Goal: Information Seeking & Learning: Check status

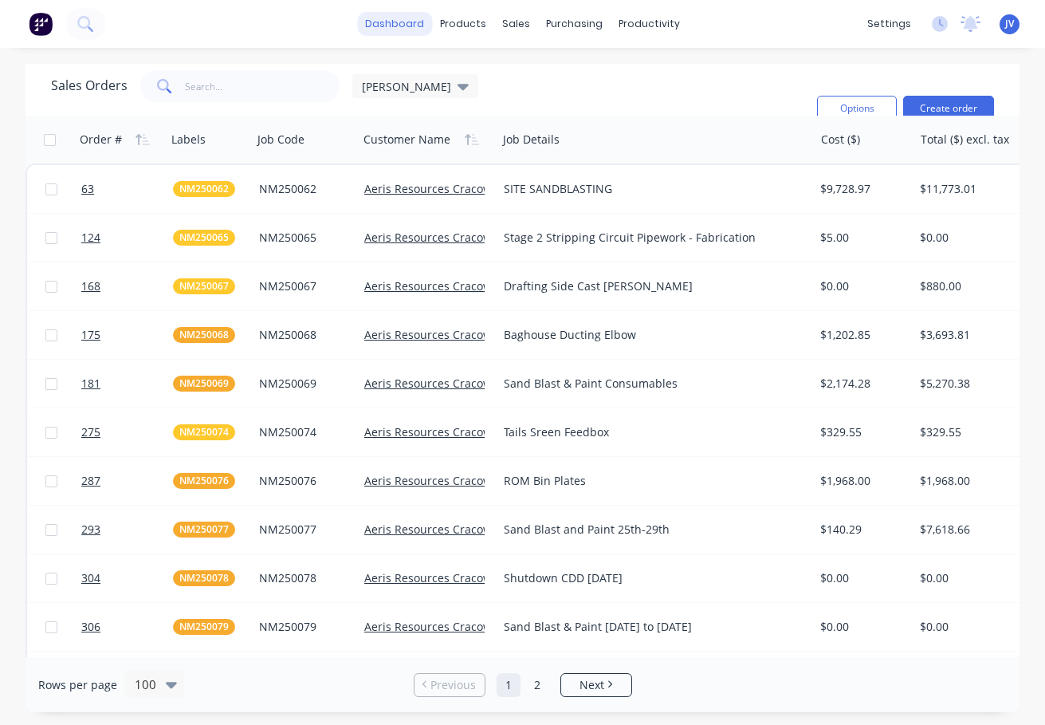
click at [408, 26] on link "dashboard" at bounding box center [394, 24] width 75 height 24
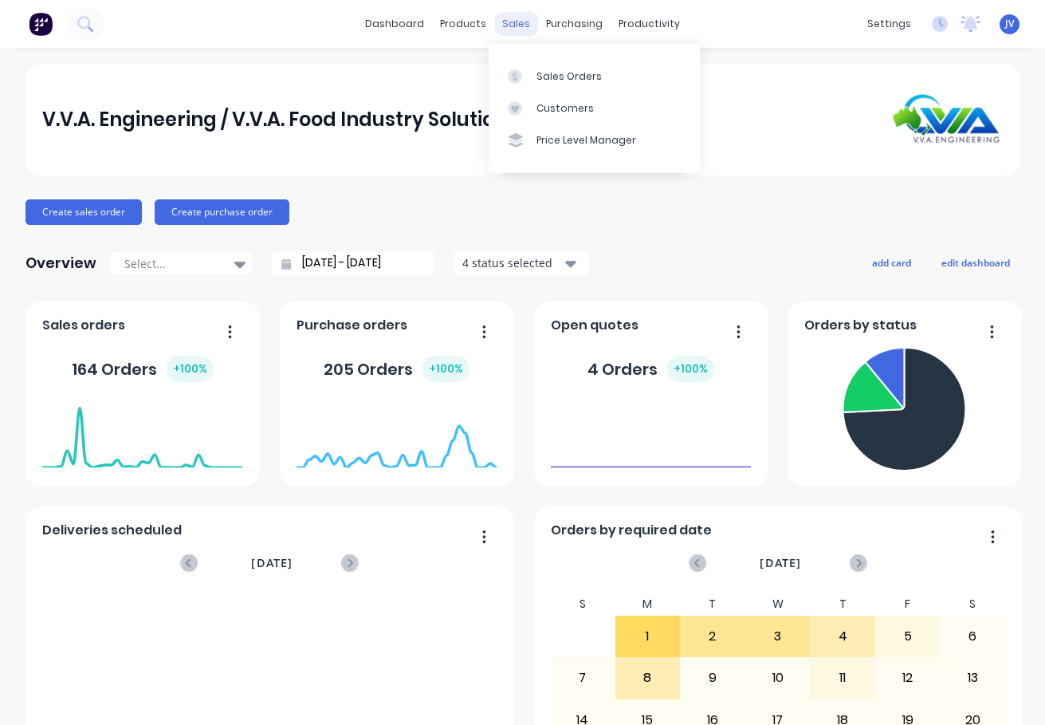
click at [509, 24] on div "sales" at bounding box center [516, 24] width 44 height 24
click at [542, 74] on div "Sales Orders" at bounding box center [569, 76] width 65 height 14
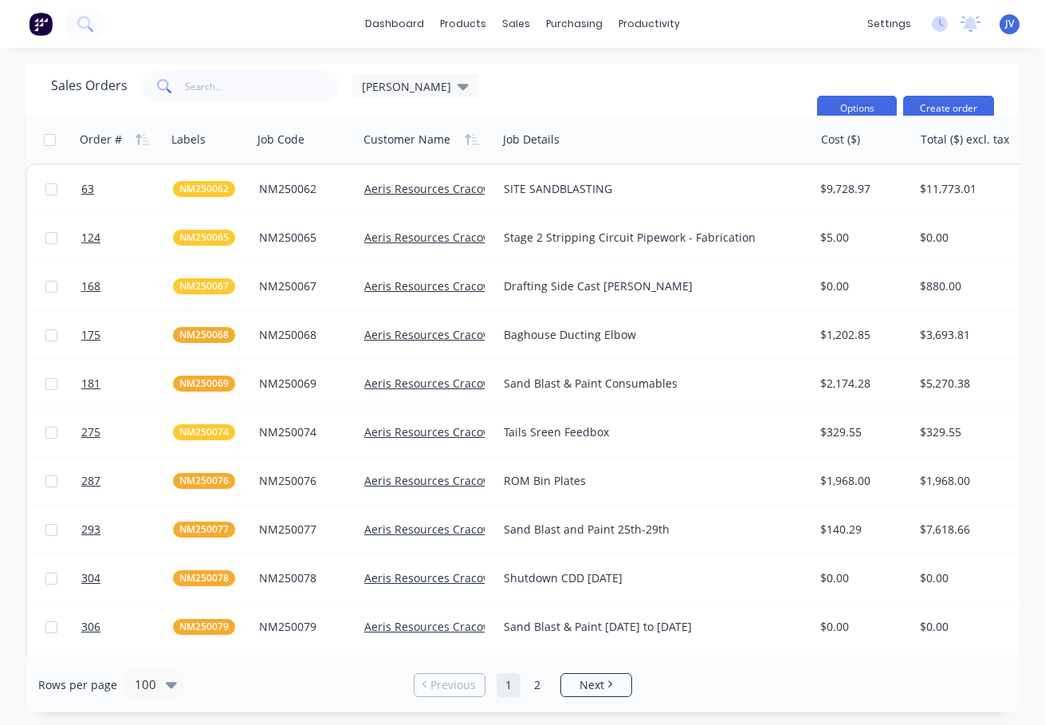
click at [863, 106] on button "Options" at bounding box center [857, 109] width 80 height 26
click at [746, 90] on div "Sales Orders [PERSON_NAME]: Status Sorting: Customer Name, Order # Reset" at bounding box center [427, 108] width 753 height 77
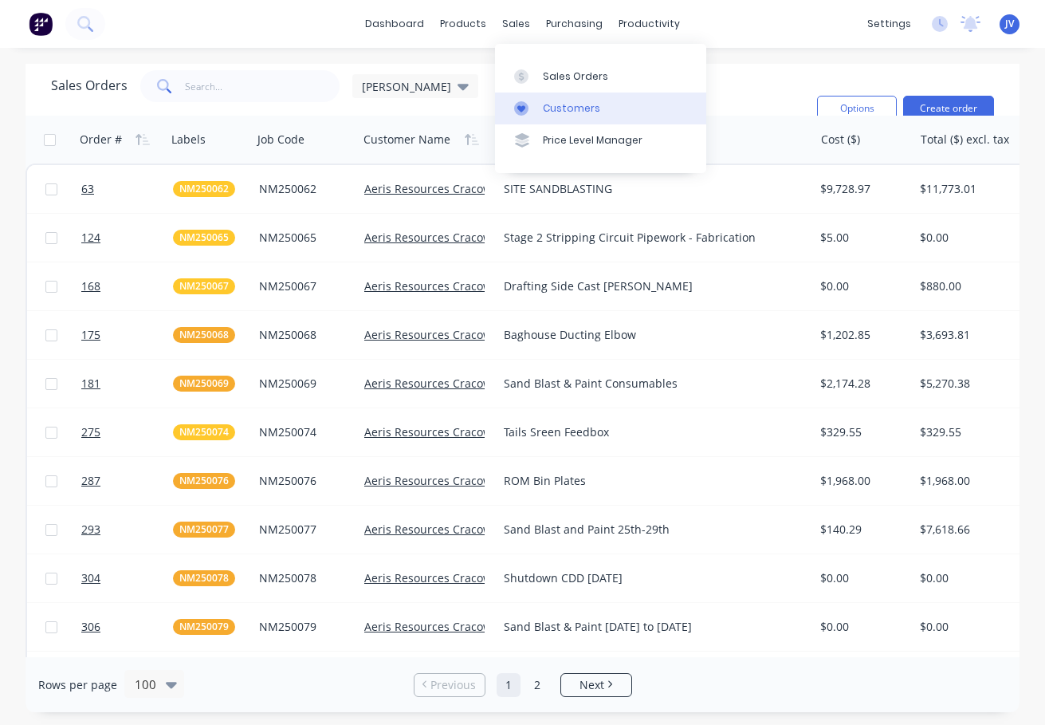
click at [552, 105] on div "Customers" at bounding box center [571, 108] width 57 height 14
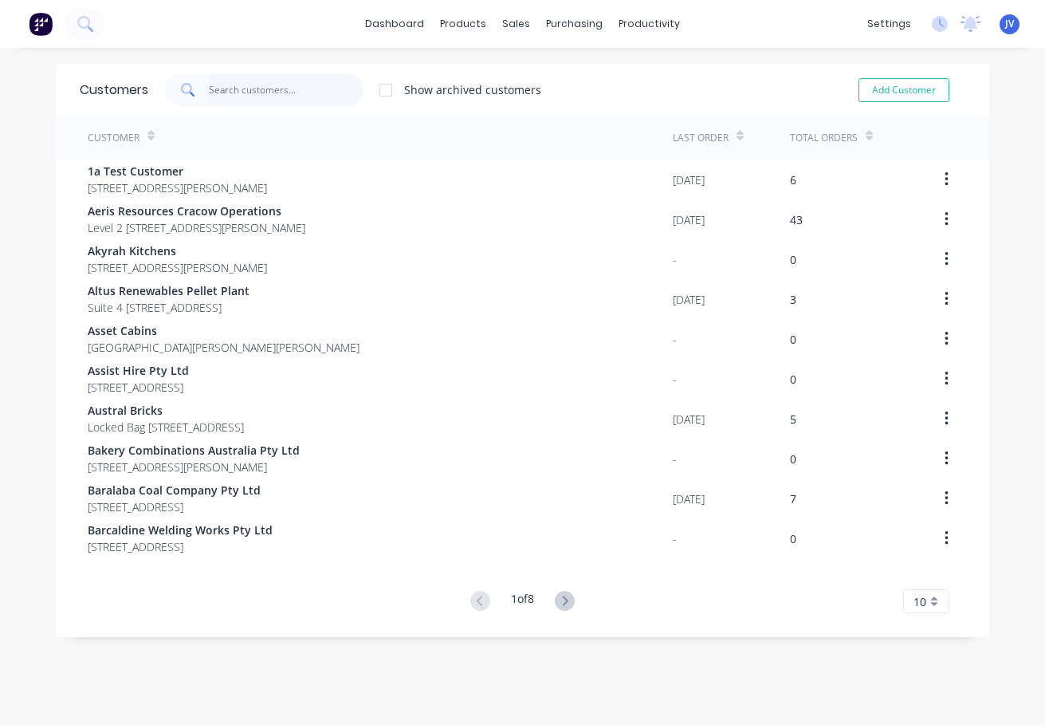
click at [227, 92] on input "text" at bounding box center [286, 90] width 155 height 32
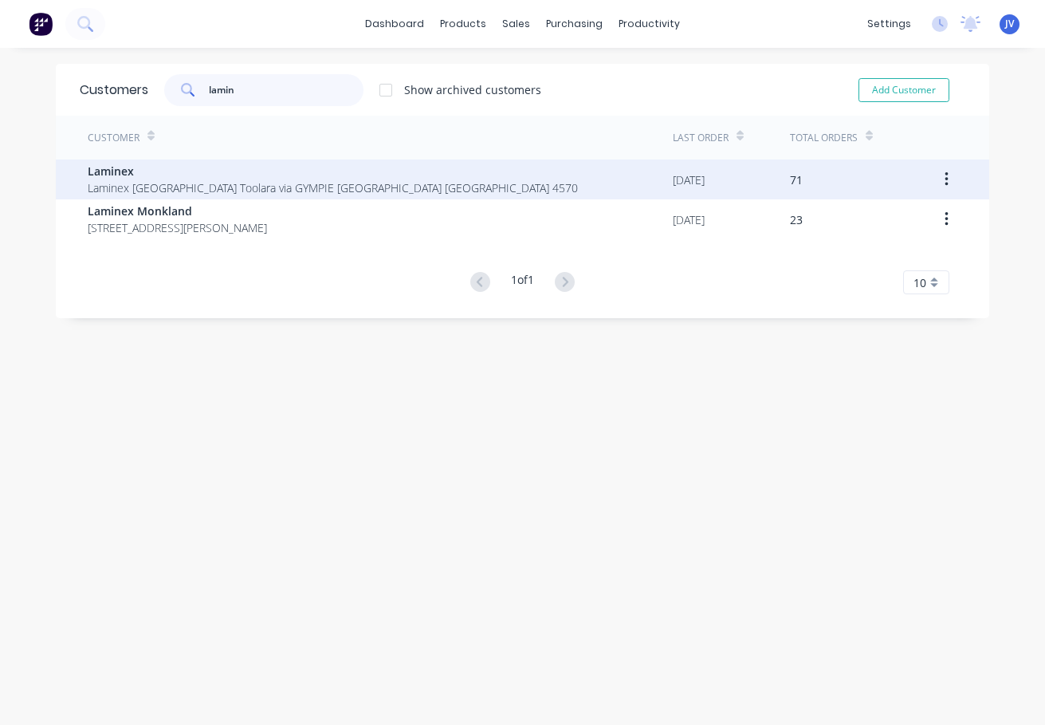
type input "lamin"
click at [943, 176] on button "button" at bounding box center [946, 179] width 37 height 29
click at [104, 169] on span "Laminex" at bounding box center [333, 171] width 490 height 17
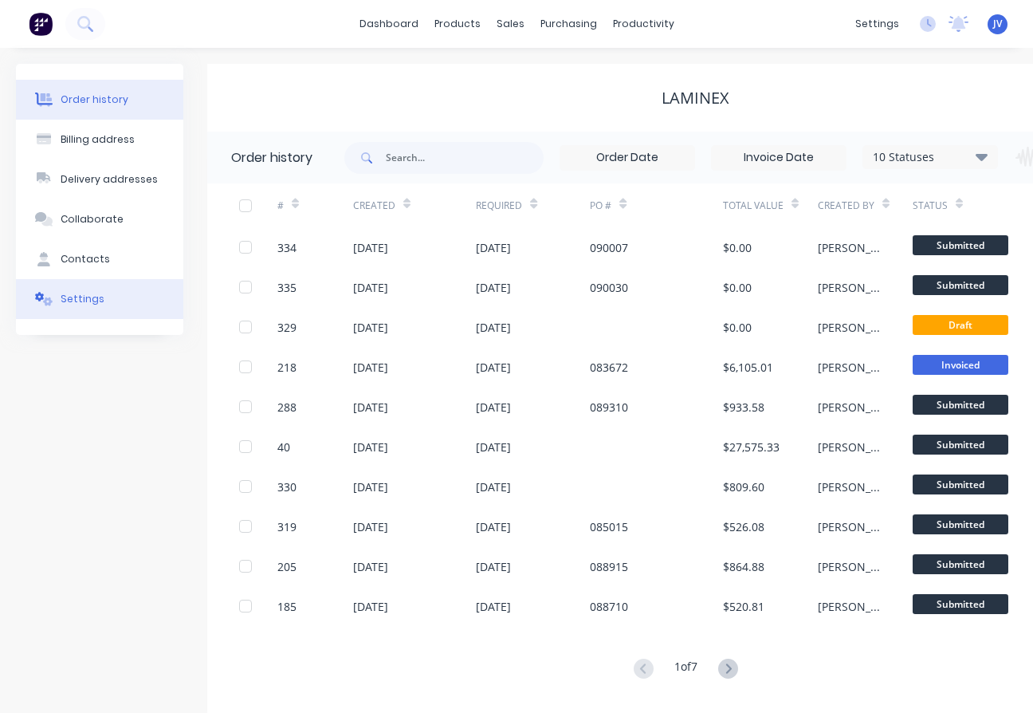
click at [86, 299] on div "Settings" at bounding box center [83, 299] width 44 height 14
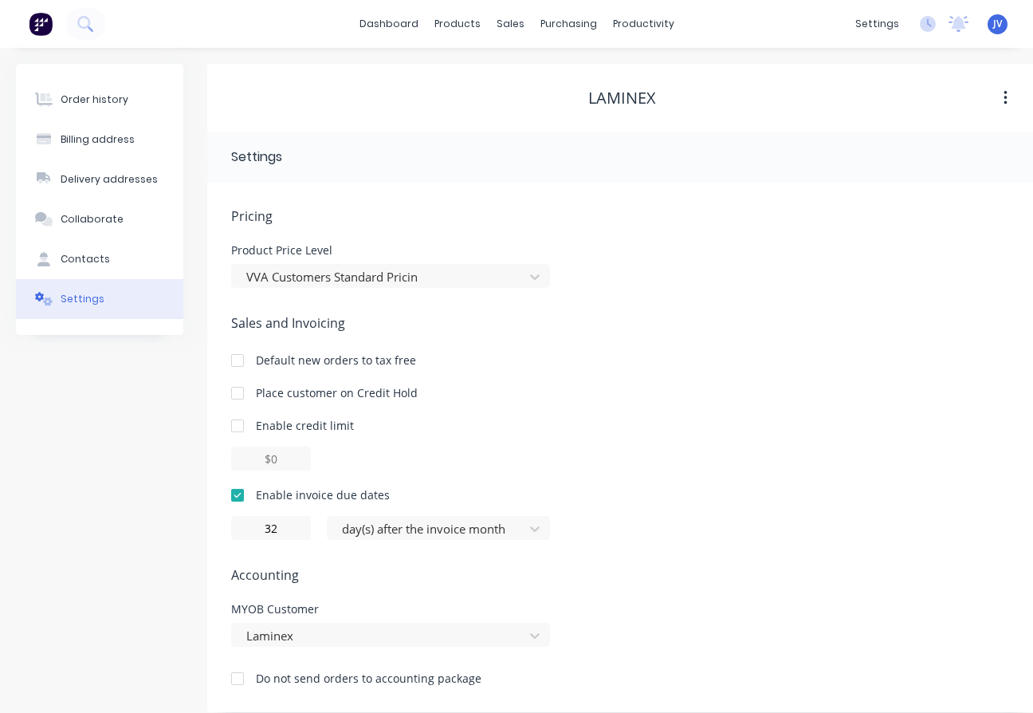
scroll to position [15, 0]
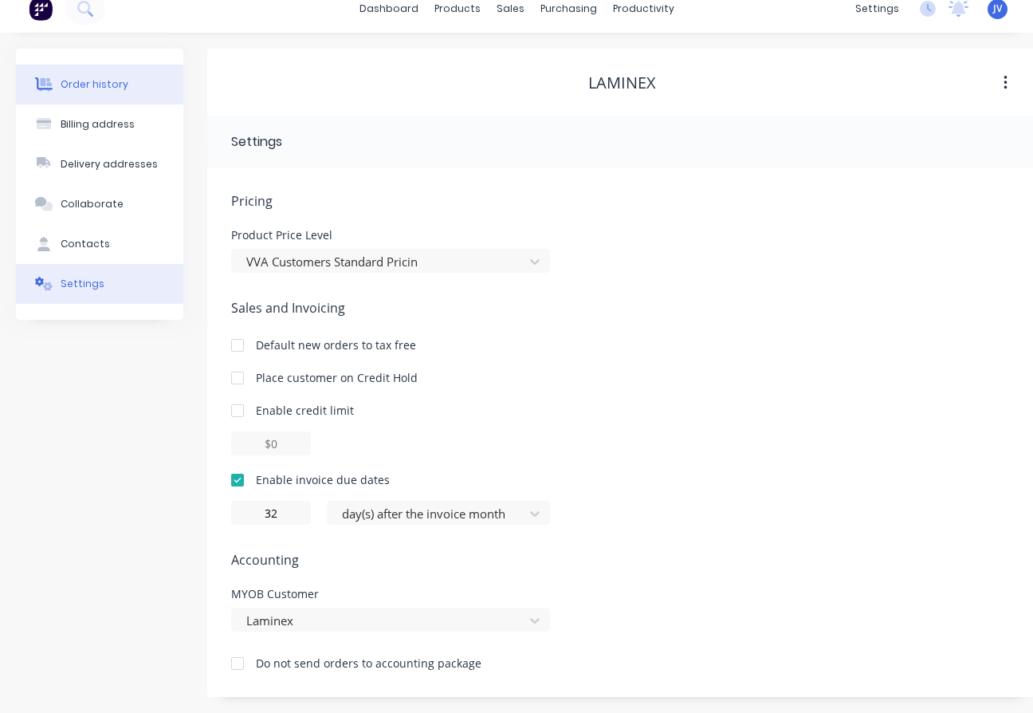
click at [71, 85] on div "Order history" at bounding box center [95, 84] width 68 height 14
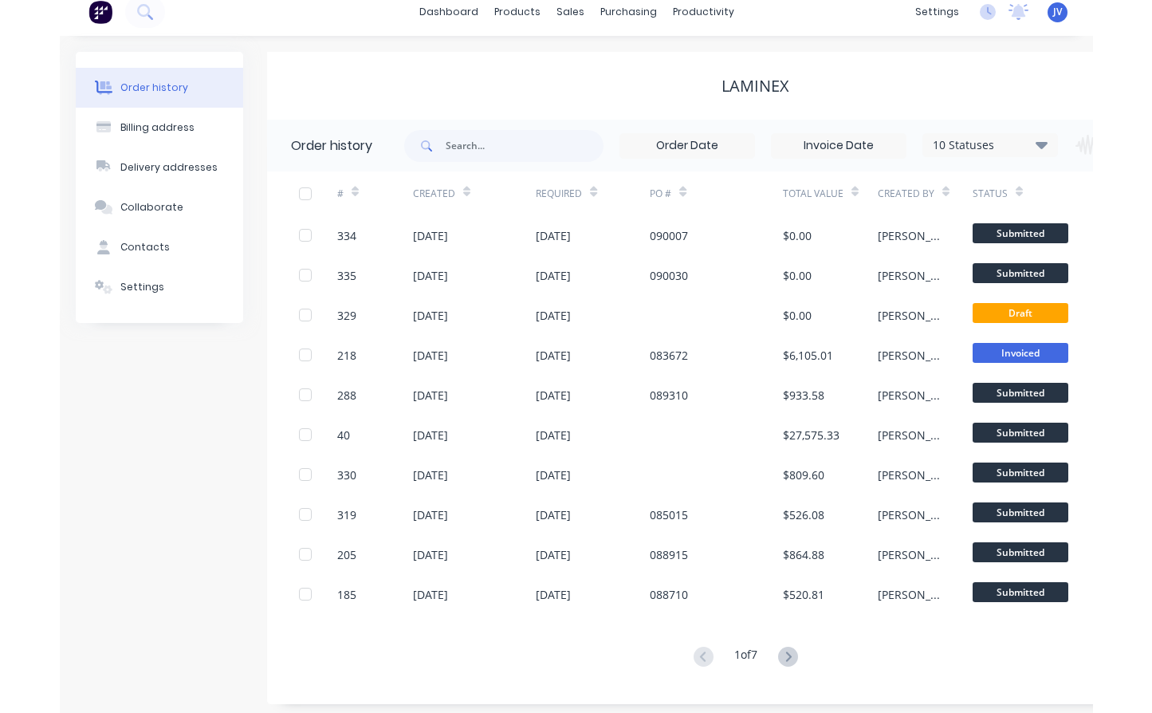
scroll to position [15, 0]
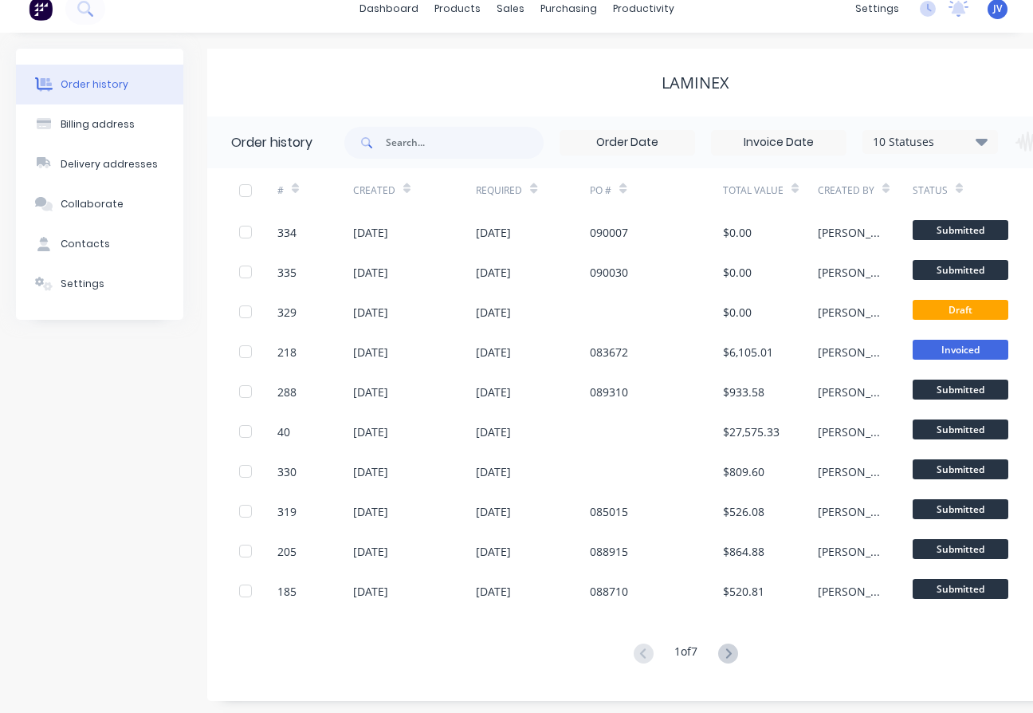
click at [985, 139] on icon at bounding box center [982, 141] width 12 height 7
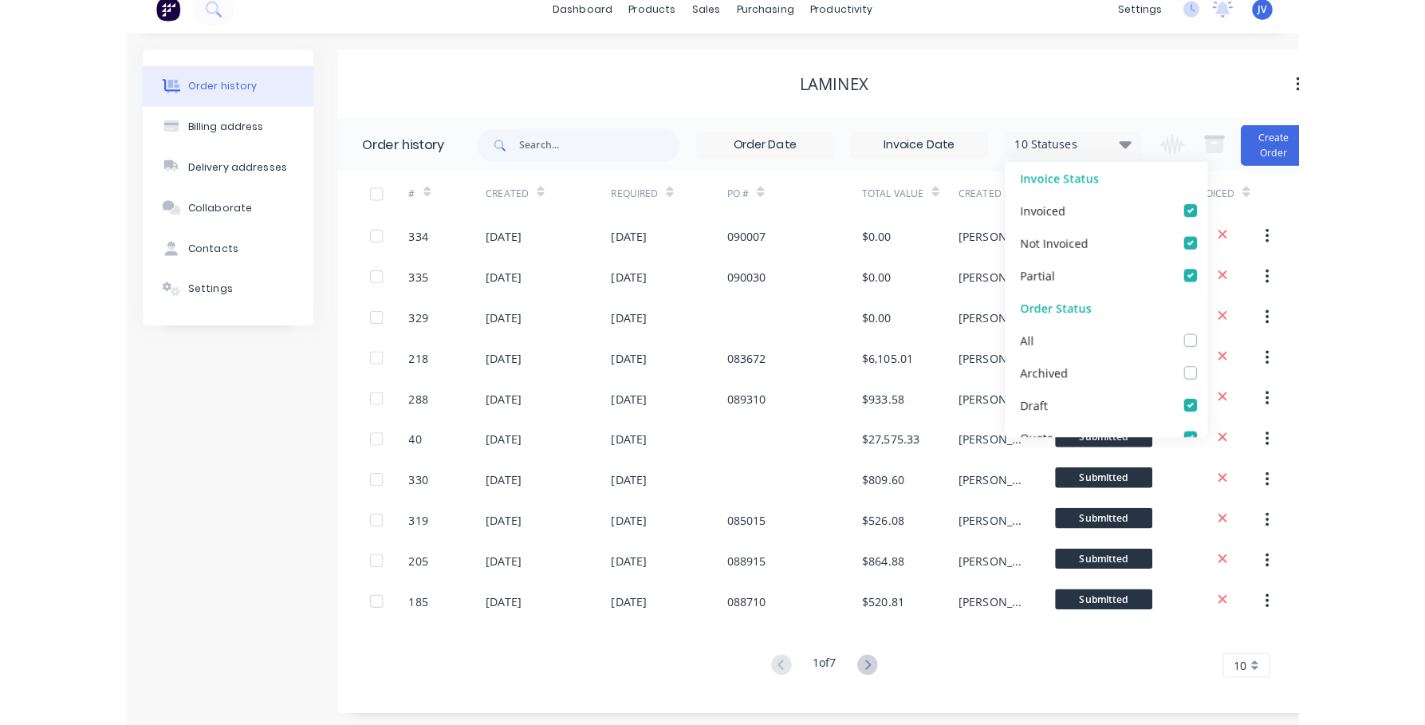
scroll to position [7, 0]
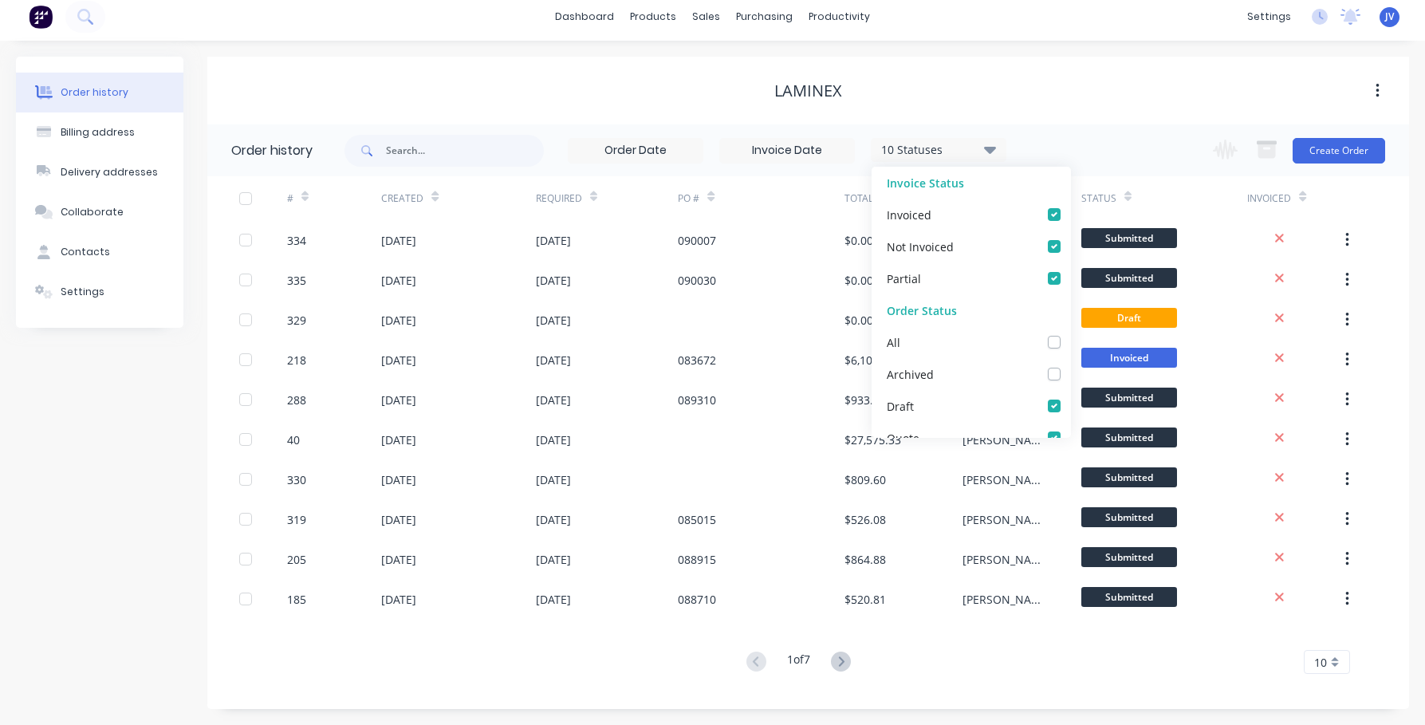
click at [1044, 88] on div "Laminex" at bounding box center [807, 90] width 1201 height 19
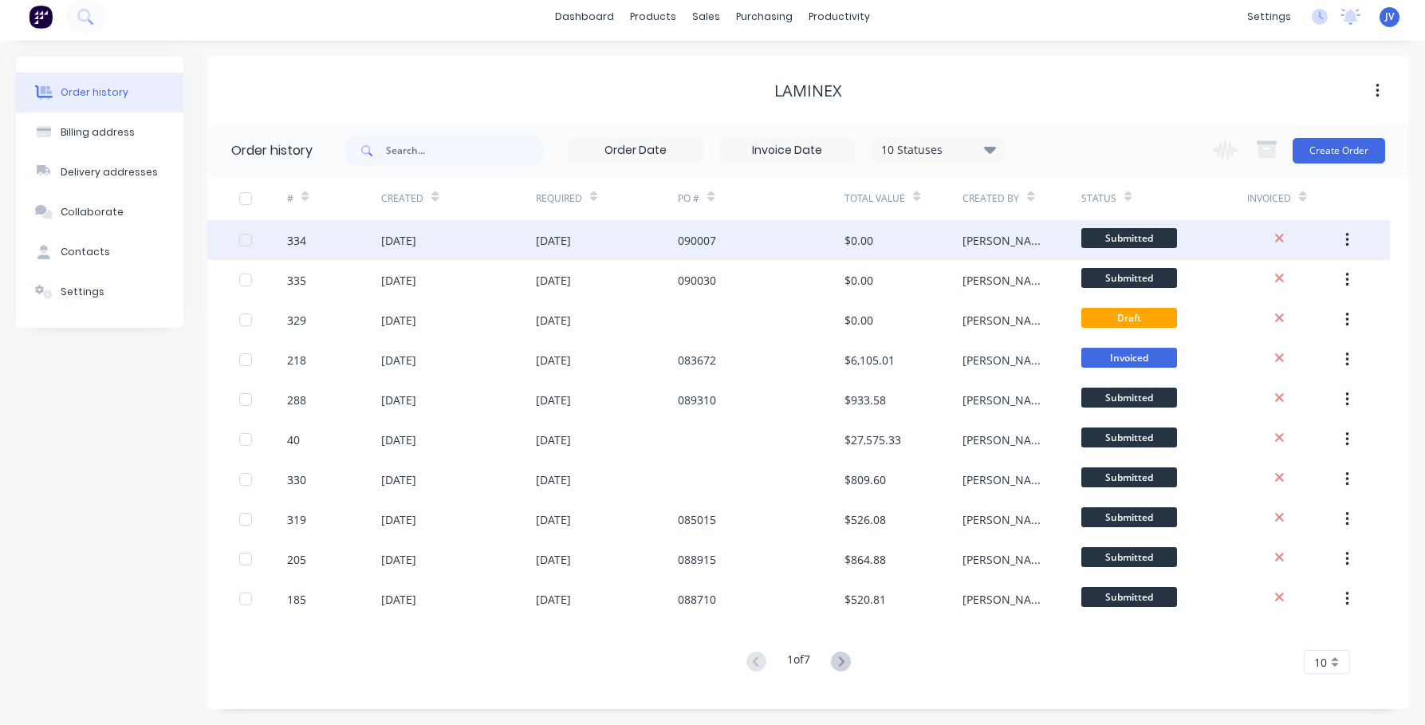
click at [297, 240] on div "334" at bounding box center [296, 240] width 19 height 17
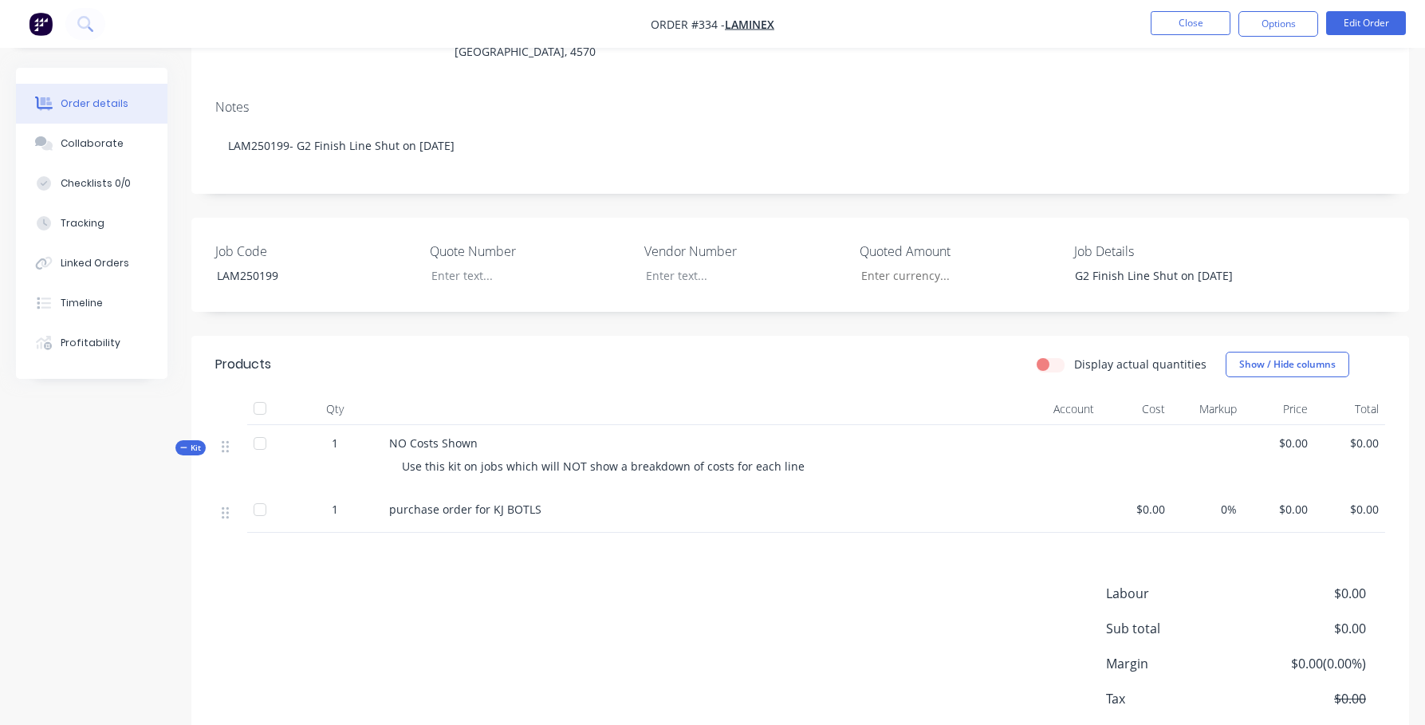
scroll to position [239, 0]
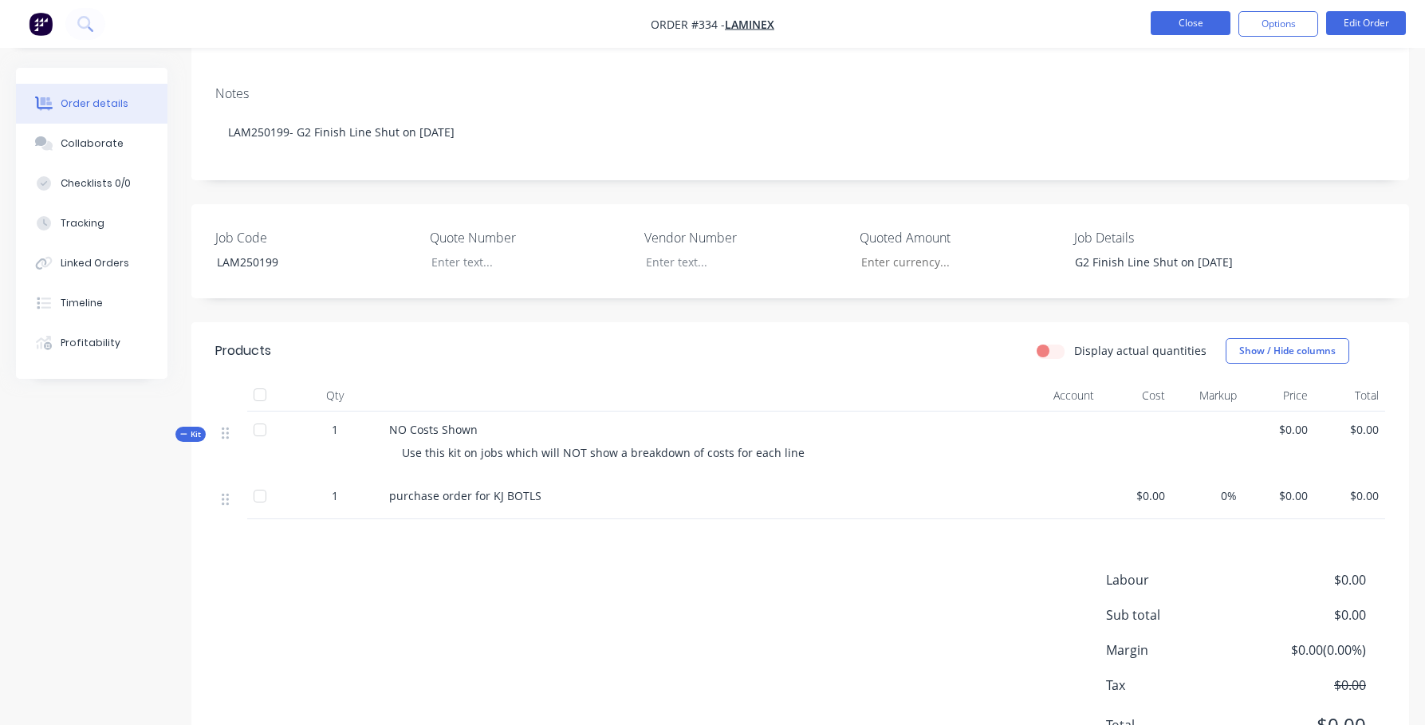
click at [1044, 18] on button "Close" at bounding box center [1190, 23] width 80 height 24
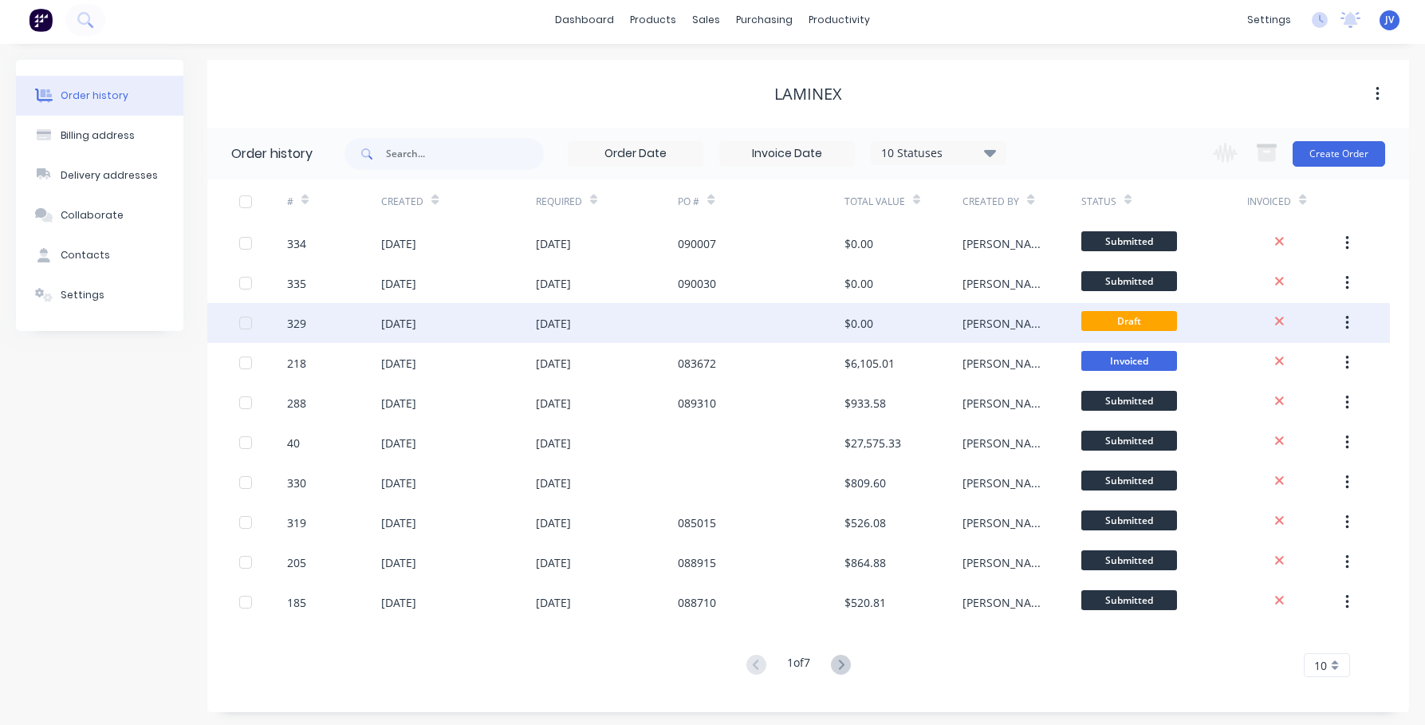
scroll to position [7, 0]
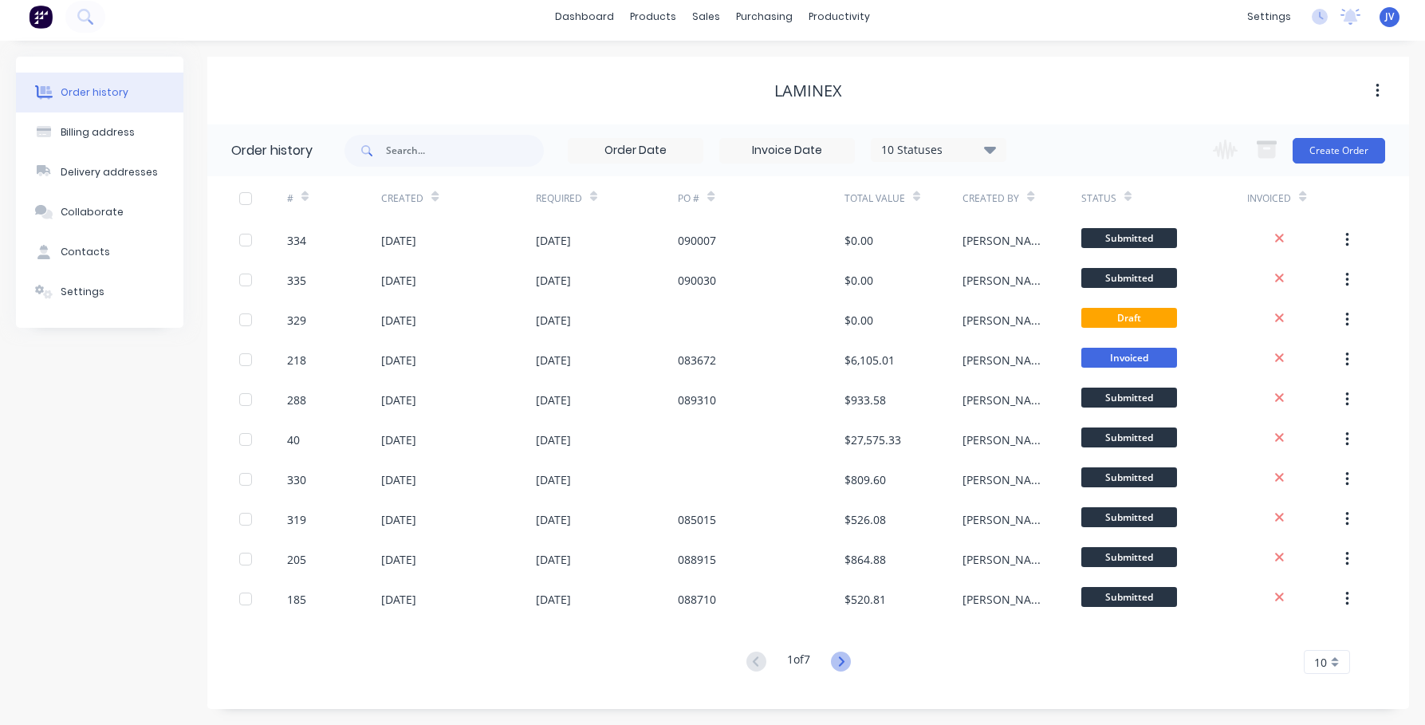
click at [844, 662] on icon at bounding box center [842, 661] width 6 height 10
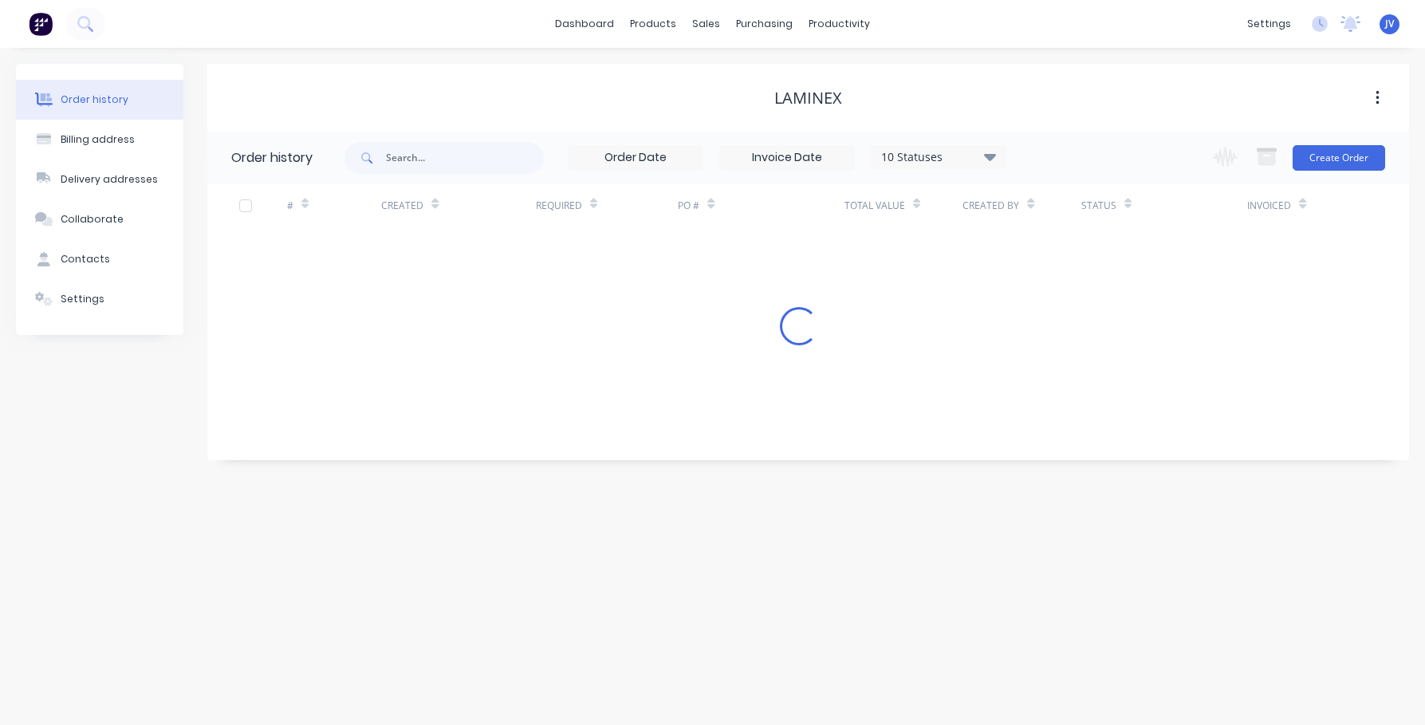
scroll to position [0, 0]
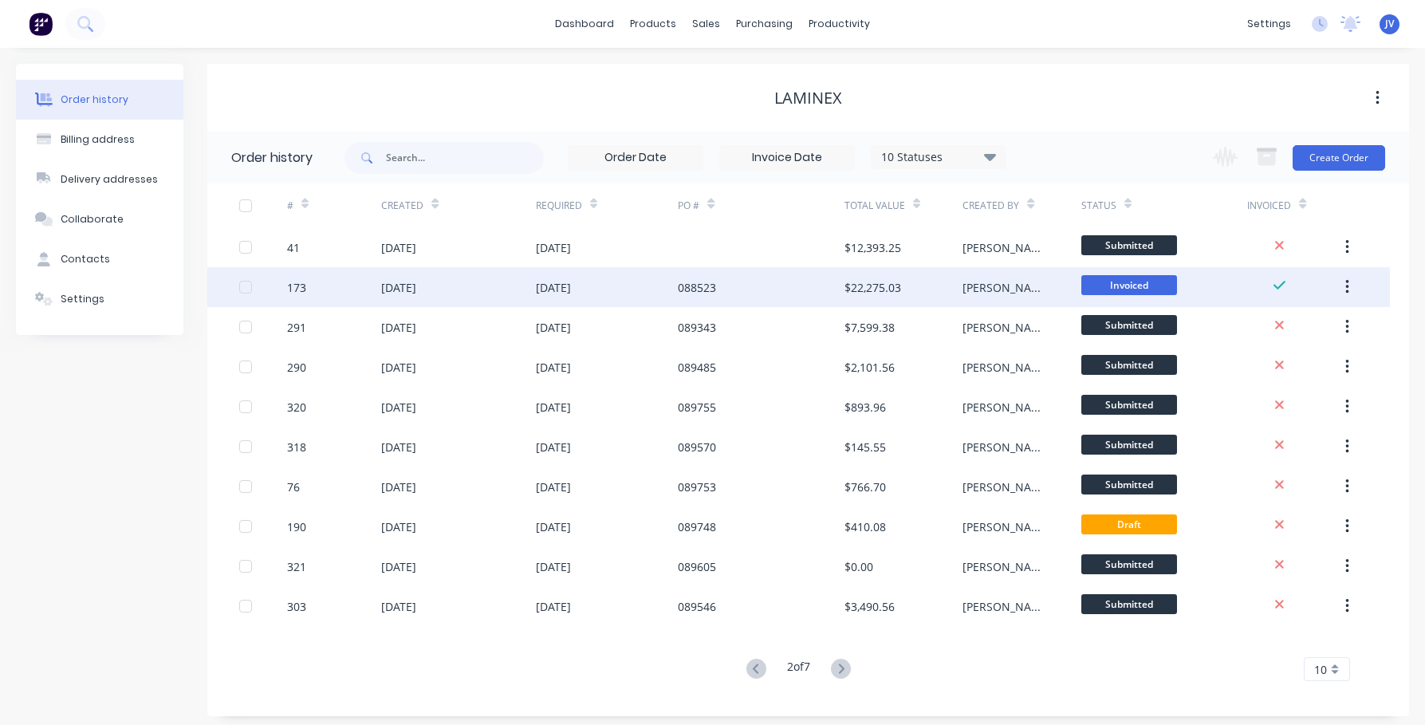
click at [300, 286] on div "173" at bounding box center [296, 287] width 19 height 17
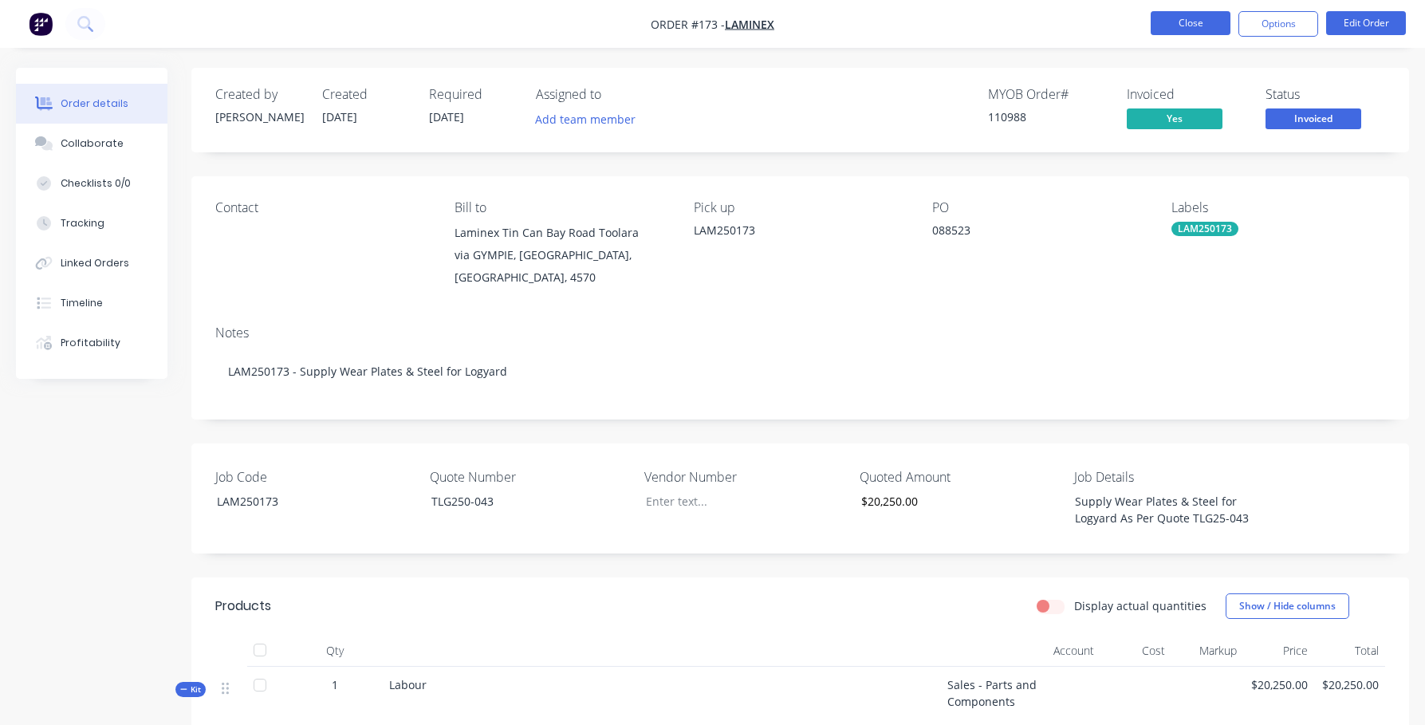
click at [1044, 27] on button "Close" at bounding box center [1190, 23] width 80 height 24
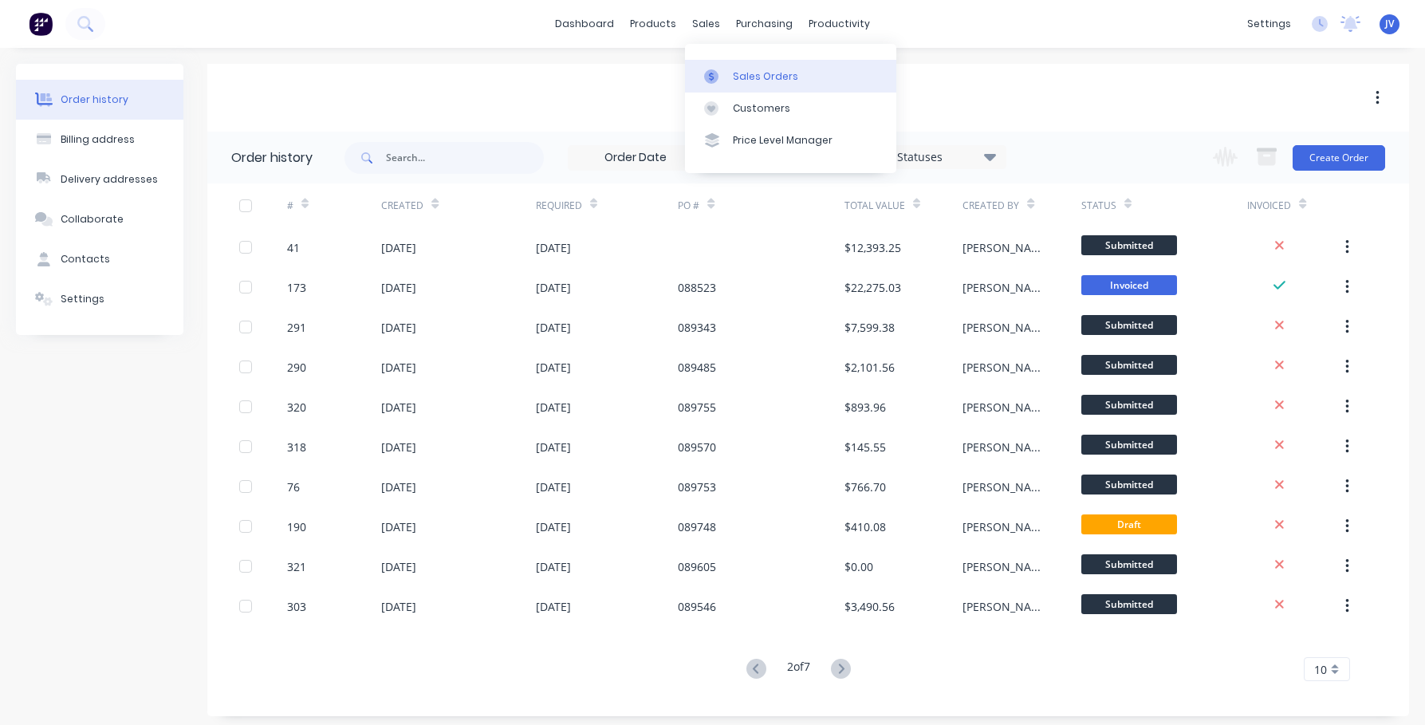
click at [745, 75] on div "Sales Orders" at bounding box center [765, 76] width 65 height 14
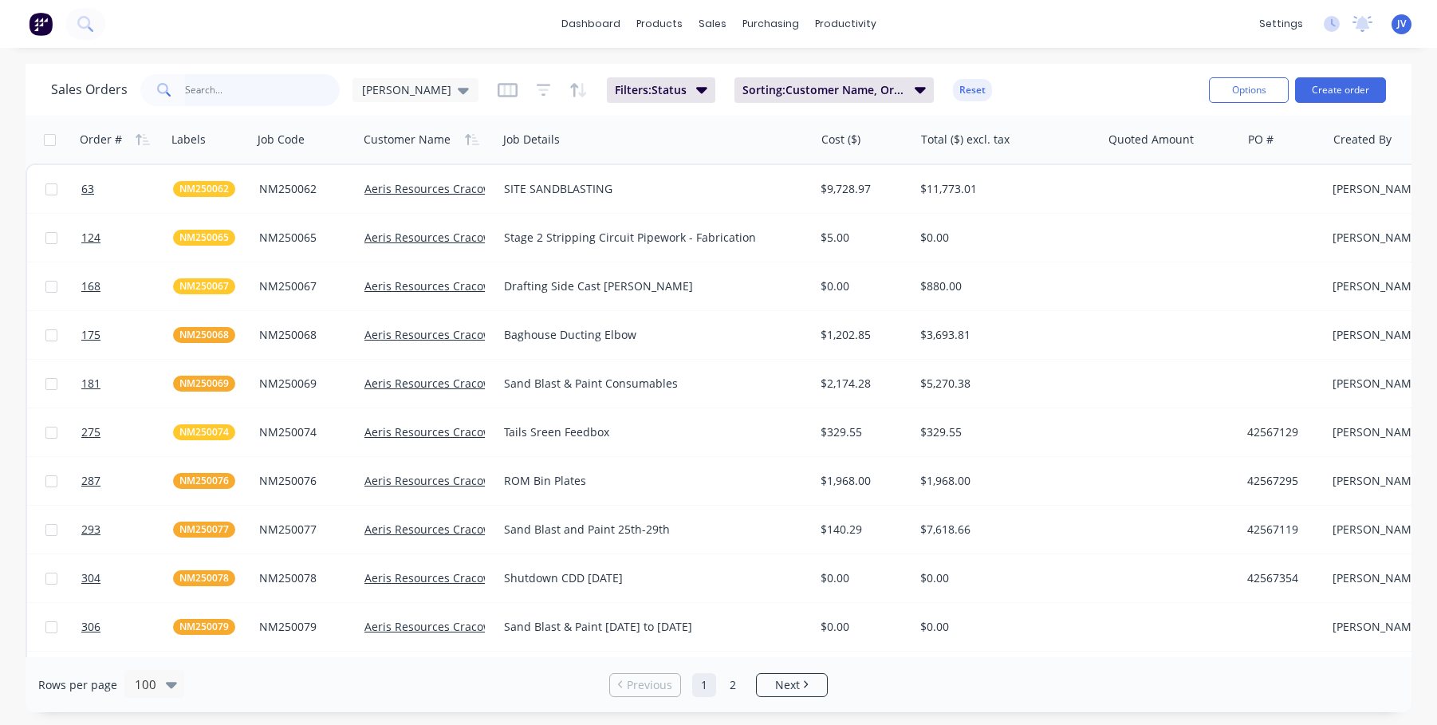
click at [219, 95] on input "text" at bounding box center [262, 90] width 155 height 32
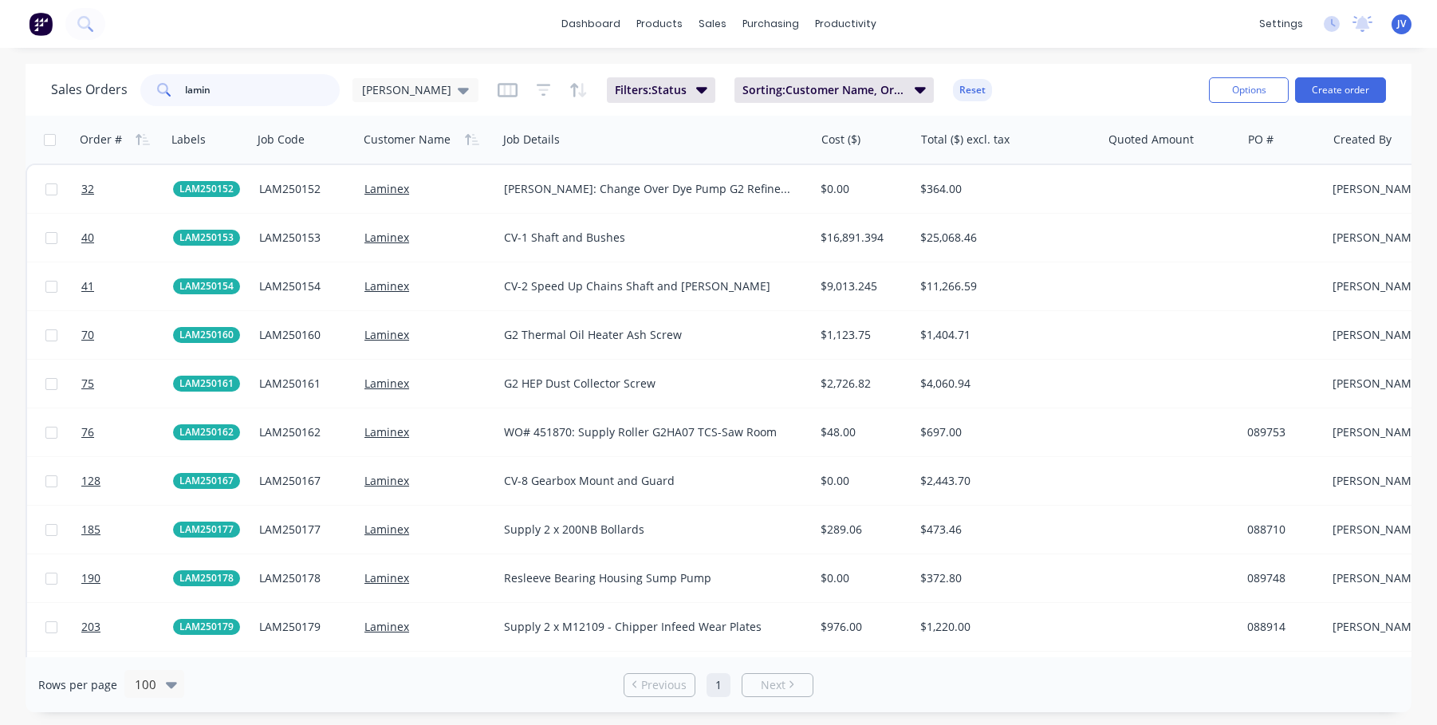
drag, startPoint x: 282, startPoint y: 94, endPoint x: 179, endPoint y: 89, distance: 102.9
click at [179, 89] on div "lamin" at bounding box center [239, 90] width 199 height 32
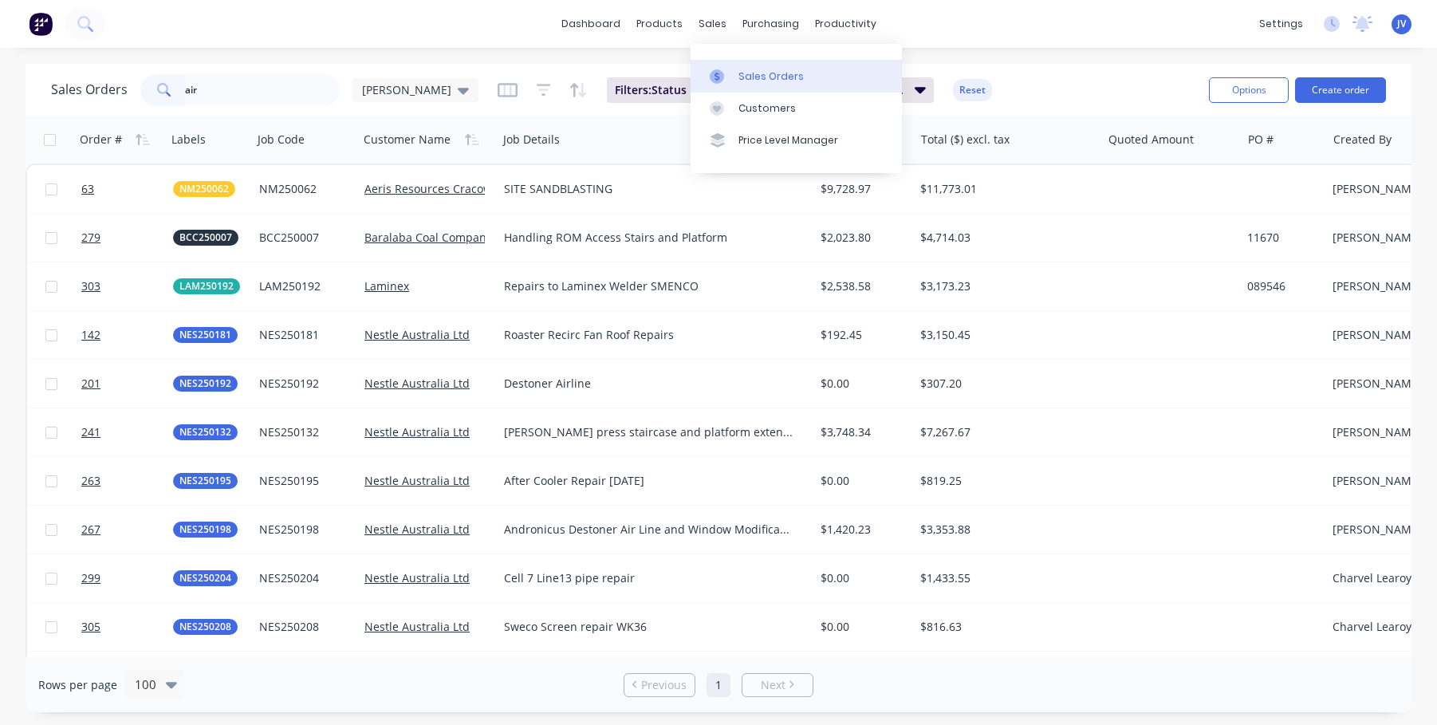
click at [762, 77] on div "Sales Orders" at bounding box center [770, 76] width 65 height 14
click at [260, 94] on input "air" at bounding box center [262, 90] width 155 height 32
type input "a"
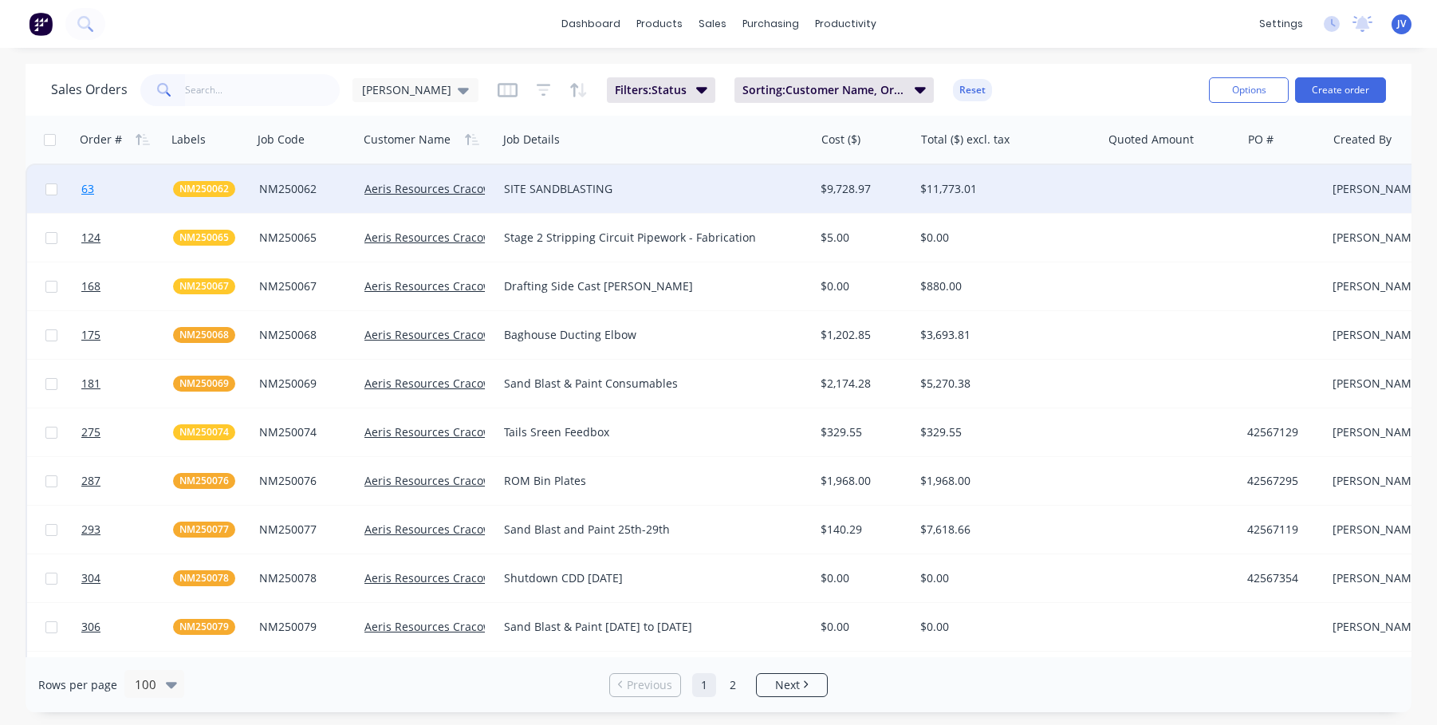
click at [87, 191] on span "63" at bounding box center [87, 189] width 13 height 16
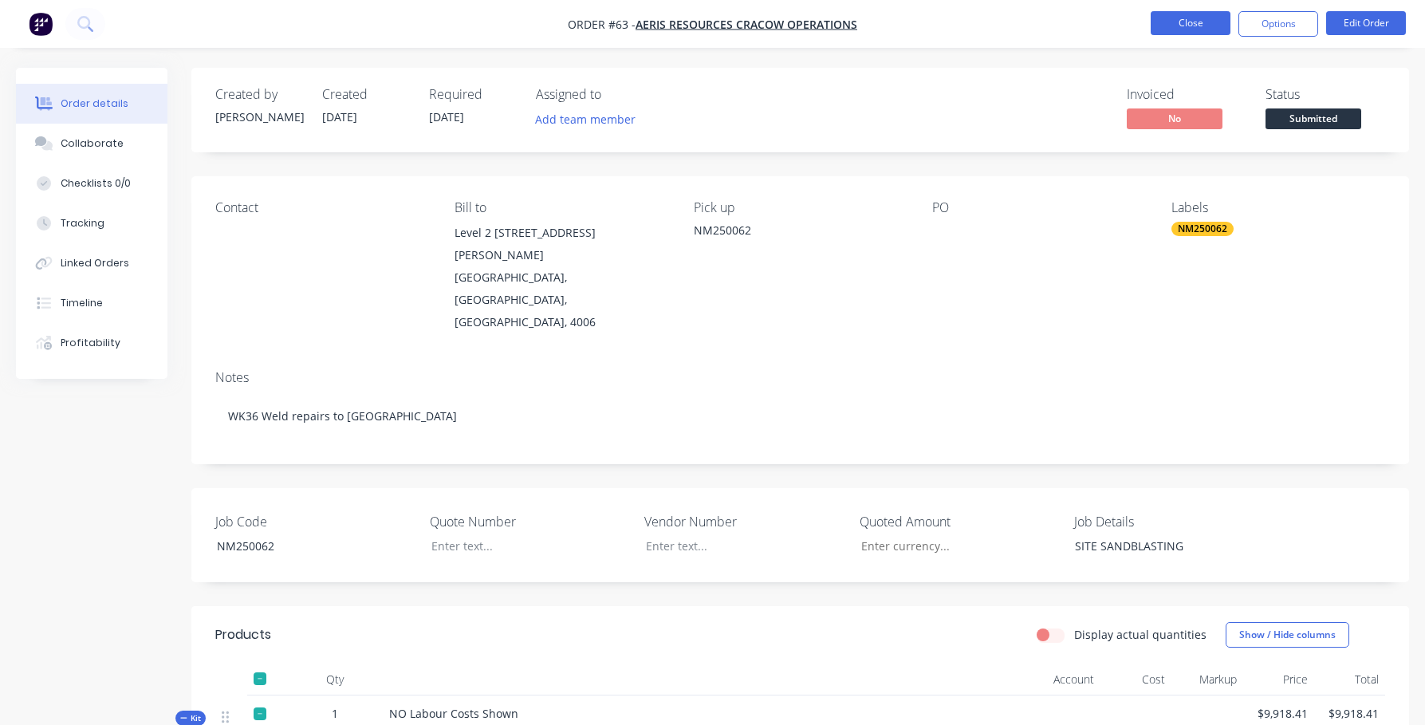
click at [1044, 26] on button "Close" at bounding box center [1190, 23] width 80 height 24
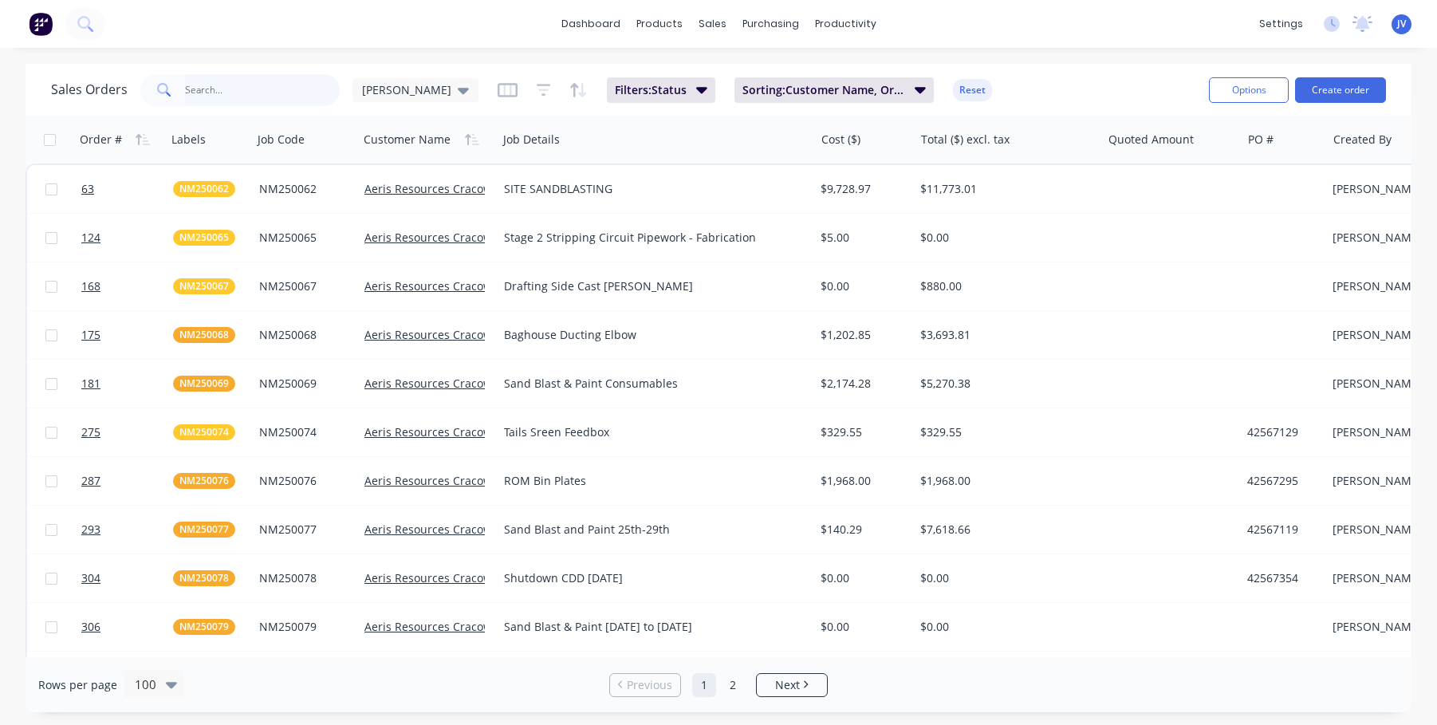
click at [217, 92] on input "text" at bounding box center [262, 90] width 155 height 32
type input "ae"
click at [1044, 91] on button "Options" at bounding box center [1249, 90] width 80 height 26
click at [696, 85] on icon "button" at bounding box center [701, 90] width 11 height 18
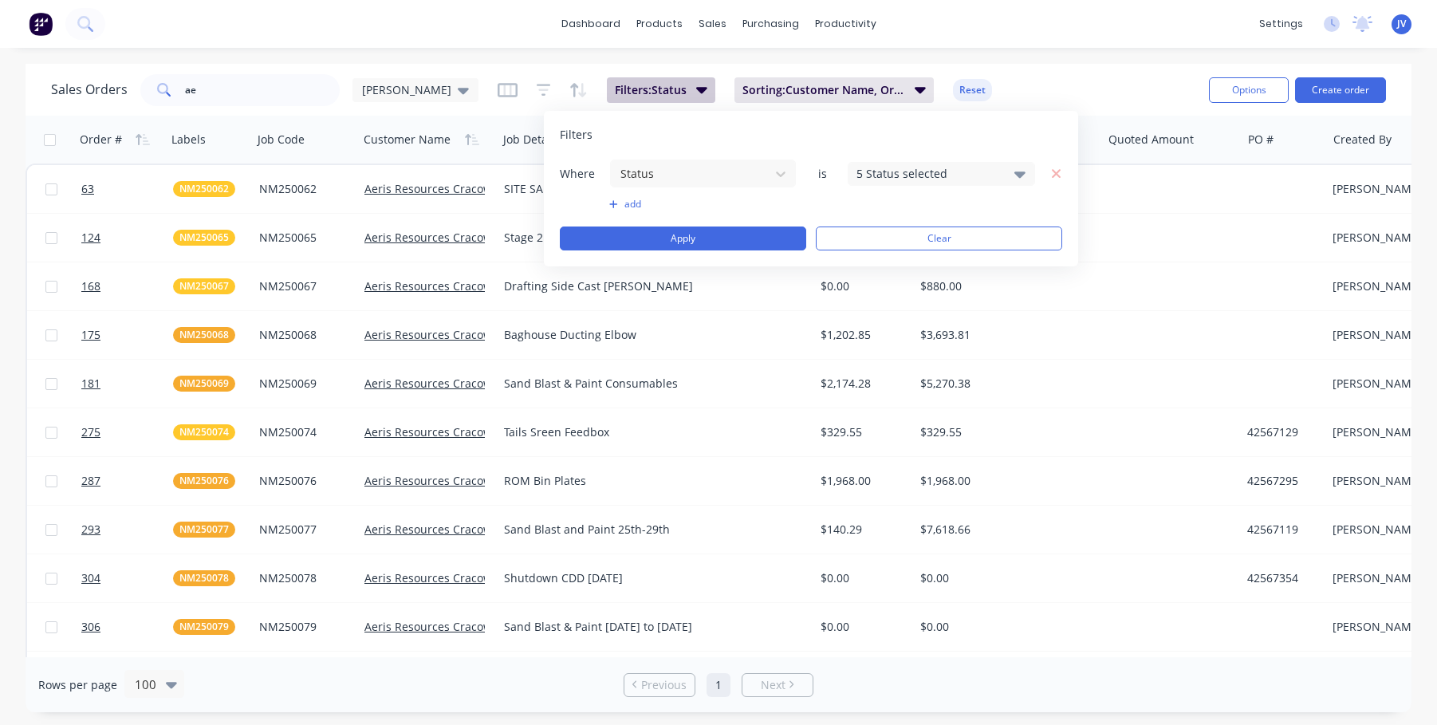
click at [696, 85] on icon "button" at bounding box center [701, 90] width 11 height 18
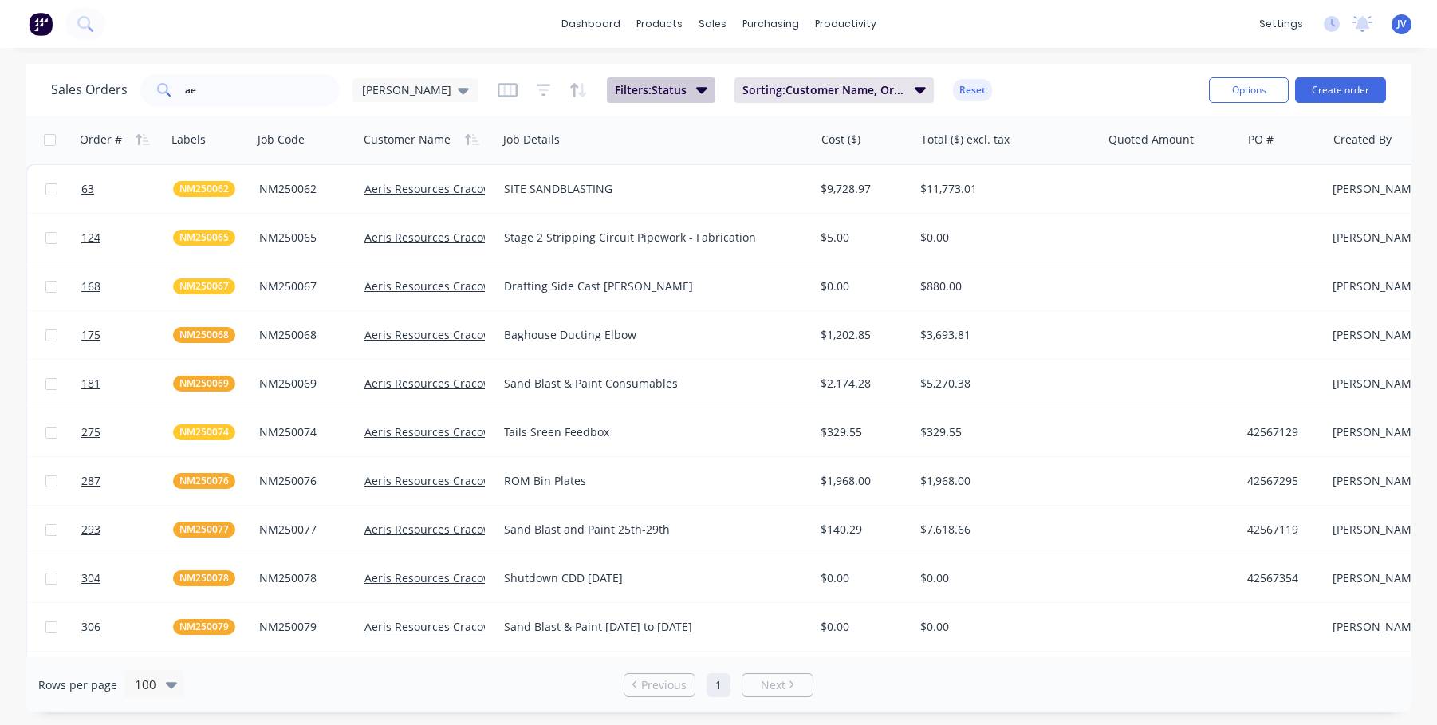
click at [621, 85] on span "Filters: Status" at bounding box center [651, 90] width 72 height 16
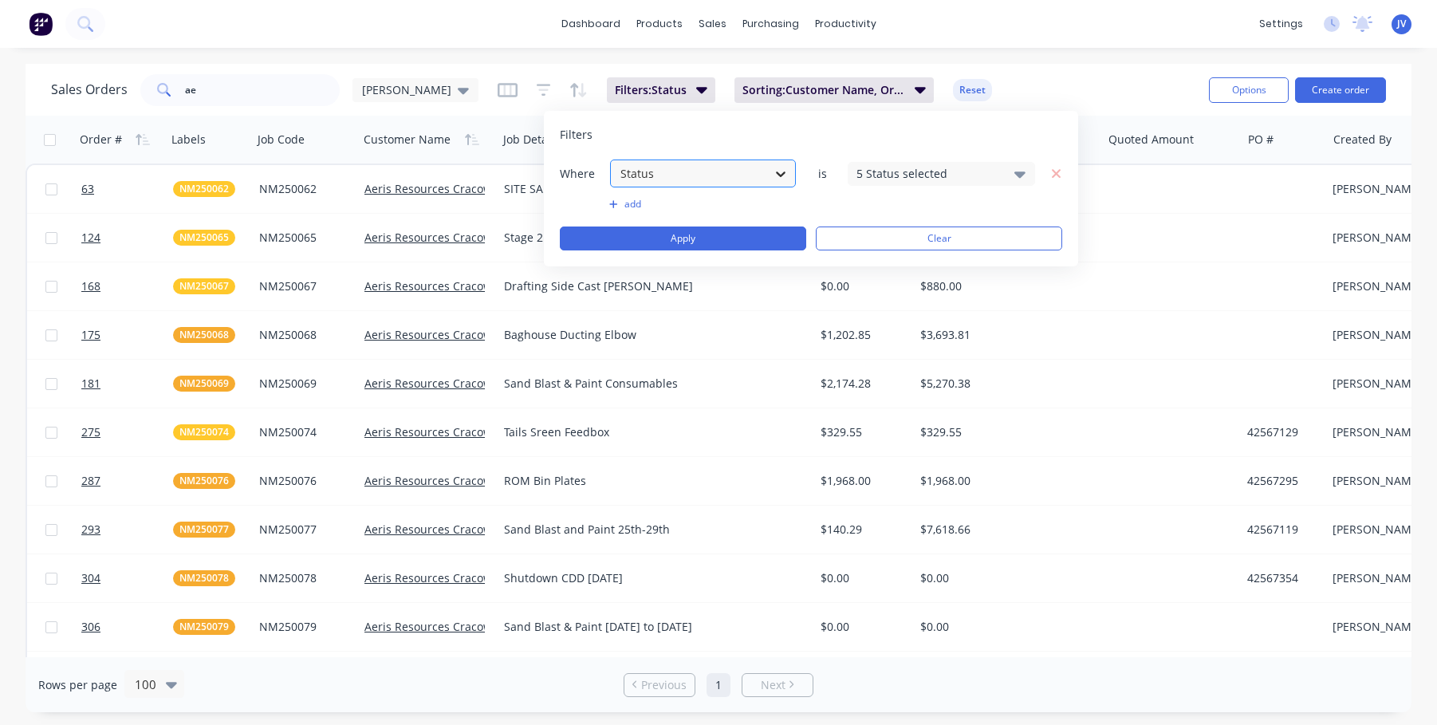
click at [783, 171] on icon at bounding box center [780, 174] width 16 height 16
click at [1044, 171] on icon "button" at bounding box center [1056, 174] width 11 height 14
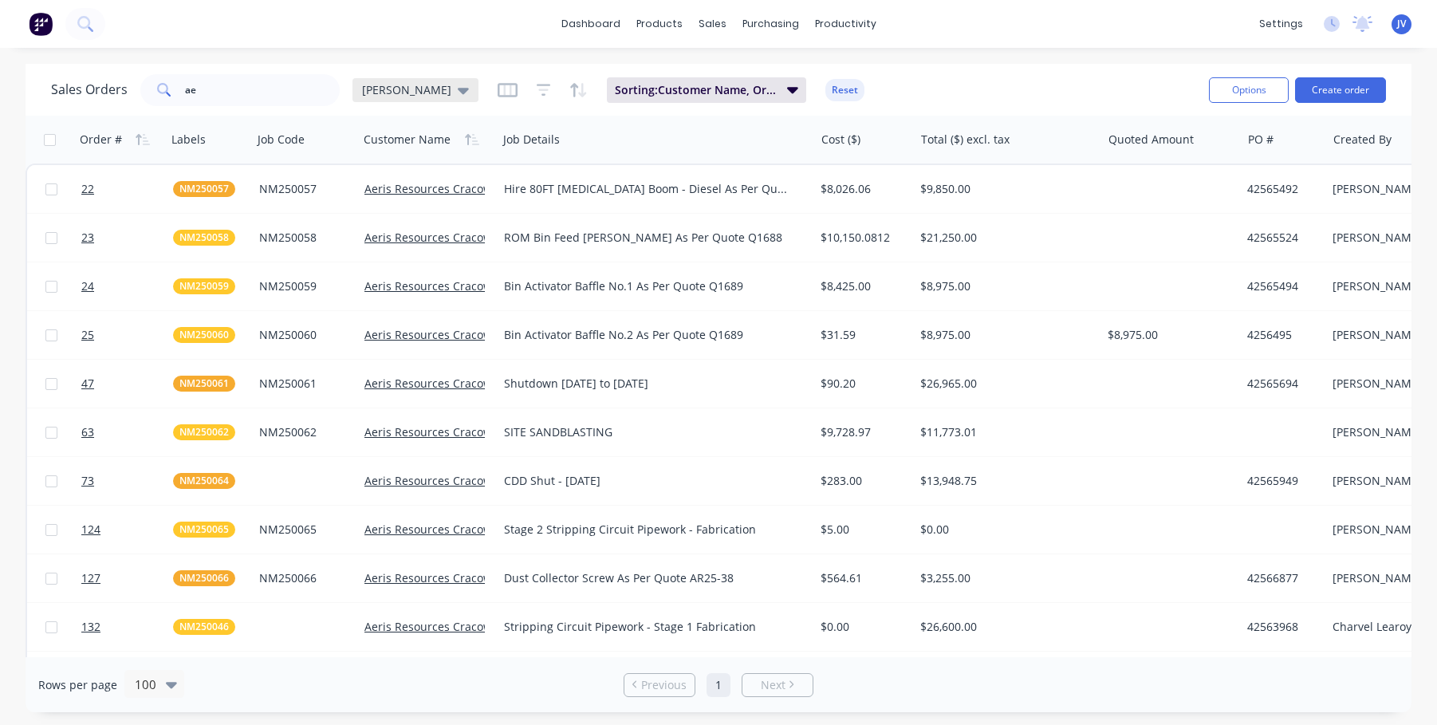
click at [458, 90] on icon at bounding box center [463, 90] width 11 height 18
click at [653, 136] on div at bounding box center [648, 140] width 290 height 32
click at [1044, 86] on button "Options" at bounding box center [1249, 90] width 80 height 26
click at [45, 141] on input "checkbox" at bounding box center [50, 140] width 12 height 12
checkbox input "true"
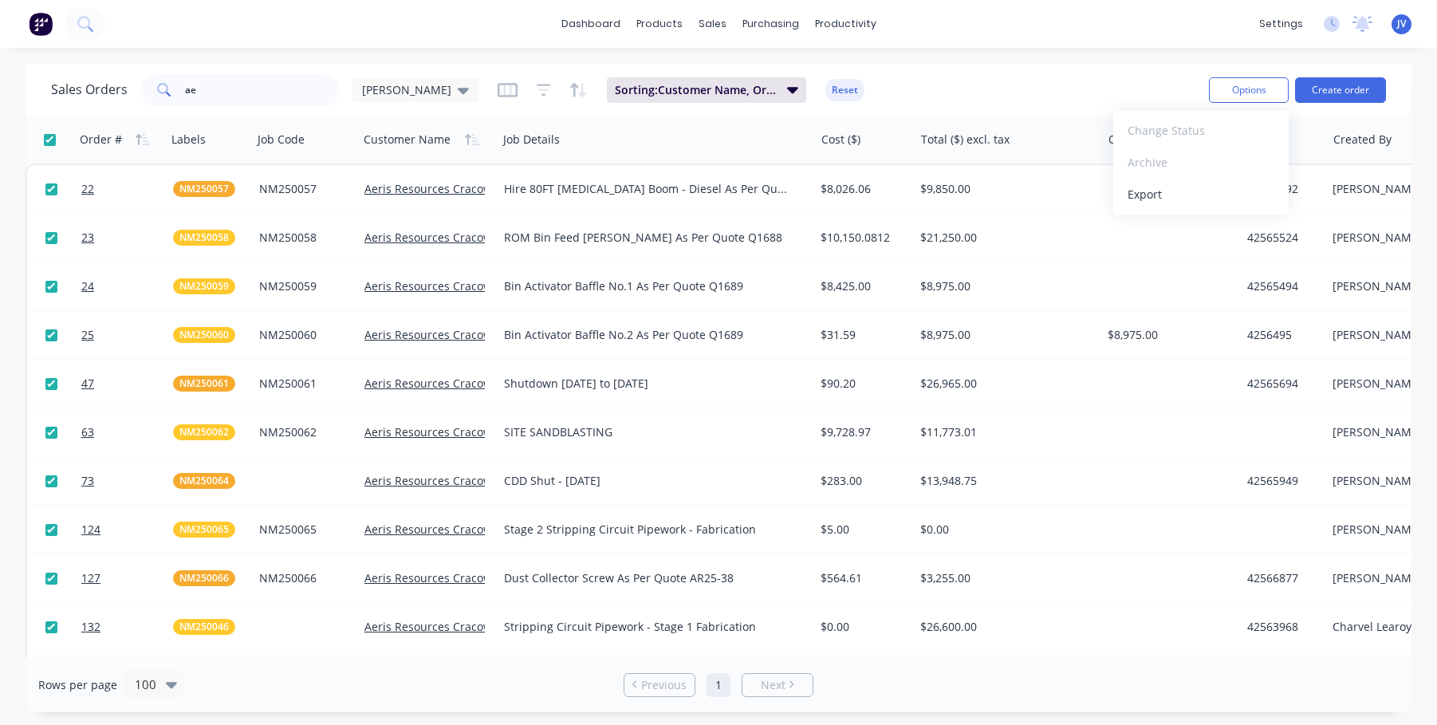
checkbox input "true"
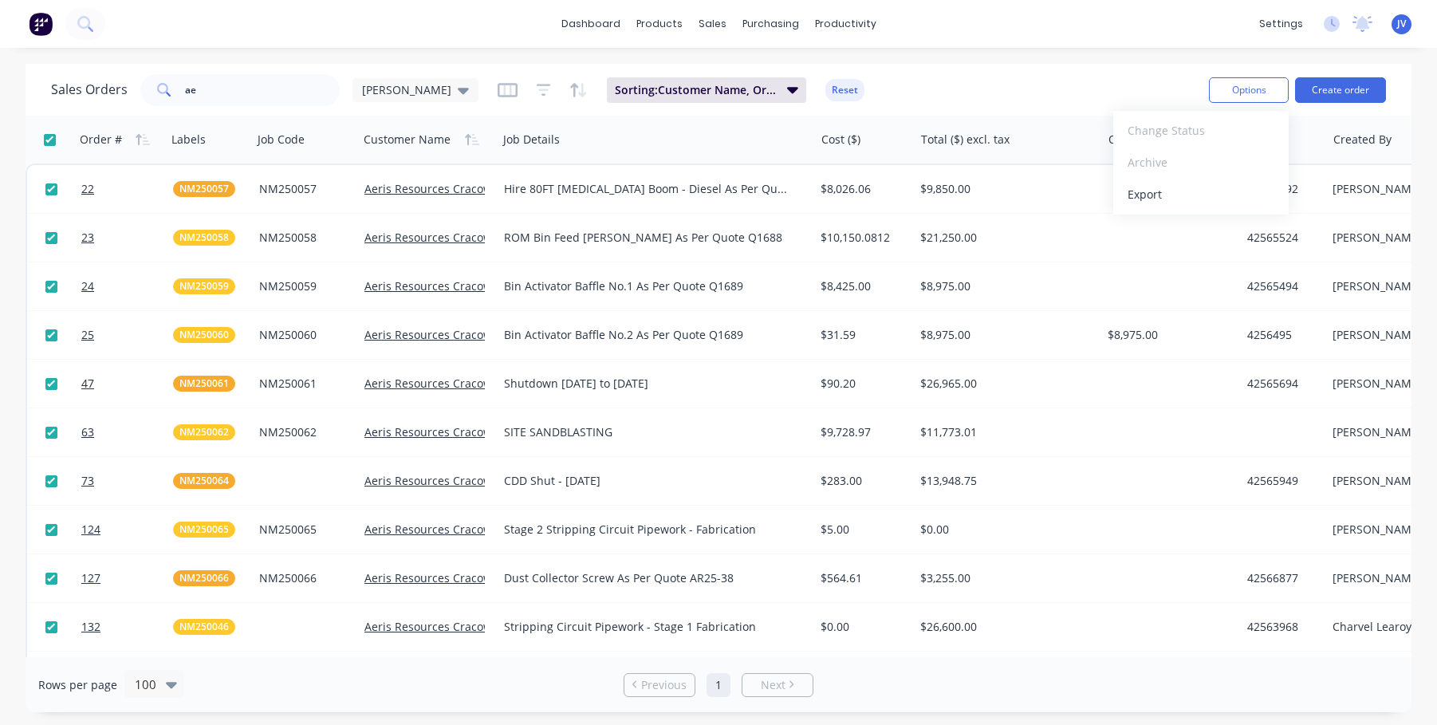
checkbox input "true"
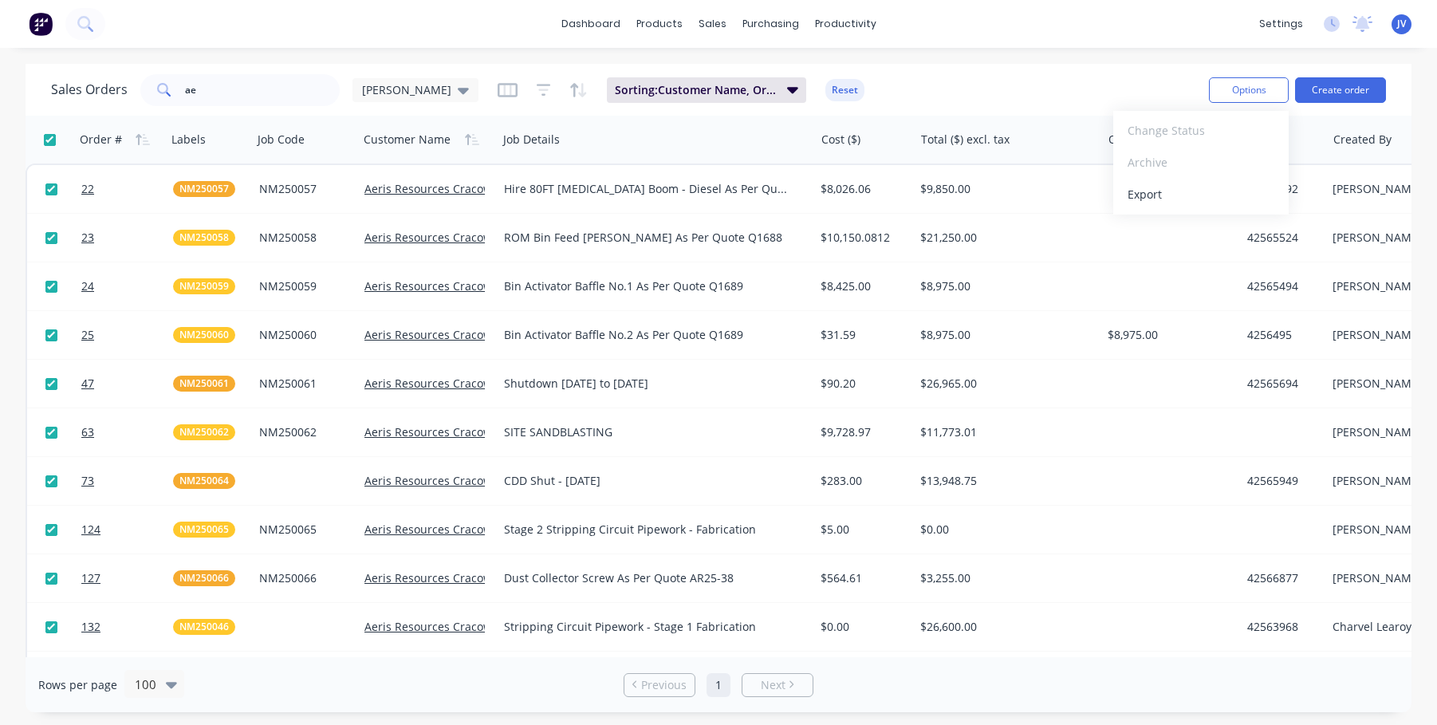
checkbox input "true"
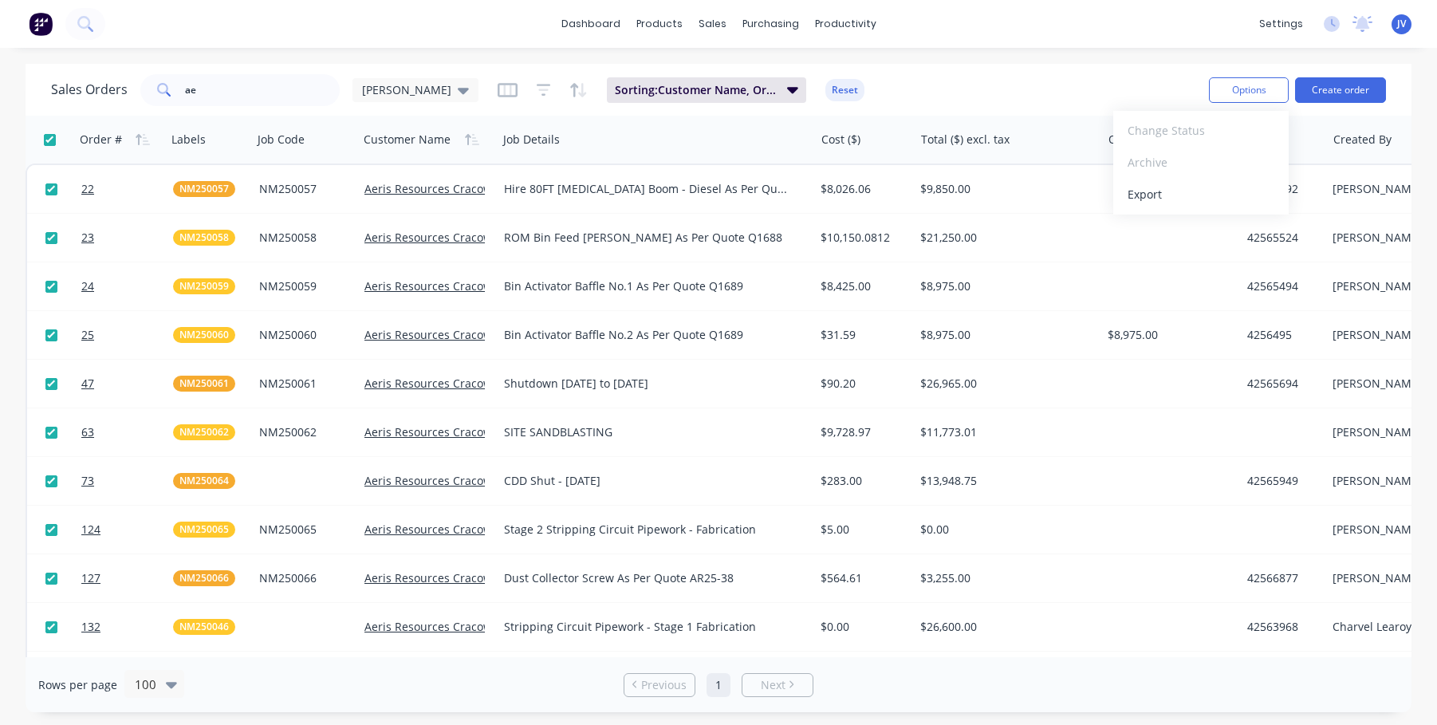
checkbox input "true"
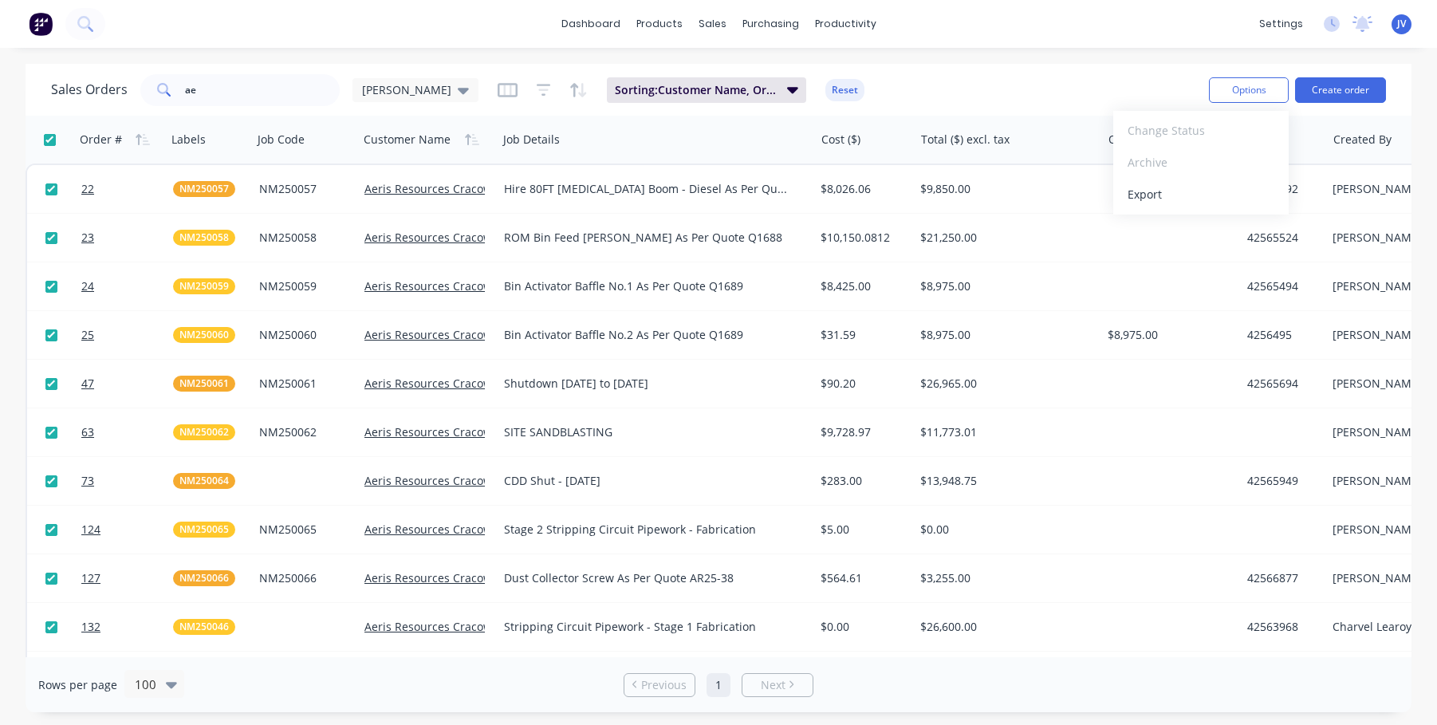
checkbox input "true"
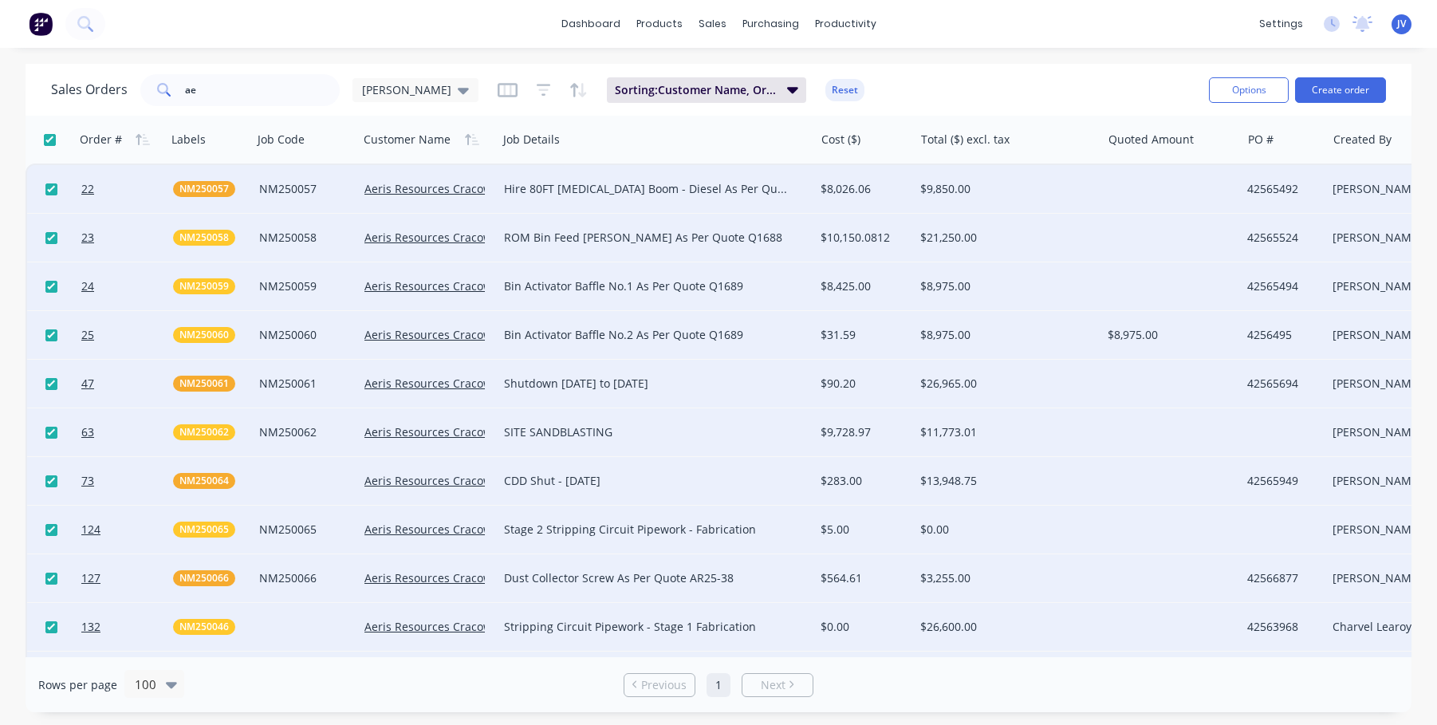
click at [49, 138] on input "checkbox" at bounding box center [50, 140] width 12 height 12
checkbox input "false"
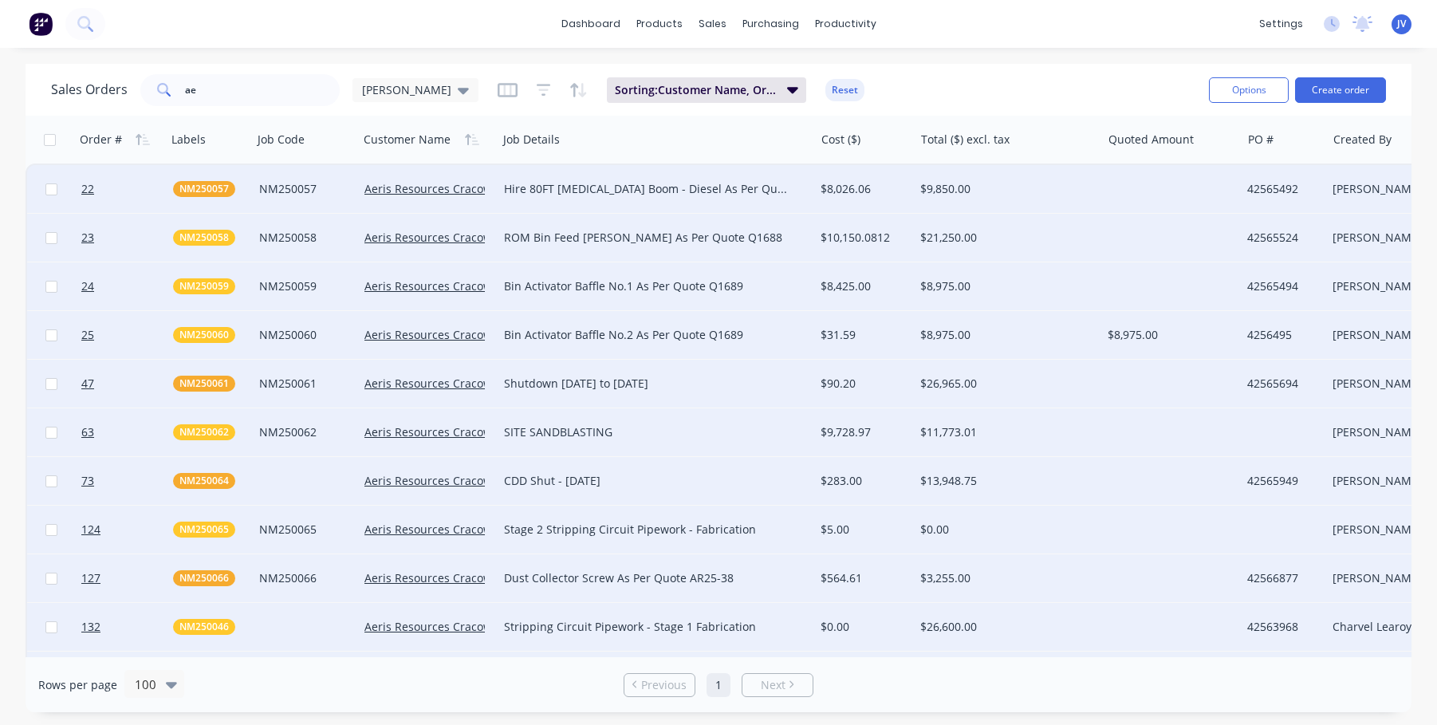
checkbox input "false"
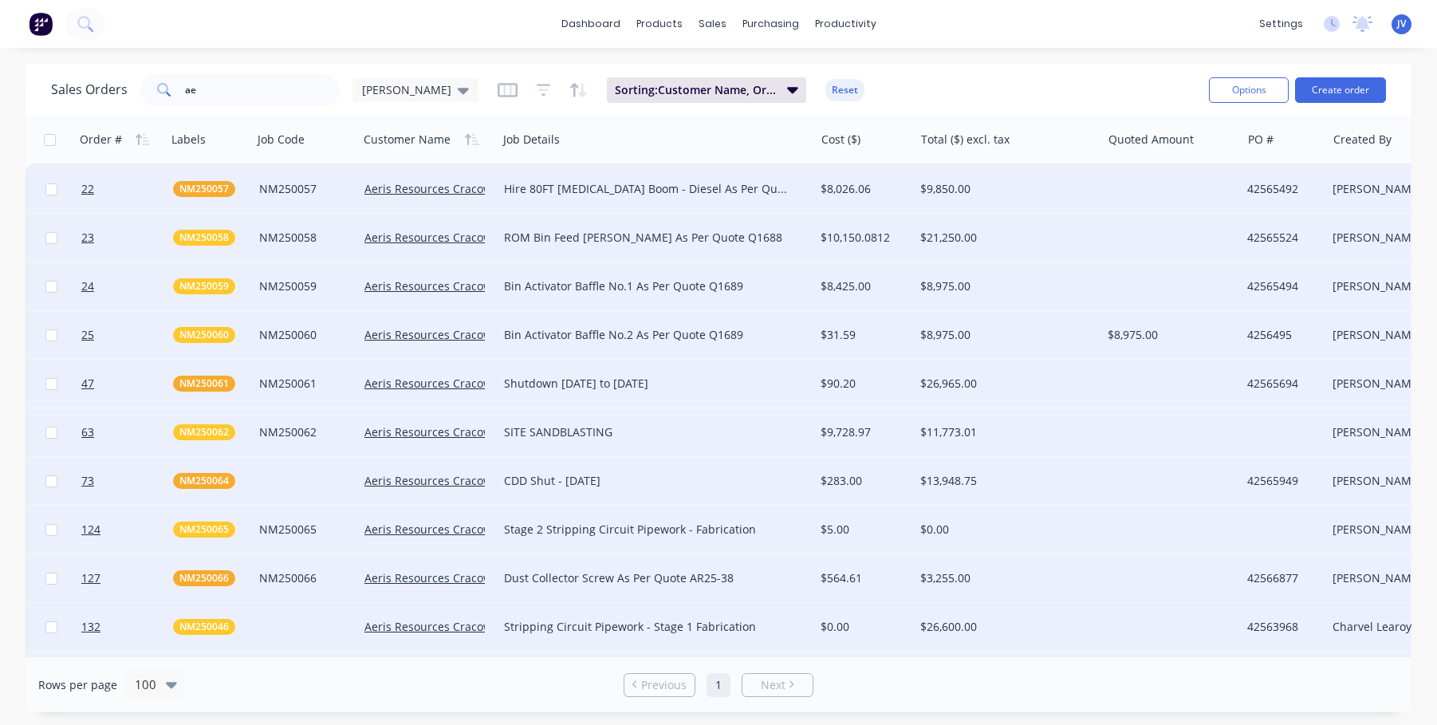
checkbox input "false"
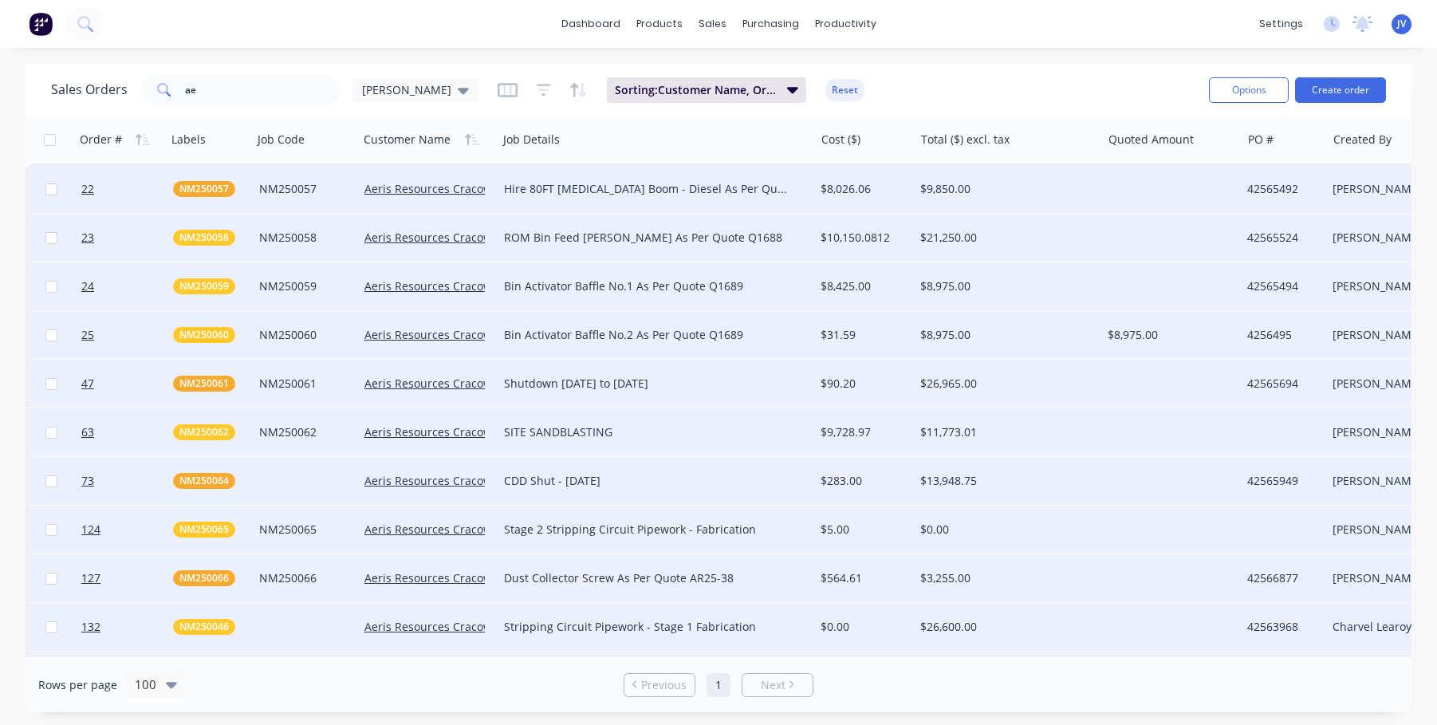
checkbox input "false"
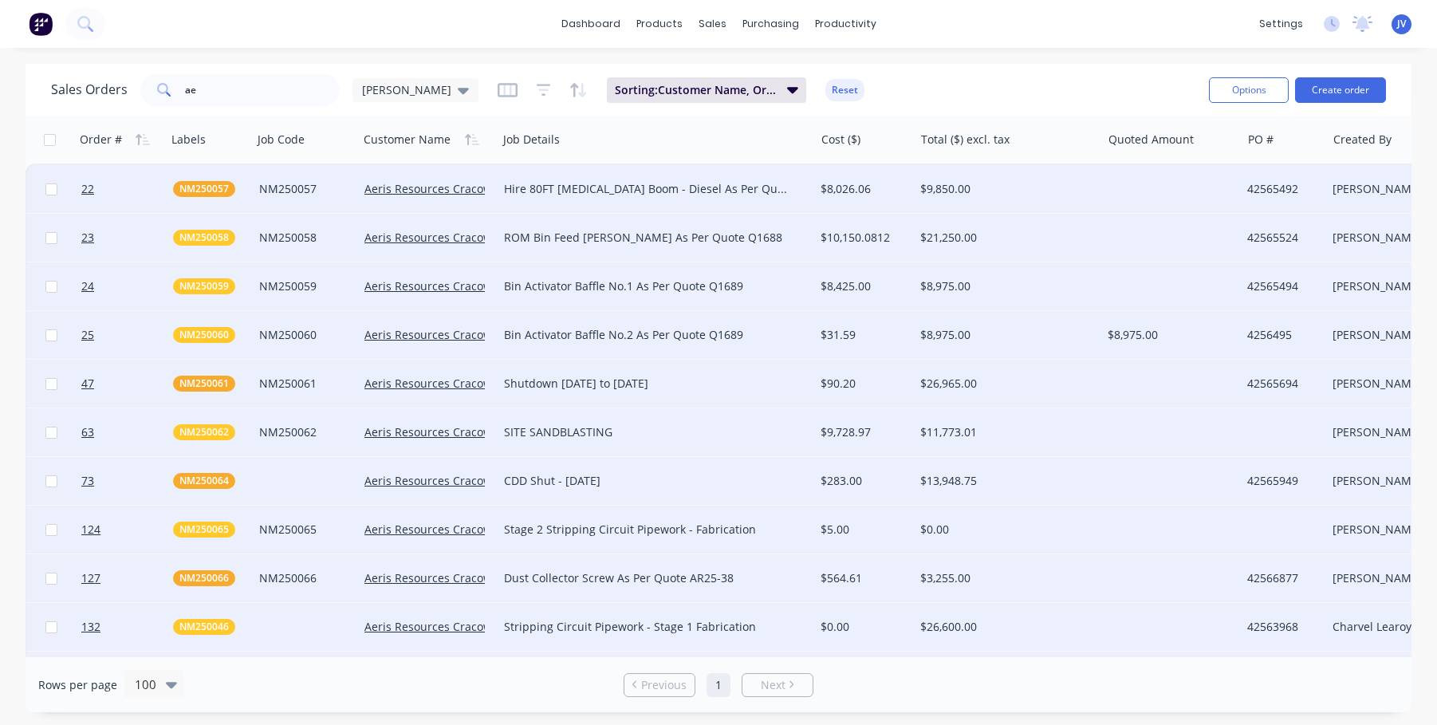
checkbox input "false"
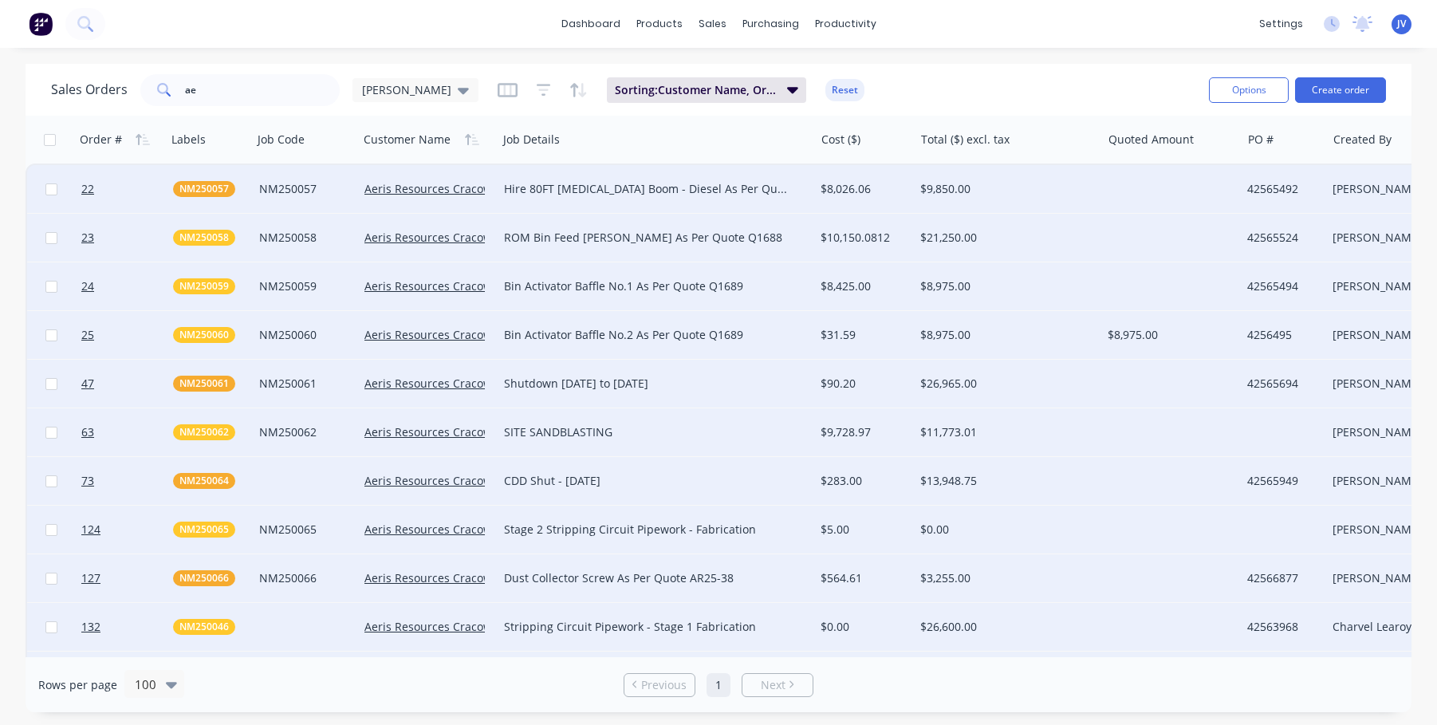
checkbox input "false"
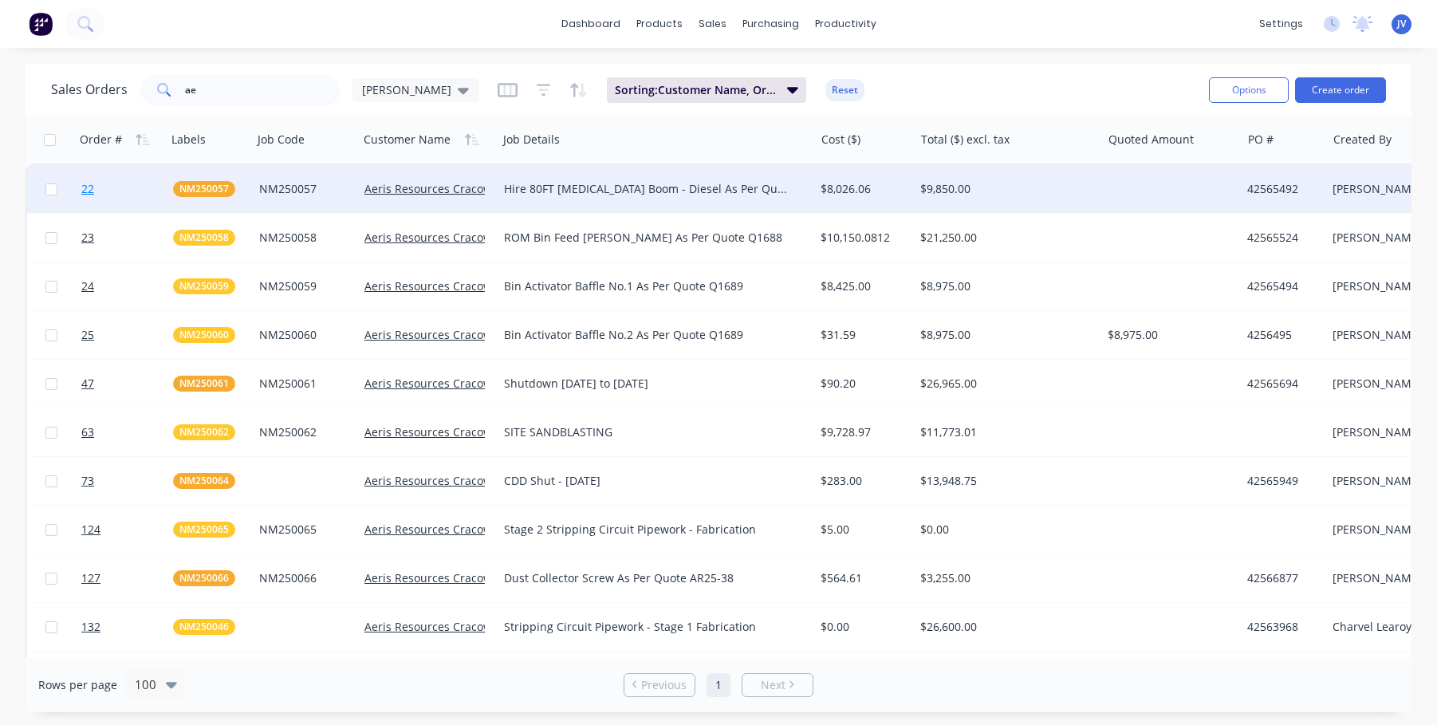
click at [88, 186] on span "22" at bounding box center [87, 189] width 13 height 16
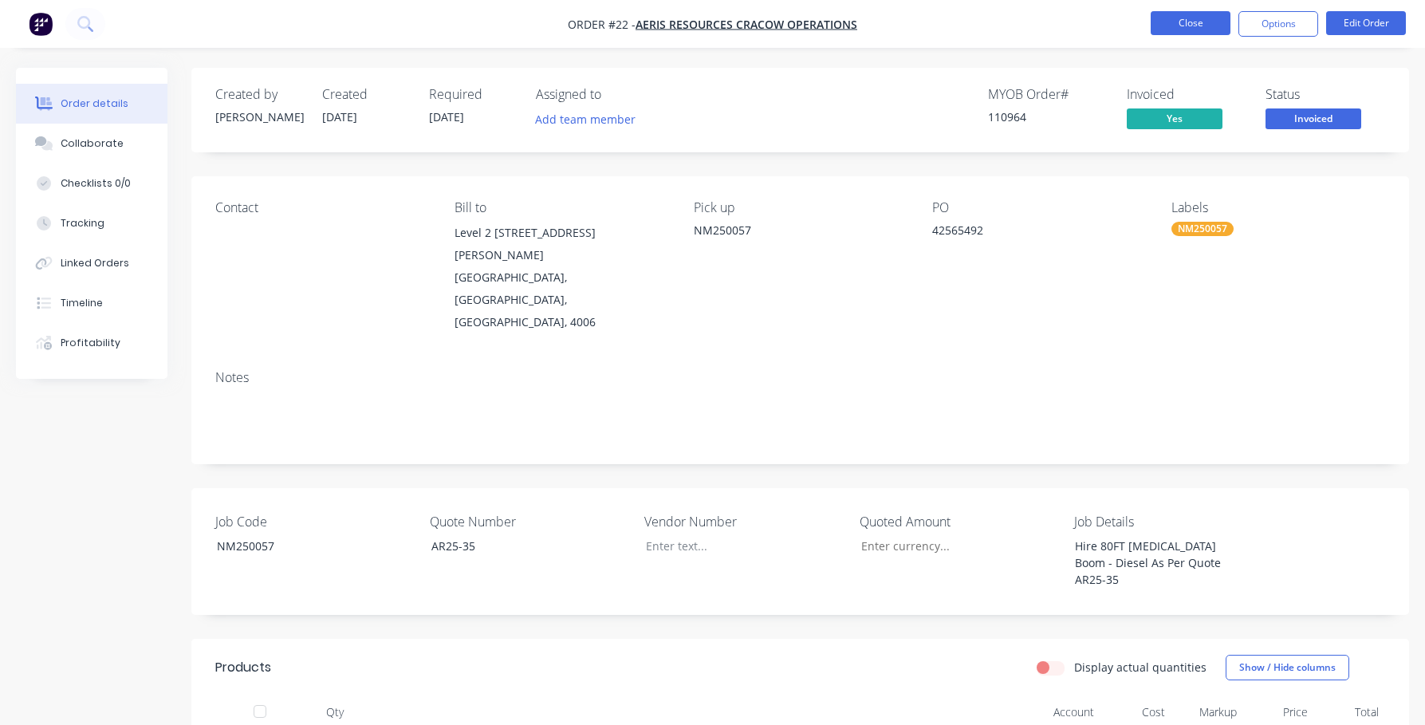
click at [1044, 23] on button "Close" at bounding box center [1190, 23] width 80 height 24
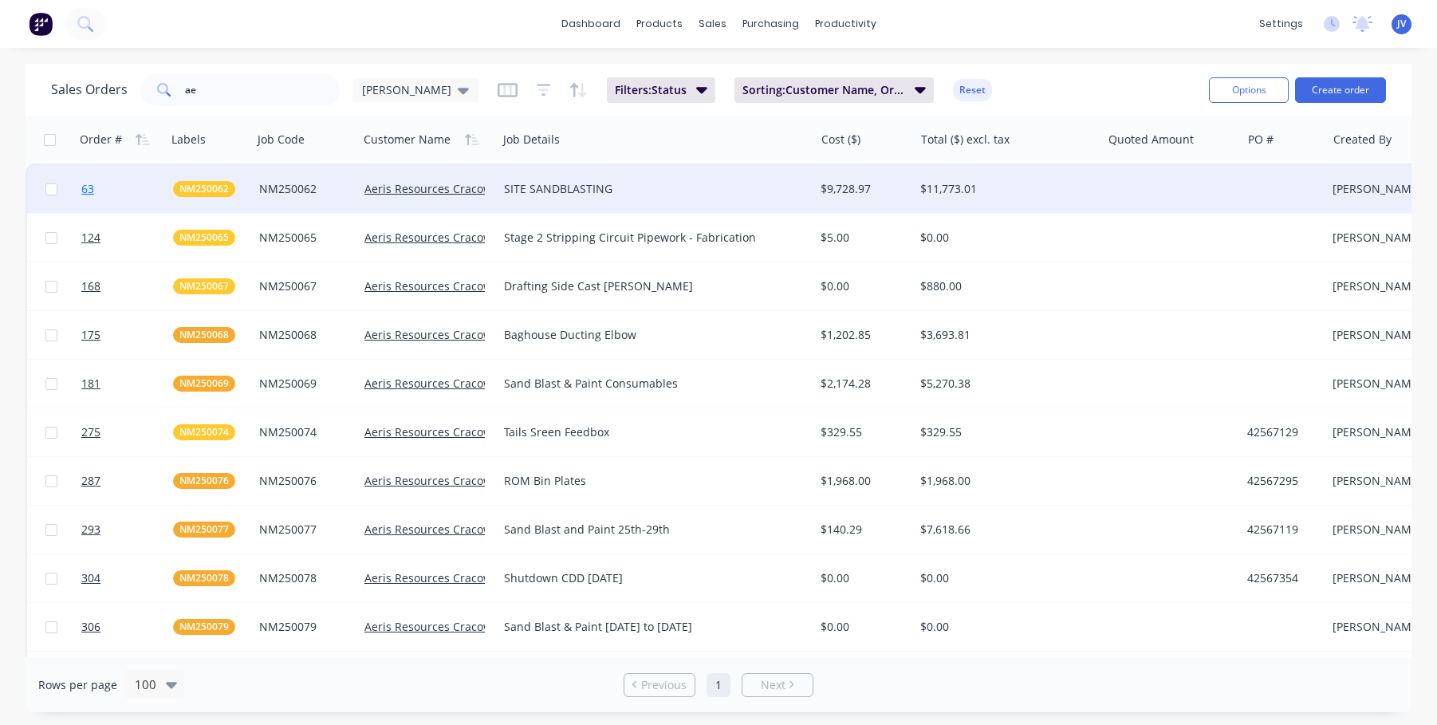
click at [87, 193] on span "63" at bounding box center [87, 189] width 13 height 16
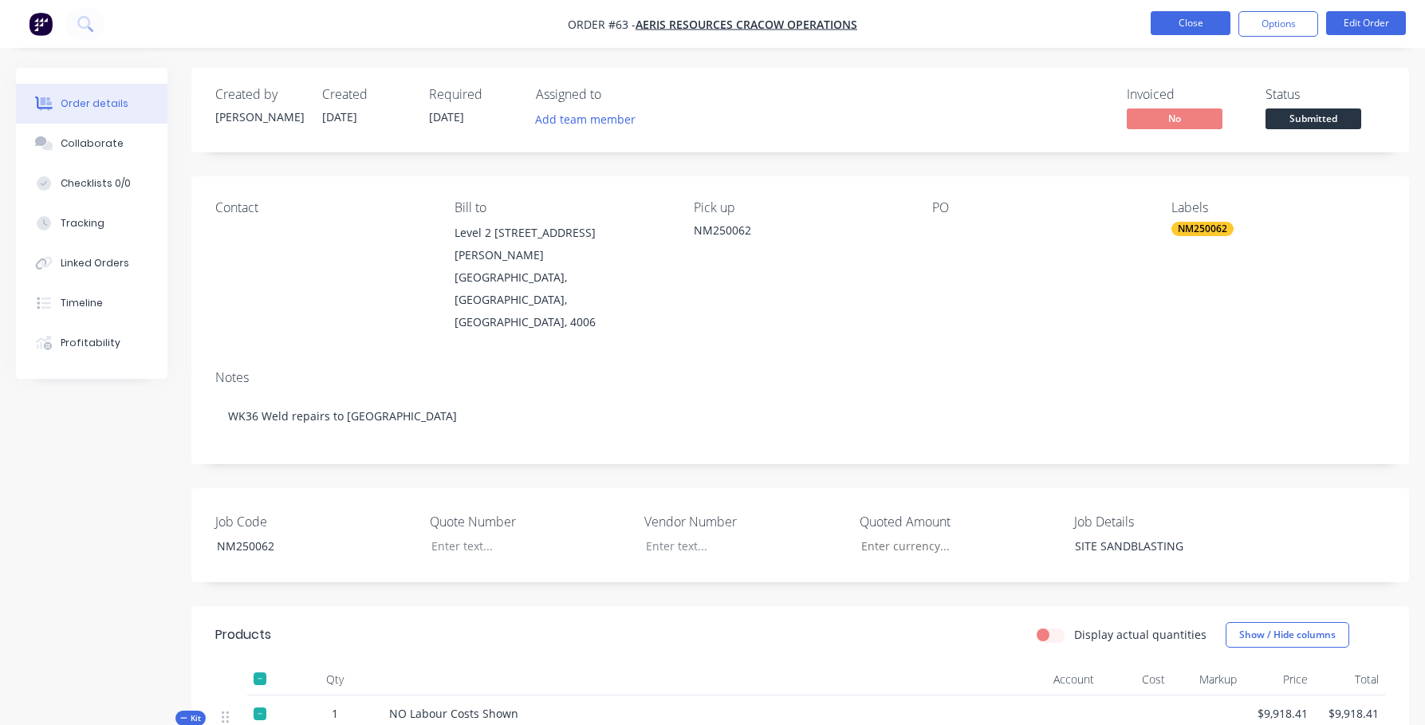
click at [1044, 25] on button "Close" at bounding box center [1190, 23] width 80 height 24
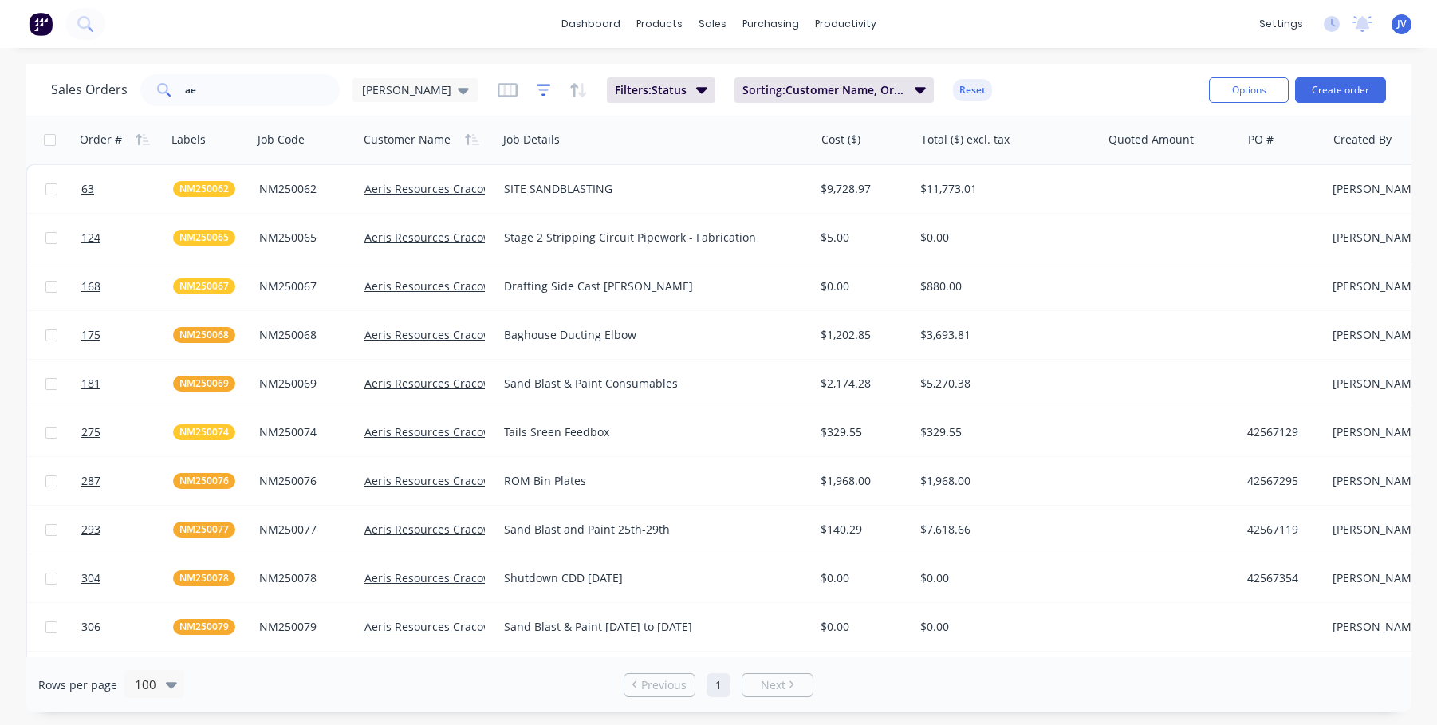
click at [538, 89] on icon "button" at bounding box center [543, 89] width 10 height 2
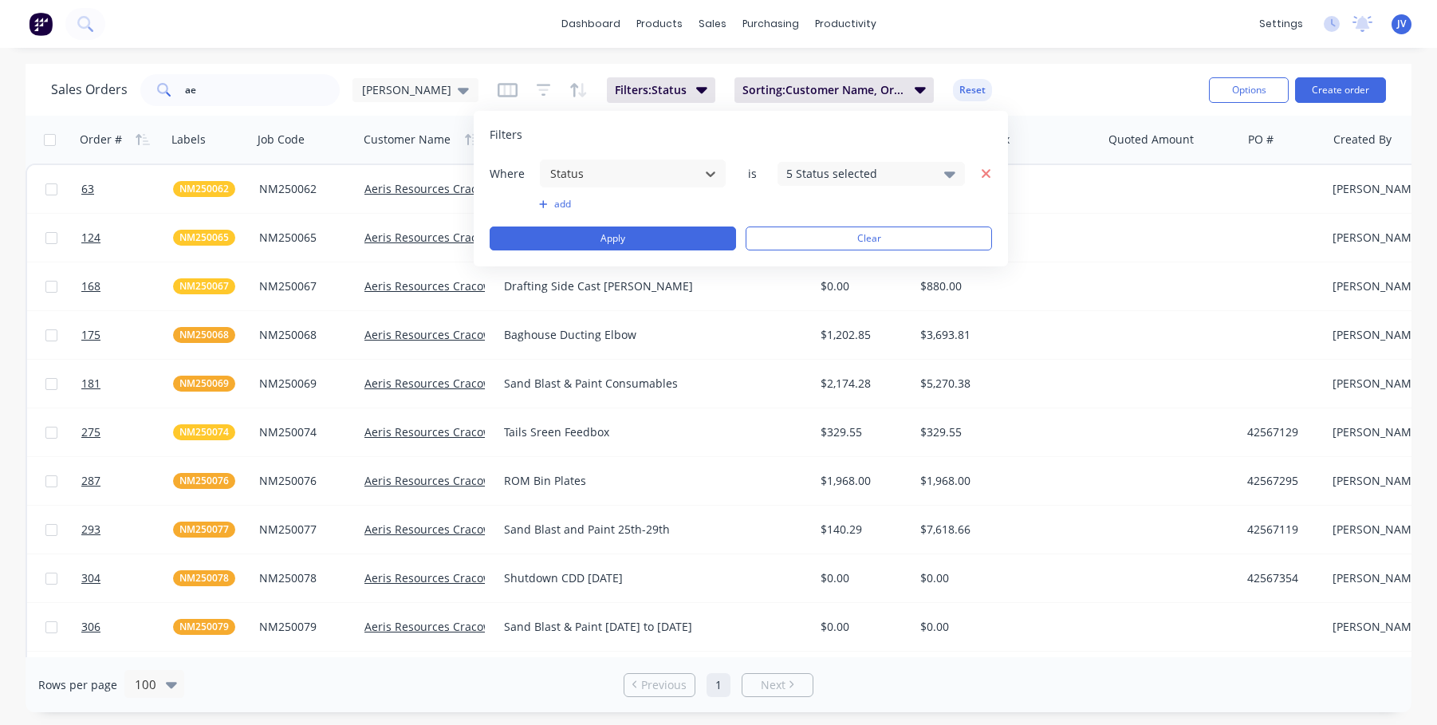
click at [989, 169] on icon "button" at bounding box center [985, 173] width 9 height 9
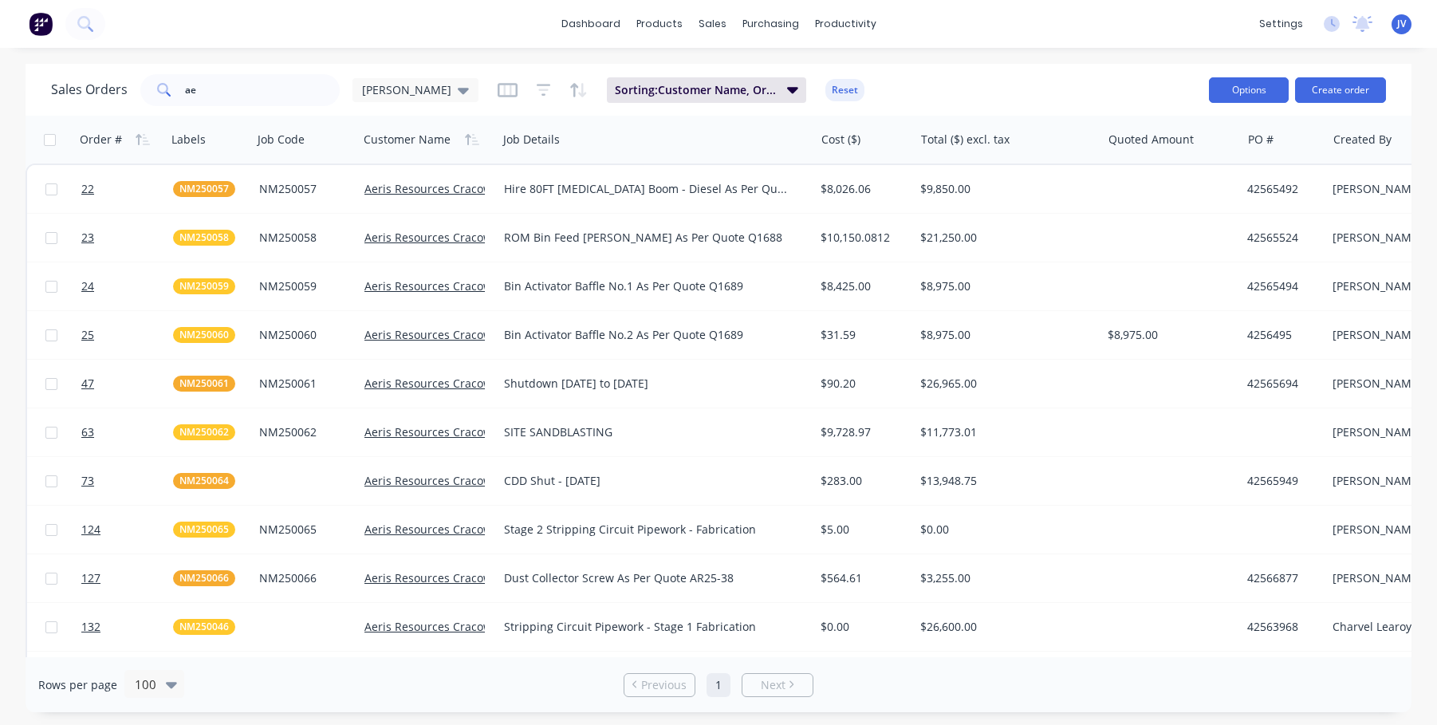
click at [1044, 87] on button "Options" at bounding box center [1249, 90] width 80 height 26
click at [1023, 84] on div "Sales Orders ae [PERSON_NAME] Sorting: Customer Name, Order # Reset" at bounding box center [623, 89] width 1145 height 39
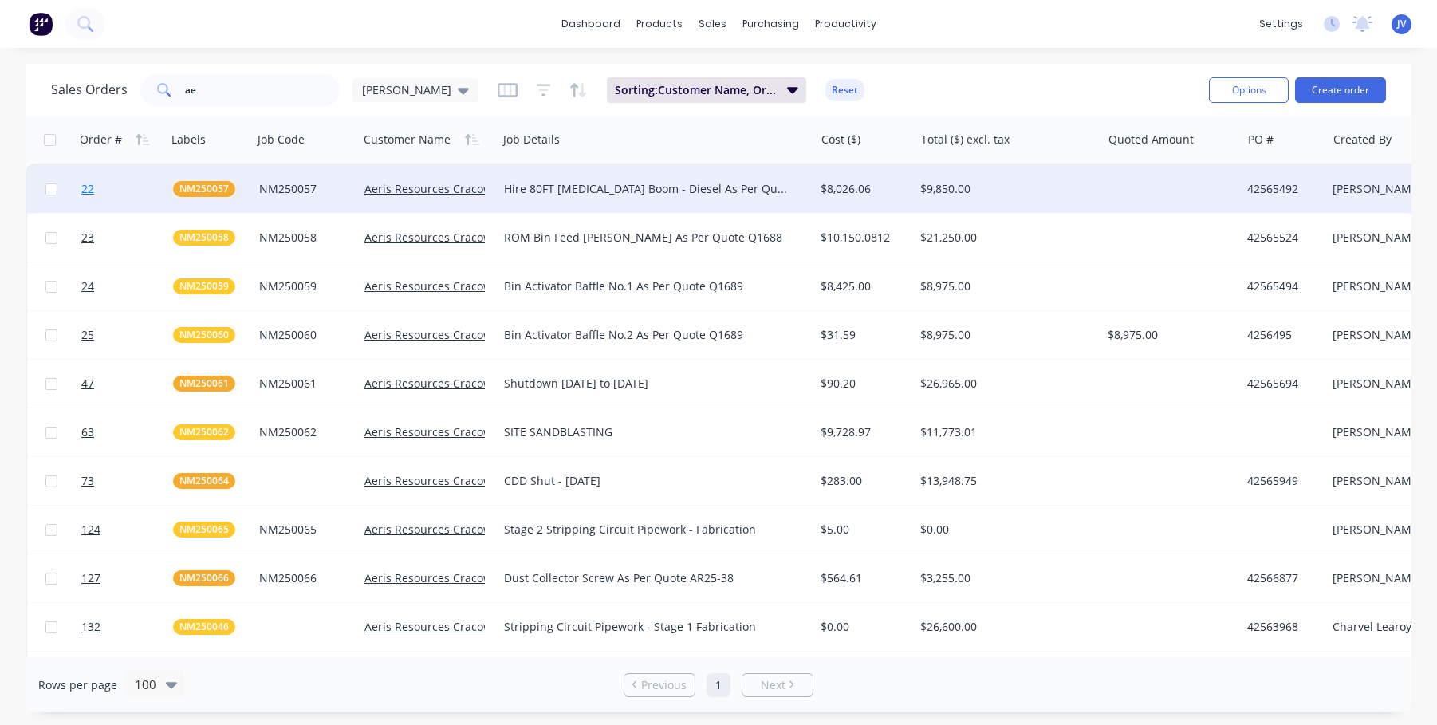
click at [88, 187] on span "22" at bounding box center [87, 189] width 13 height 16
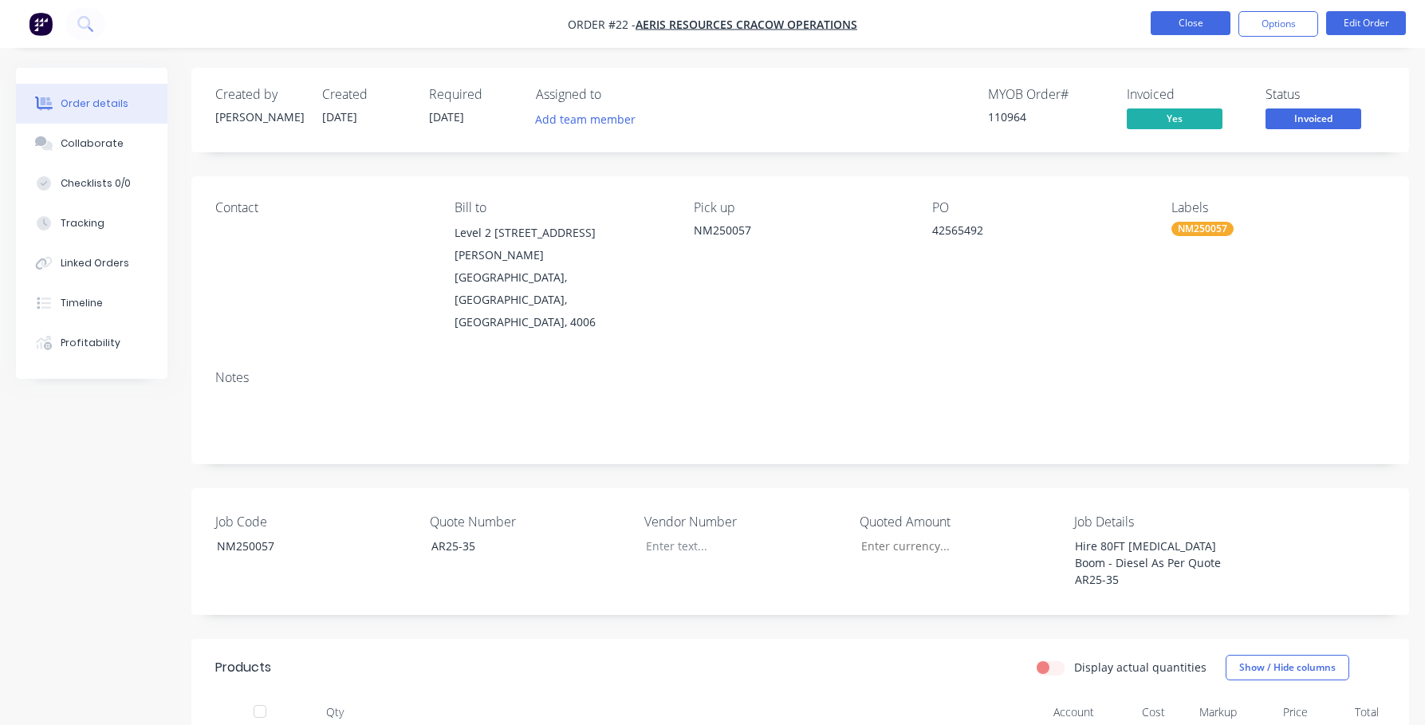
click at [1044, 20] on button "Close" at bounding box center [1190, 23] width 80 height 24
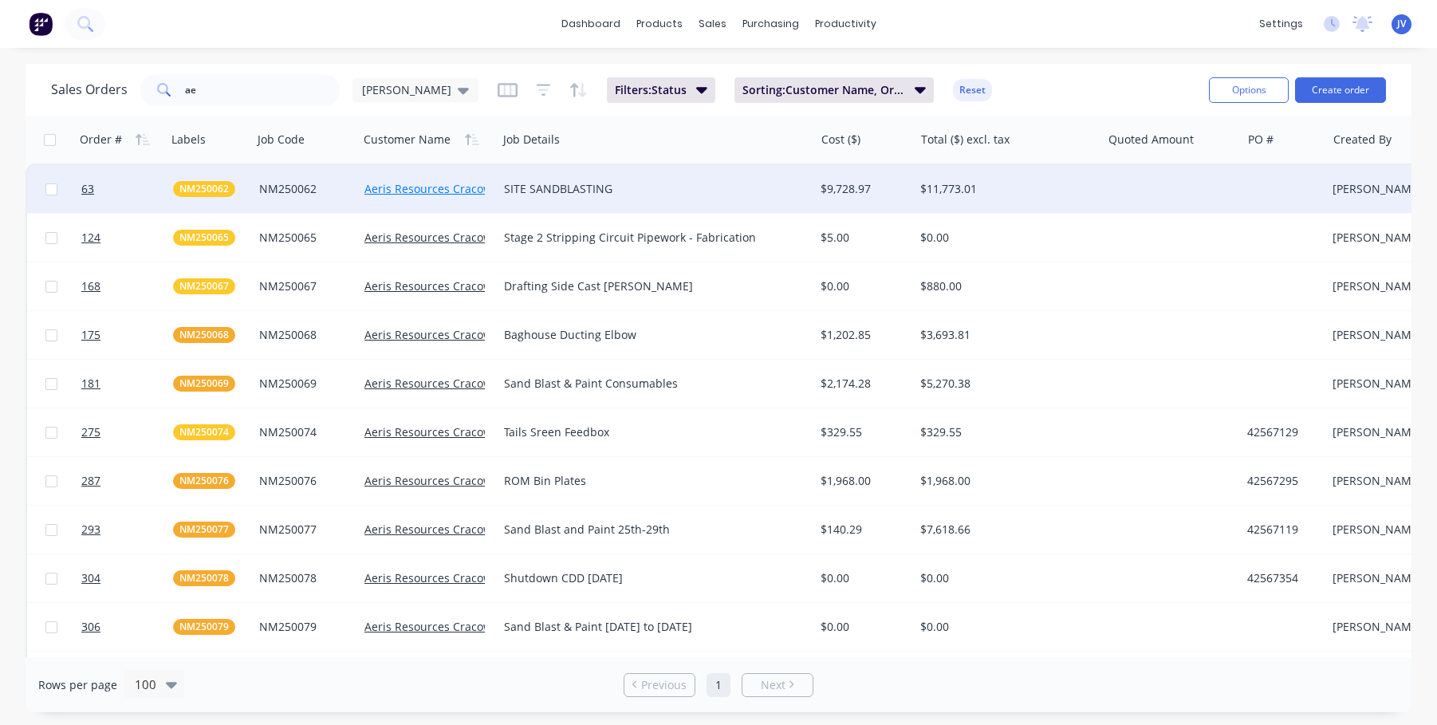
click at [409, 188] on link "Aeris Resources Cracow Operations" at bounding box center [459, 188] width 191 height 15
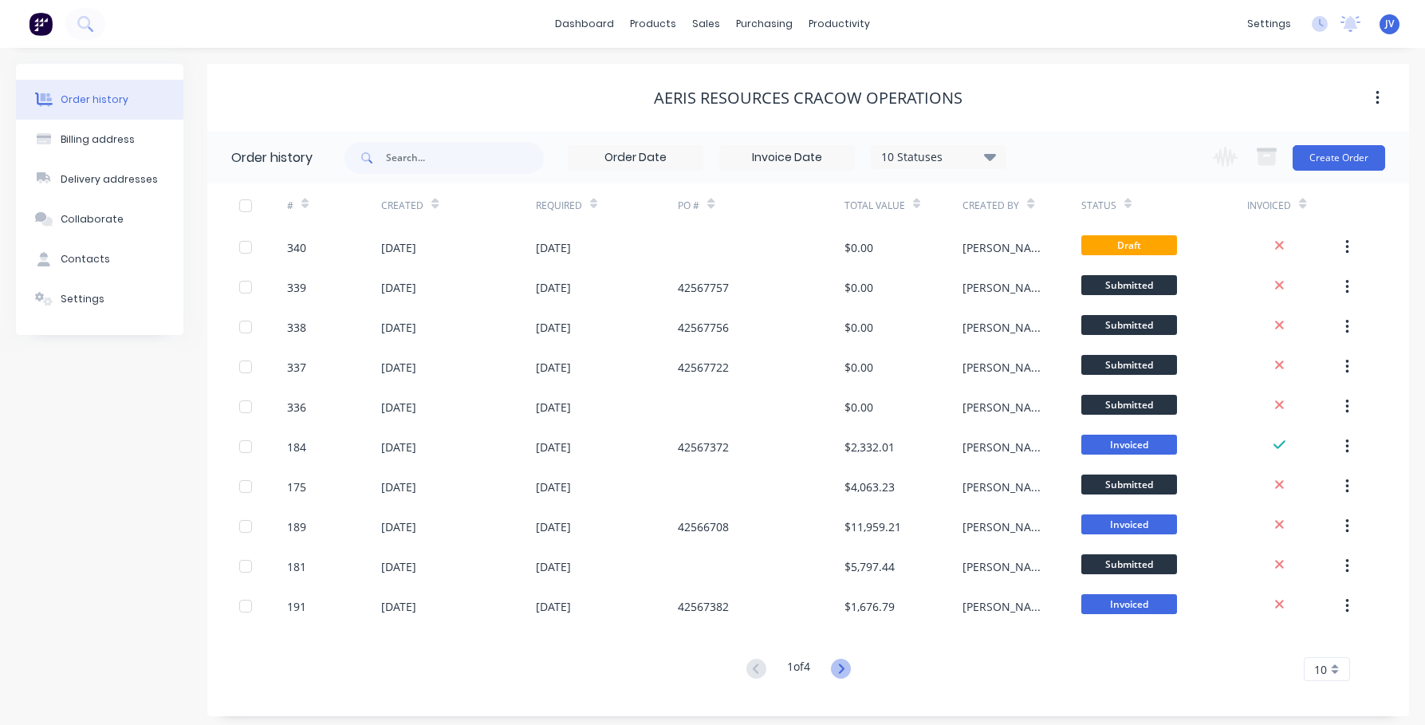
click at [845, 664] on icon at bounding box center [841, 668] width 20 height 20
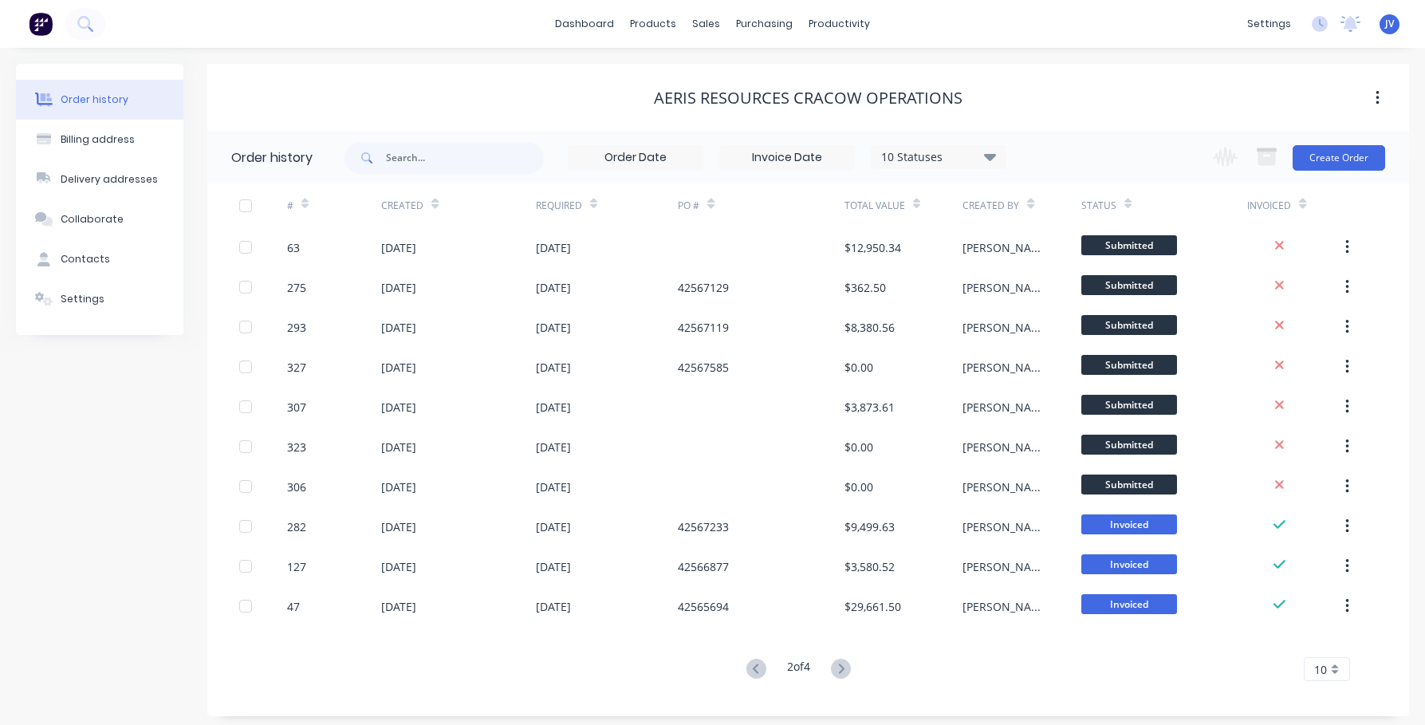
click at [845, 664] on icon at bounding box center [841, 668] width 20 height 20
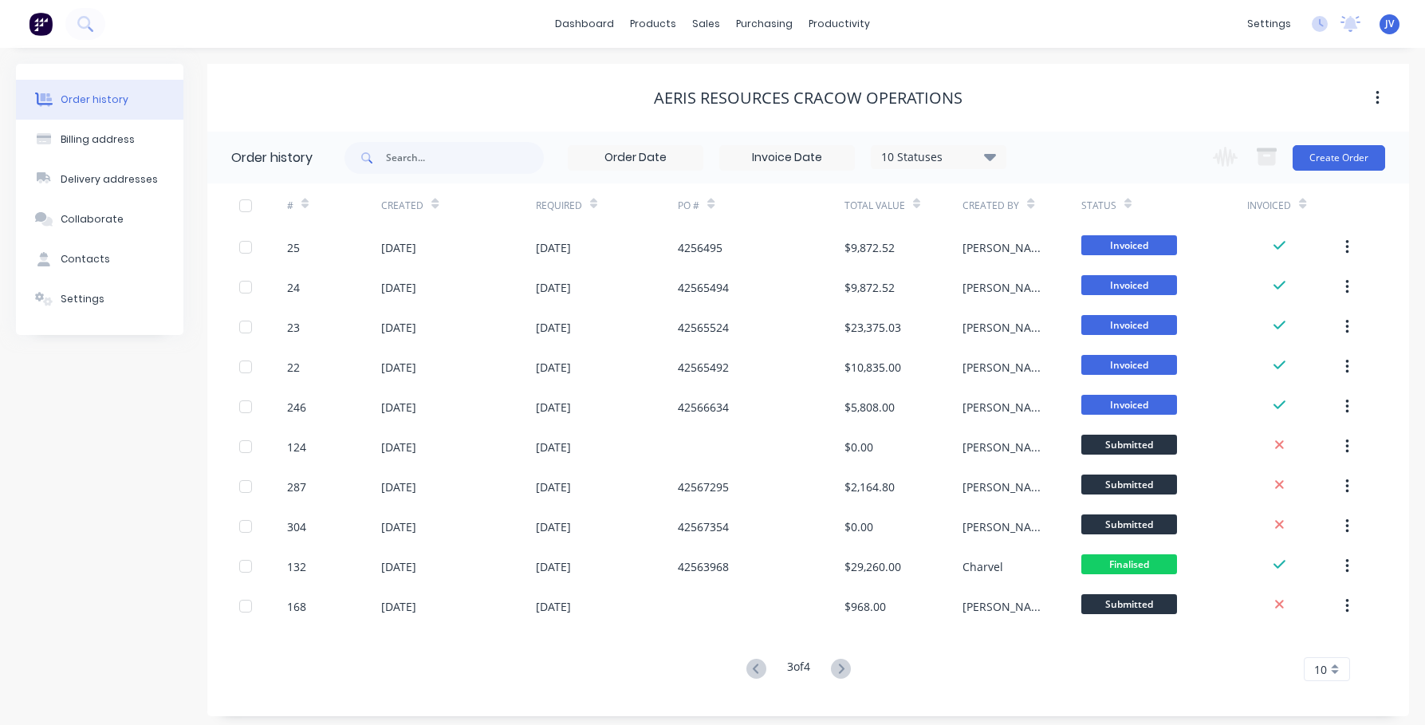
click at [845, 664] on icon at bounding box center [841, 668] width 20 height 20
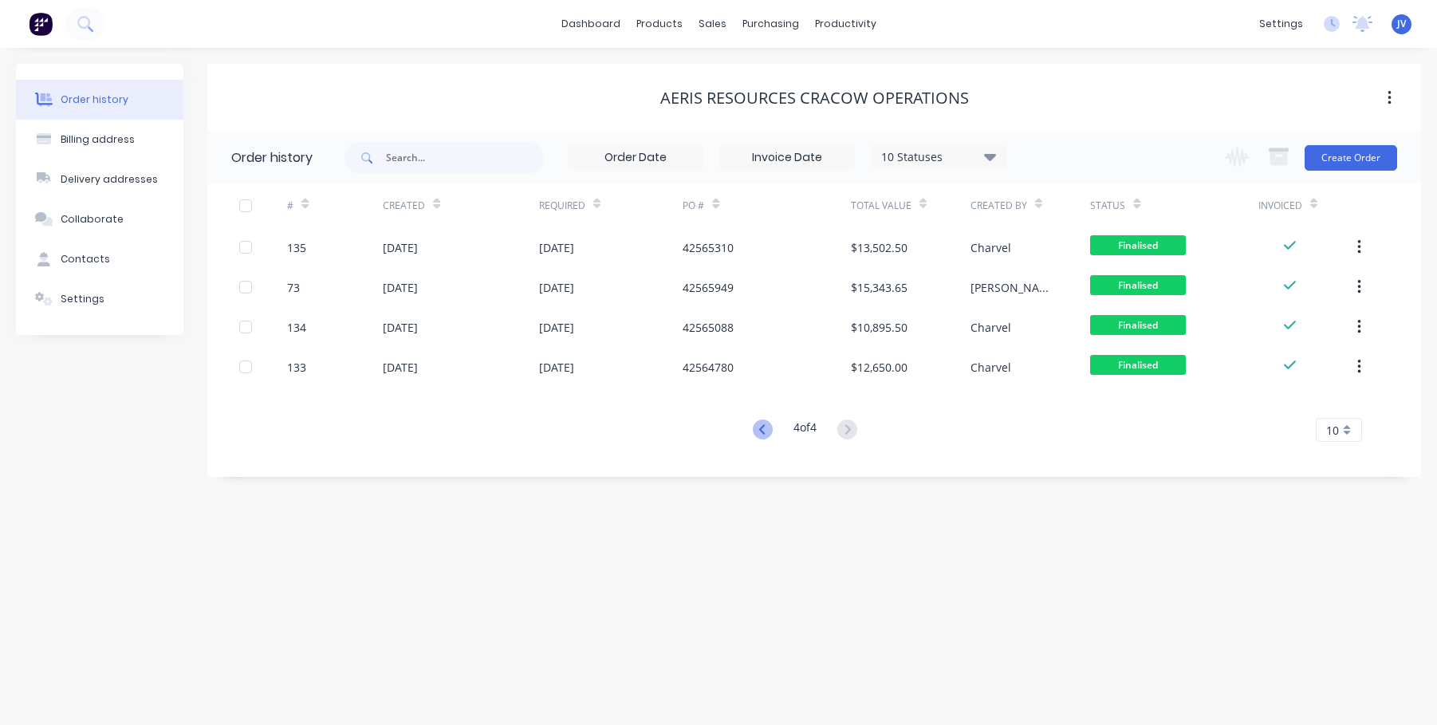
click at [762, 423] on icon at bounding box center [763, 429] width 20 height 20
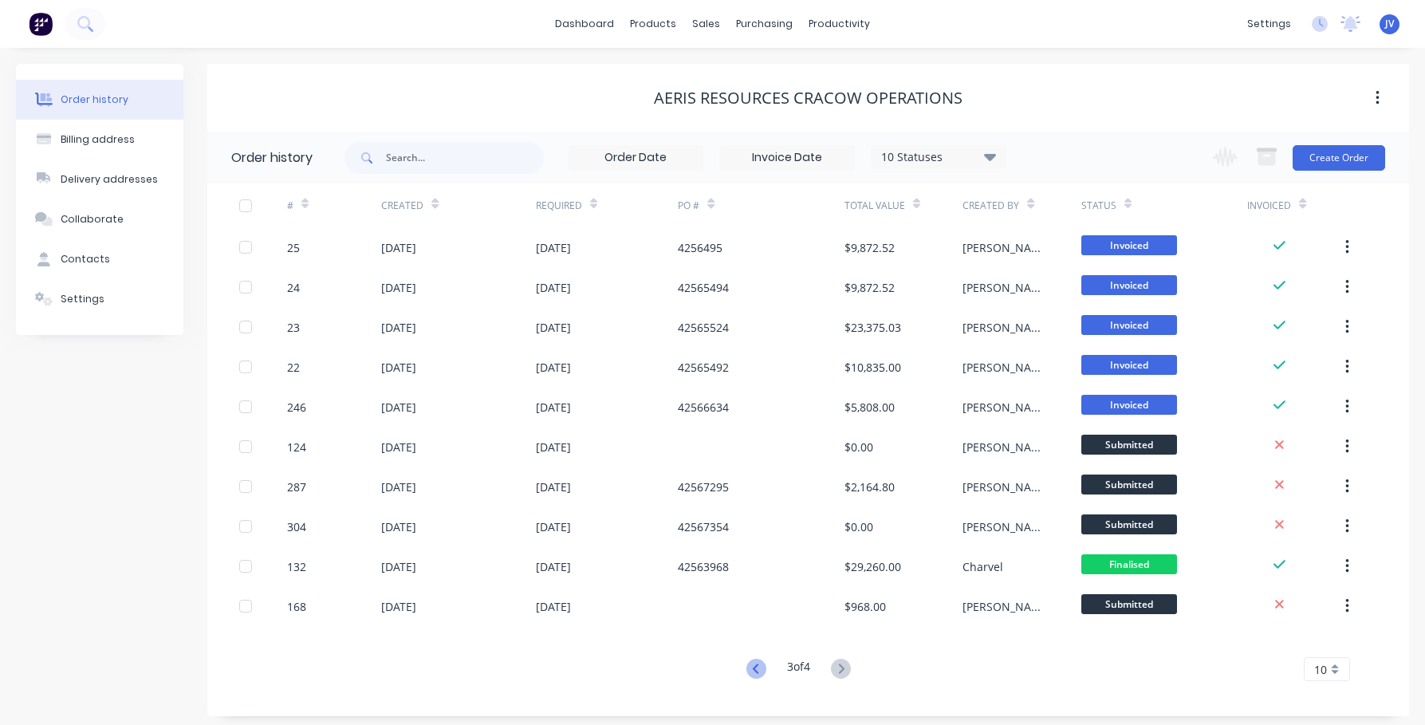
click at [749, 667] on icon at bounding box center [756, 668] width 20 height 20
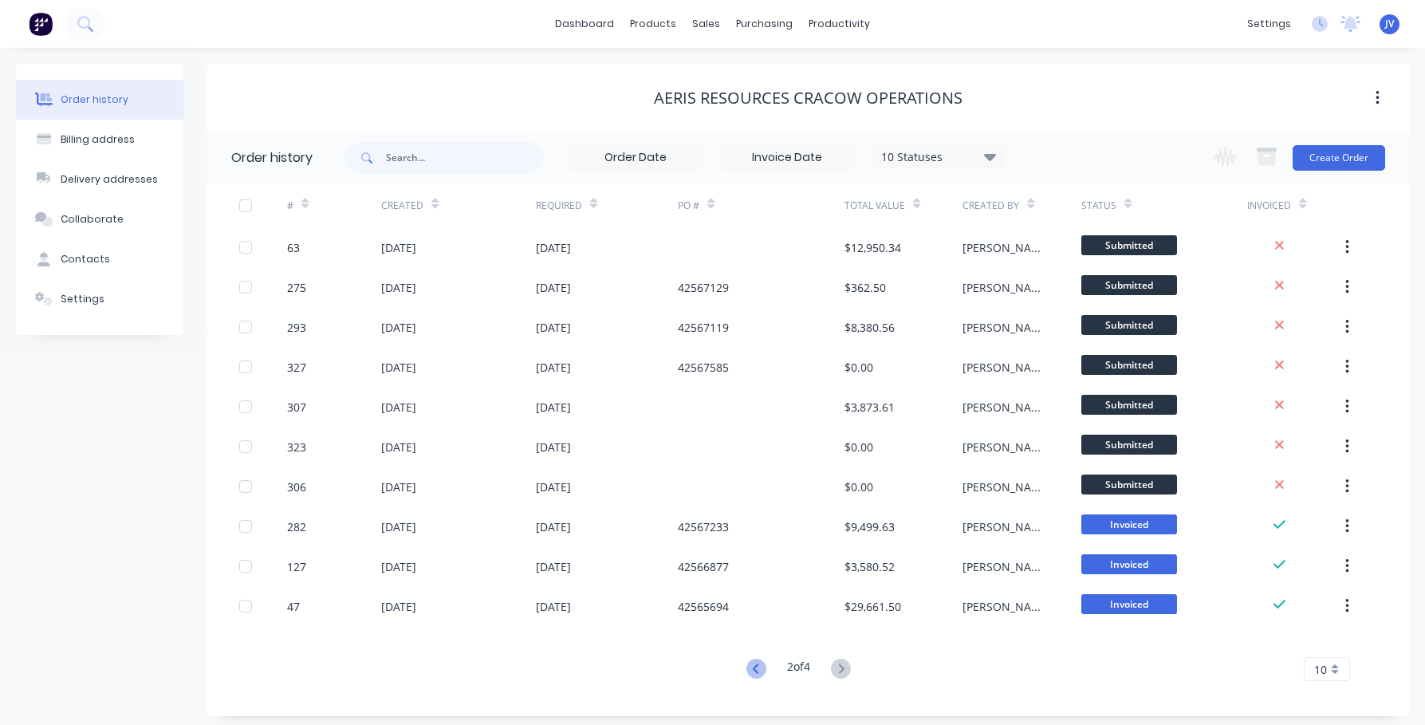
click at [753, 670] on icon at bounding box center [756, 668] width 6 height 10
click at [850, 669] on icon at bounding box center [841, 668] width 20 height 20
click at [843, 667] on icon at bounding box center [841, 668] width 20 height 20
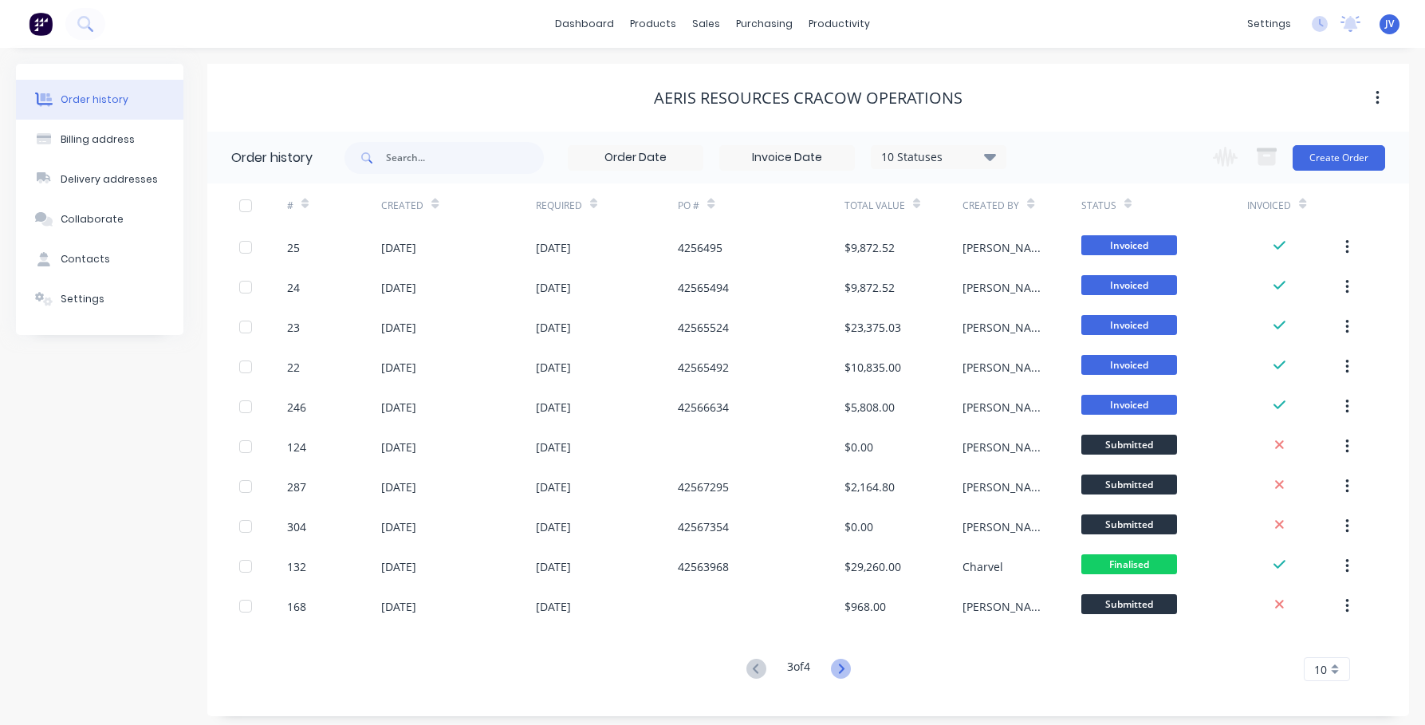
click at [844, 670] on icon at bounding box center [842, 668] width 6 height 10
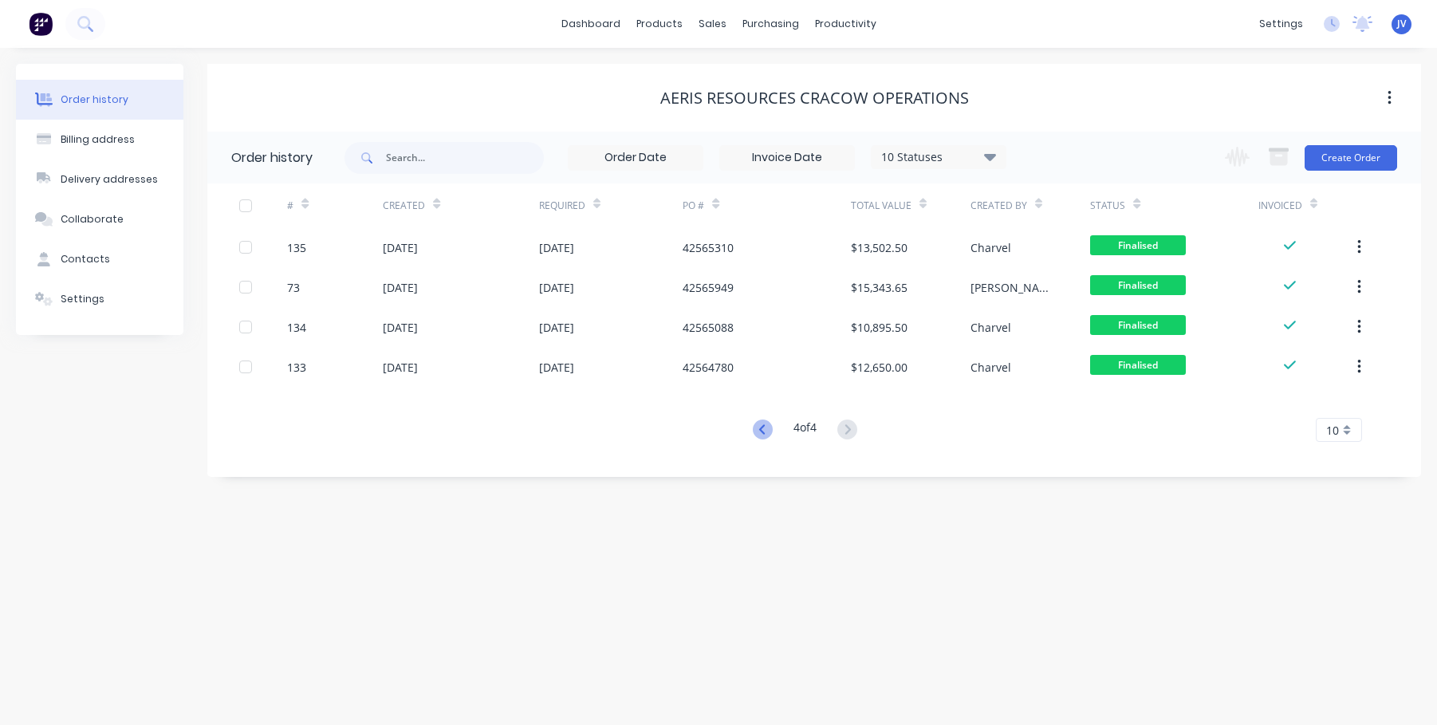
click at [757, 426] on icon at bounding box center [763, 429] width 20 height 20
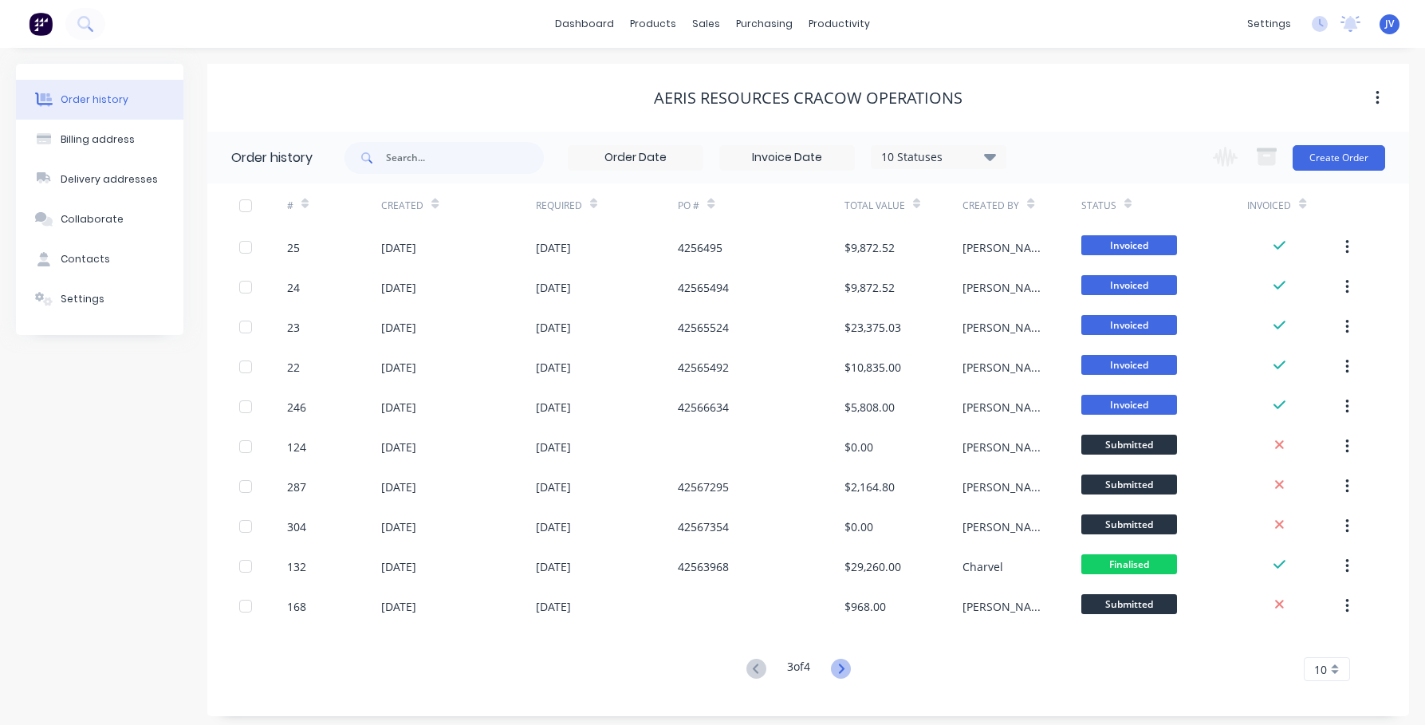
click at [847, 666] on icon at bounding box center [841, 668] width 20 height 20
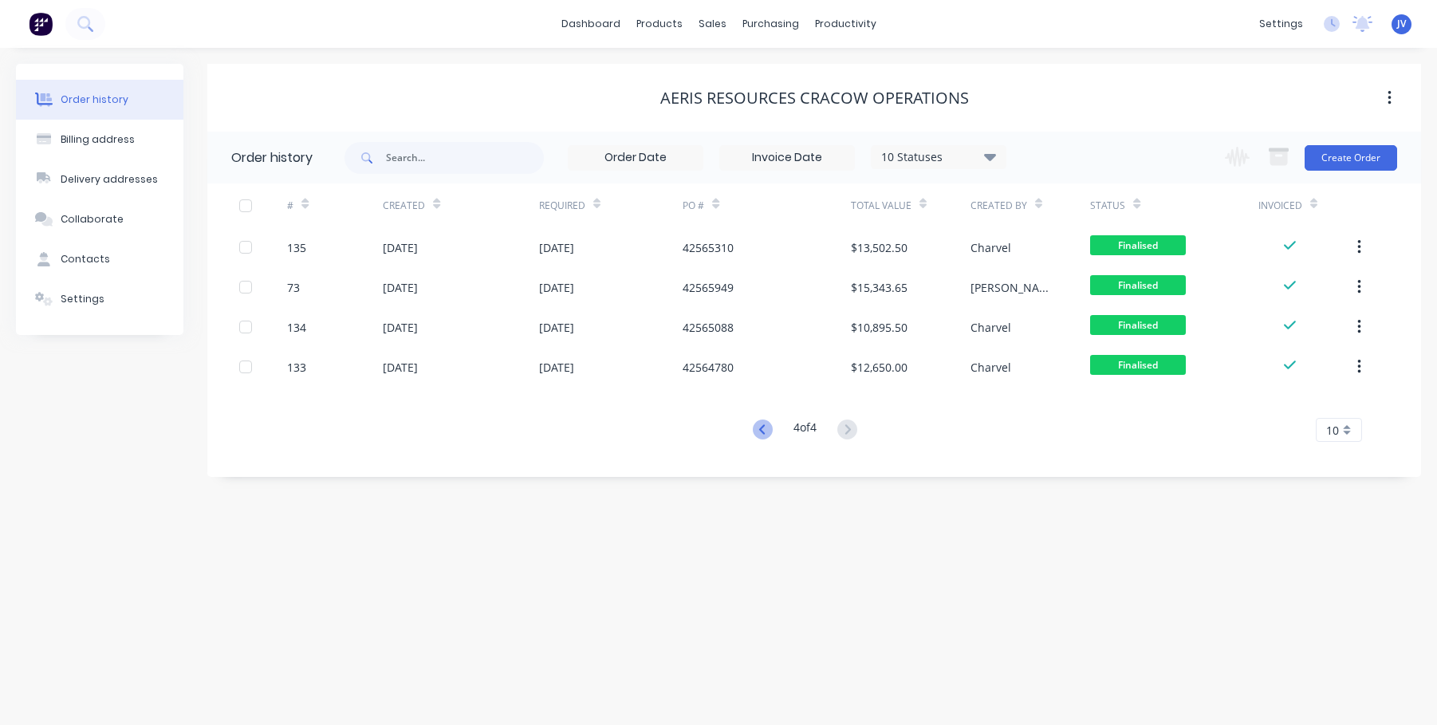
click at [761, 432] on icon at bounding box center [763, 429] width 20 height 20
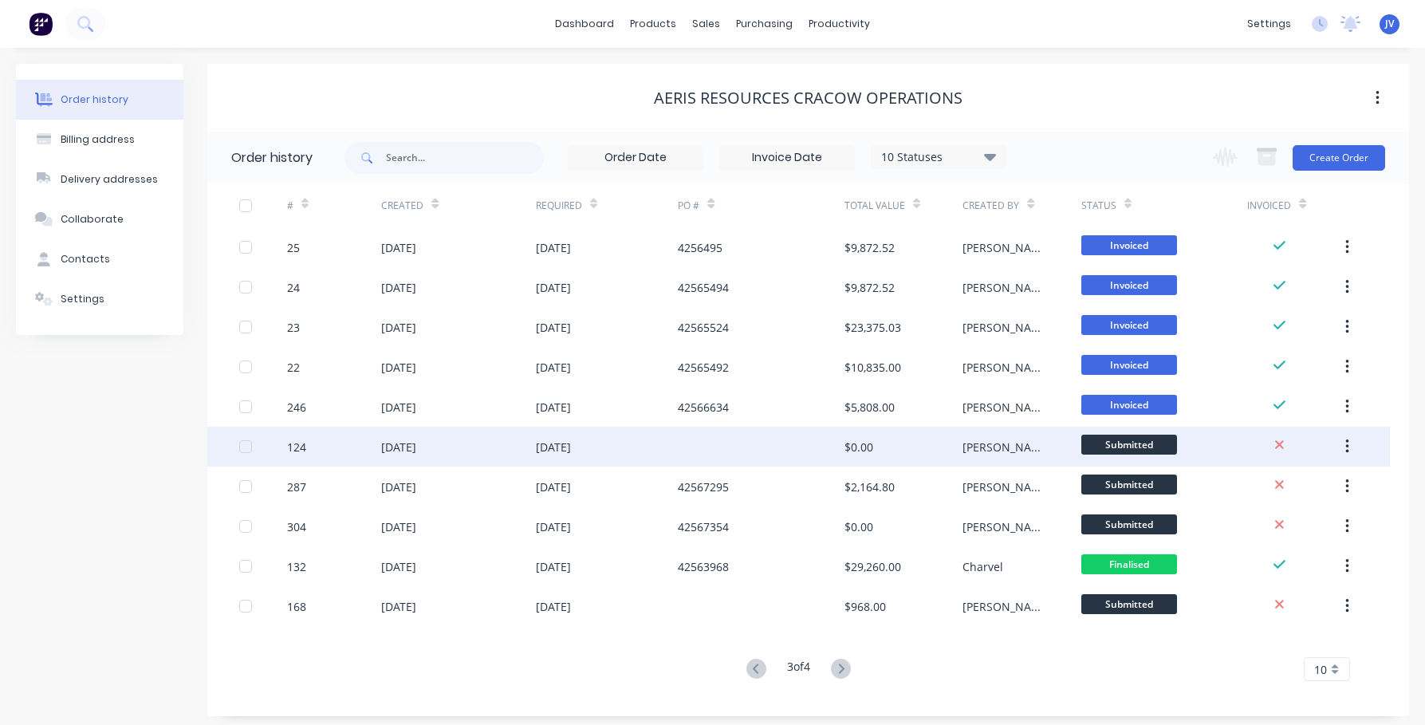
scroll to position [7, 0]
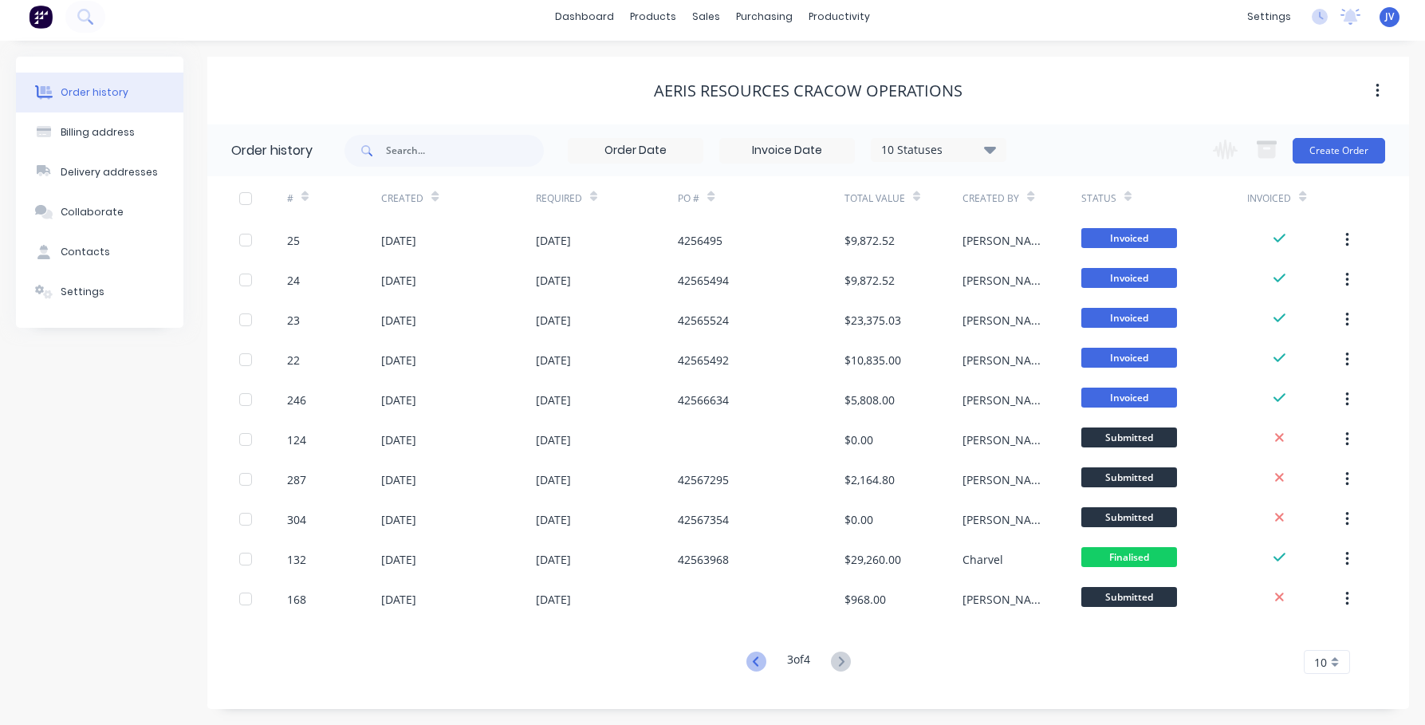
click at [753, 659] on icon at bounding box center [756, 661] width 6 height 10
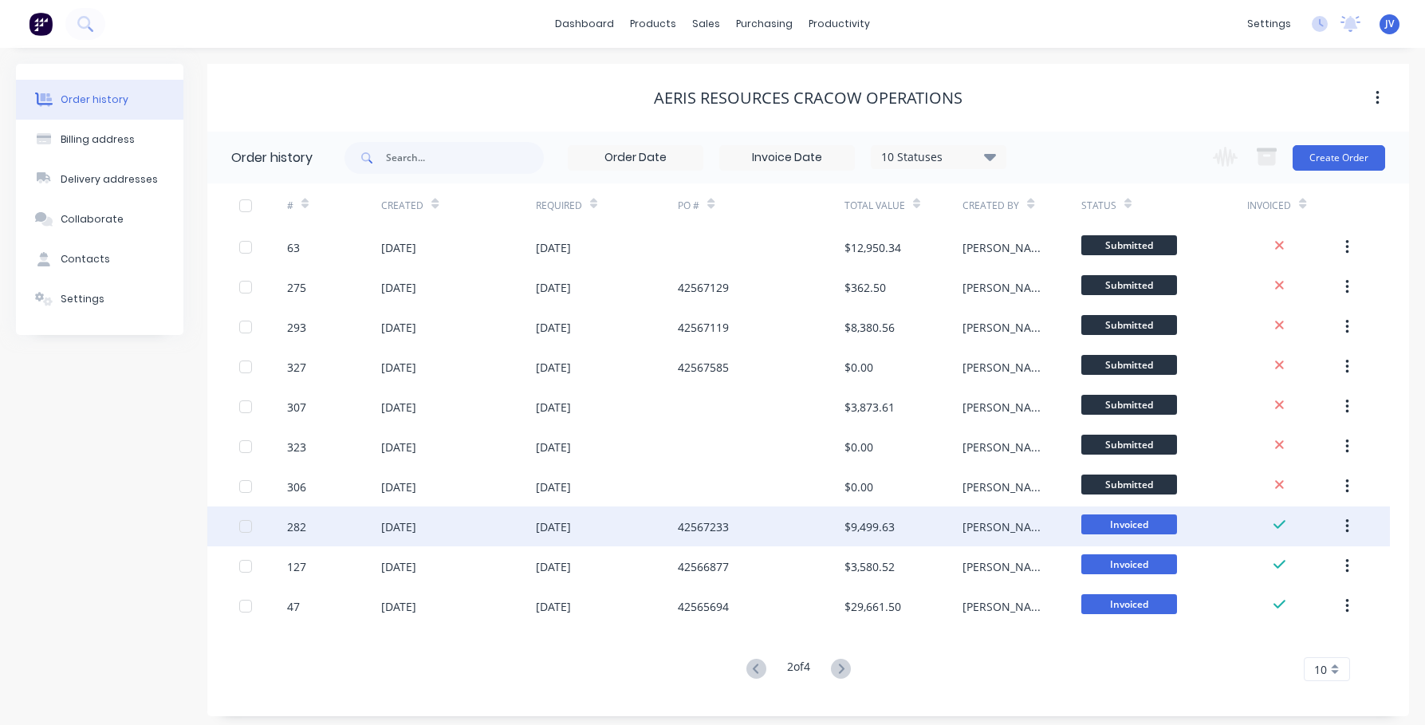
click at [297, 525] on div "282" at bounding box center [296, 526] width 19 height 17
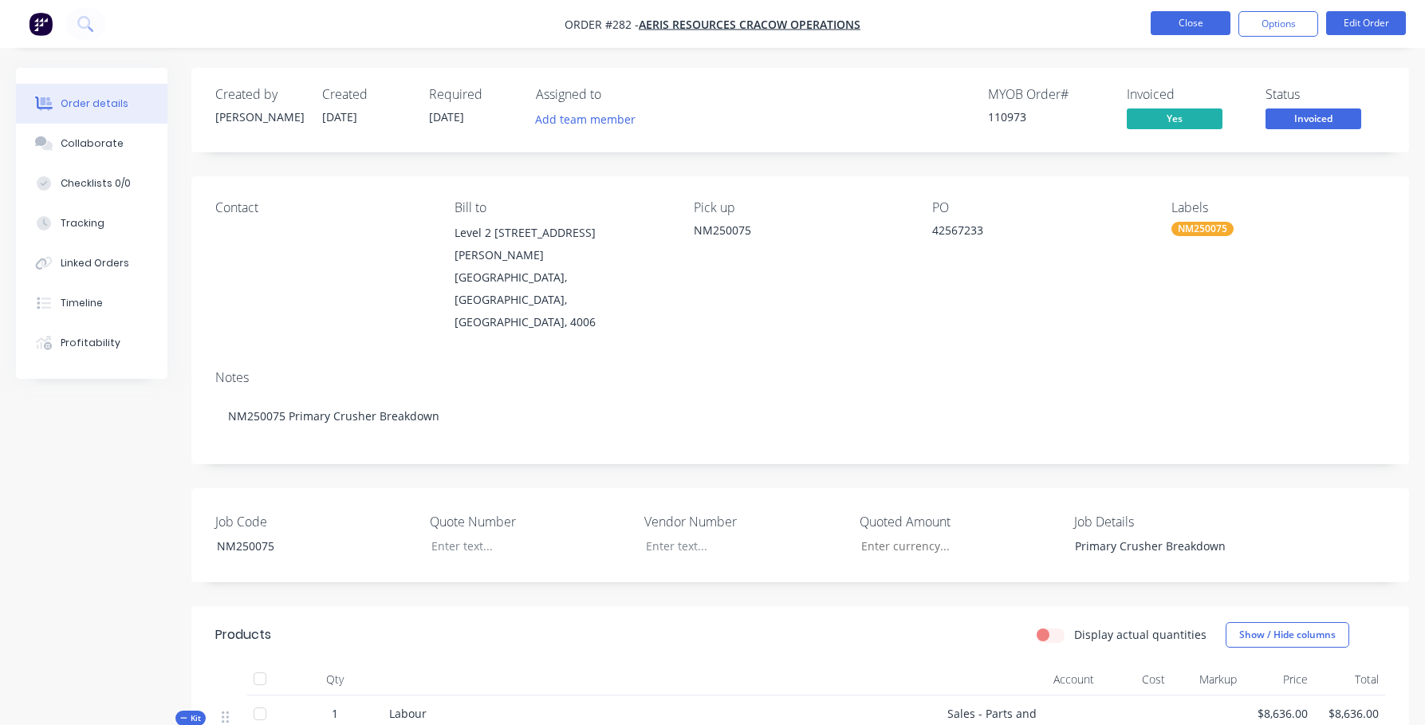
click at [1044, 22] on button "Close" at bounding box center [1190, 23] width 80 height 24
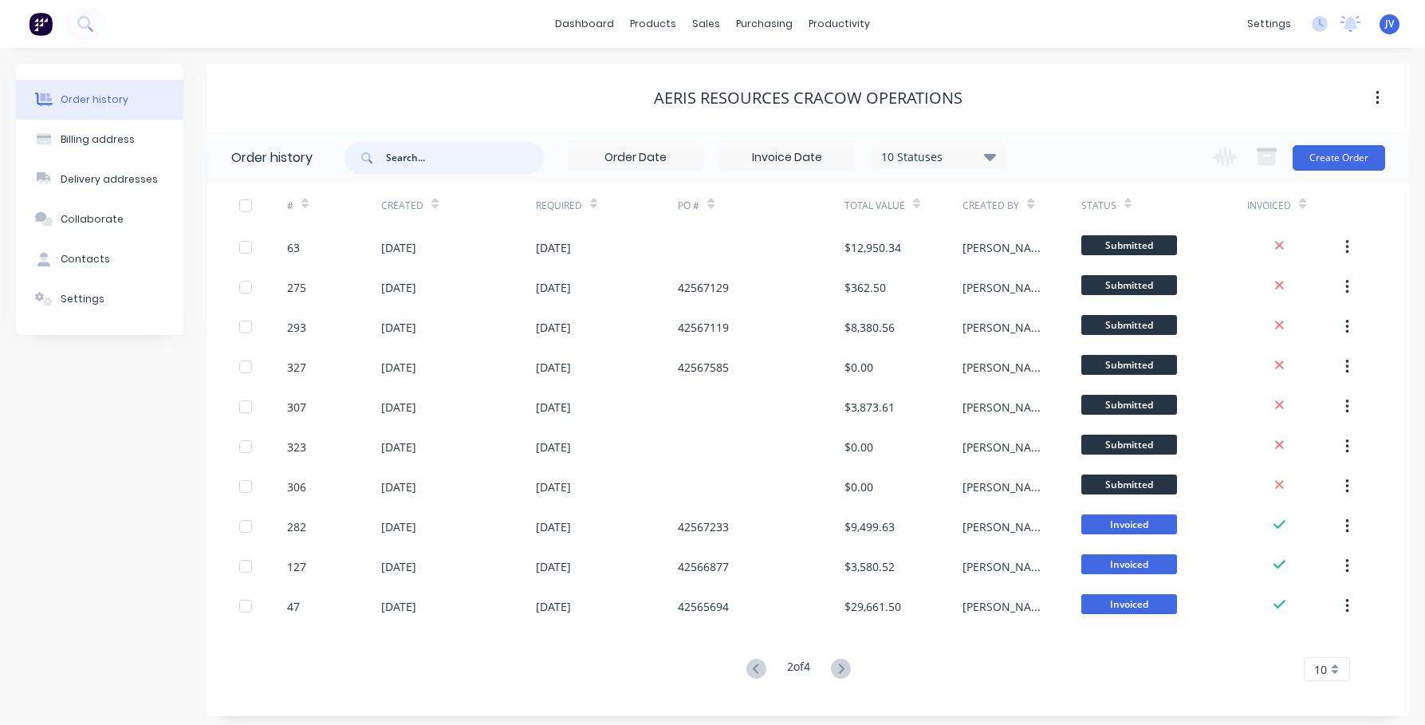
click at [407, 156] on input "text" at bounding box center [465, 158] width 158 height 32
type input "nm250061"
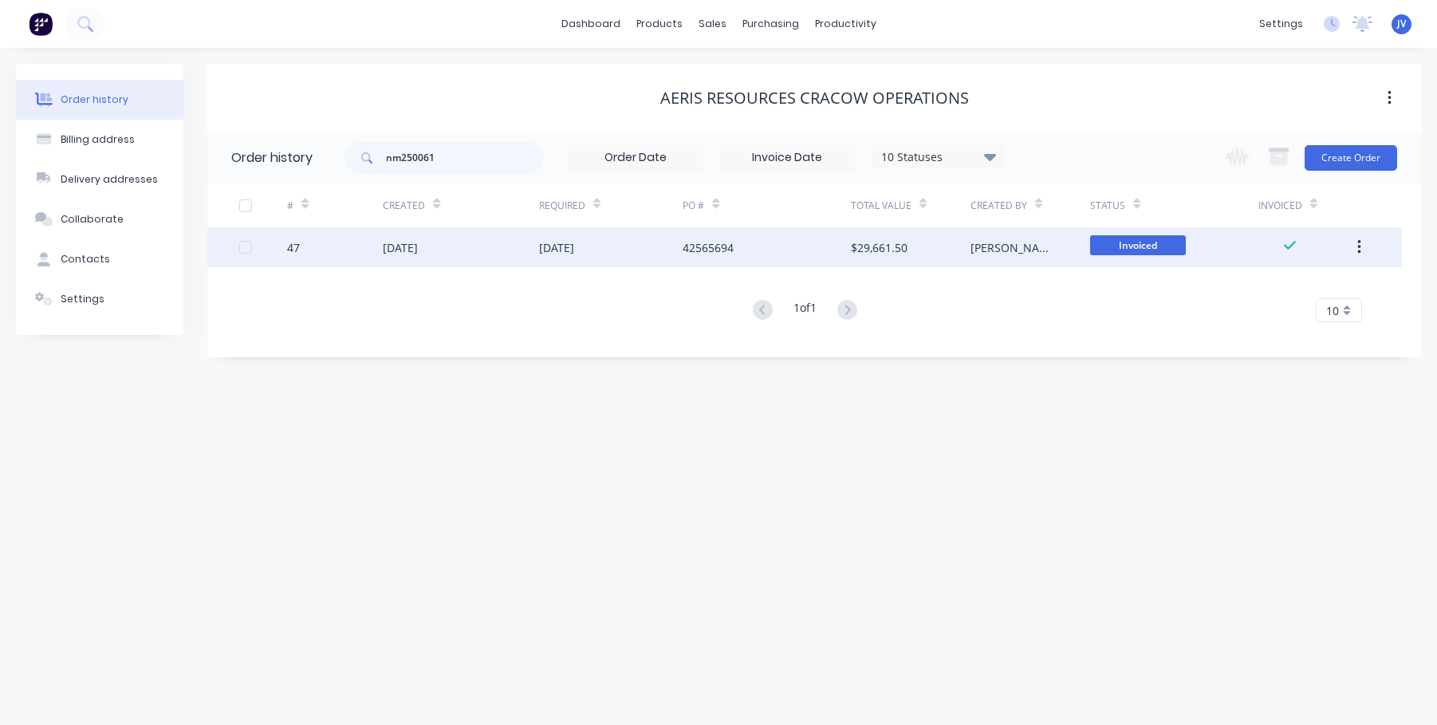
click at [292, 247] on div "47" at bounding box center [293, 247] width 13 height 17
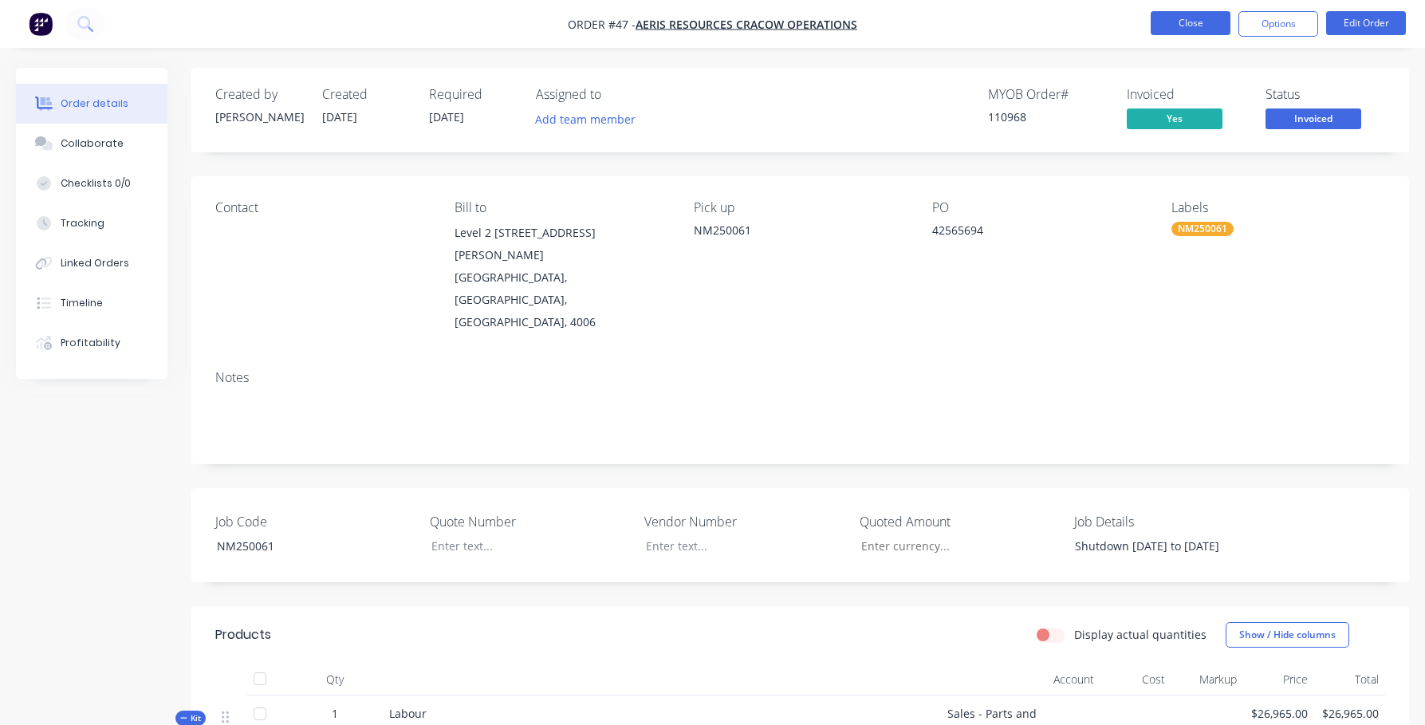
click at [1044, 22] on button "Close" at bounding box center [1190, 23] width 80 height 24
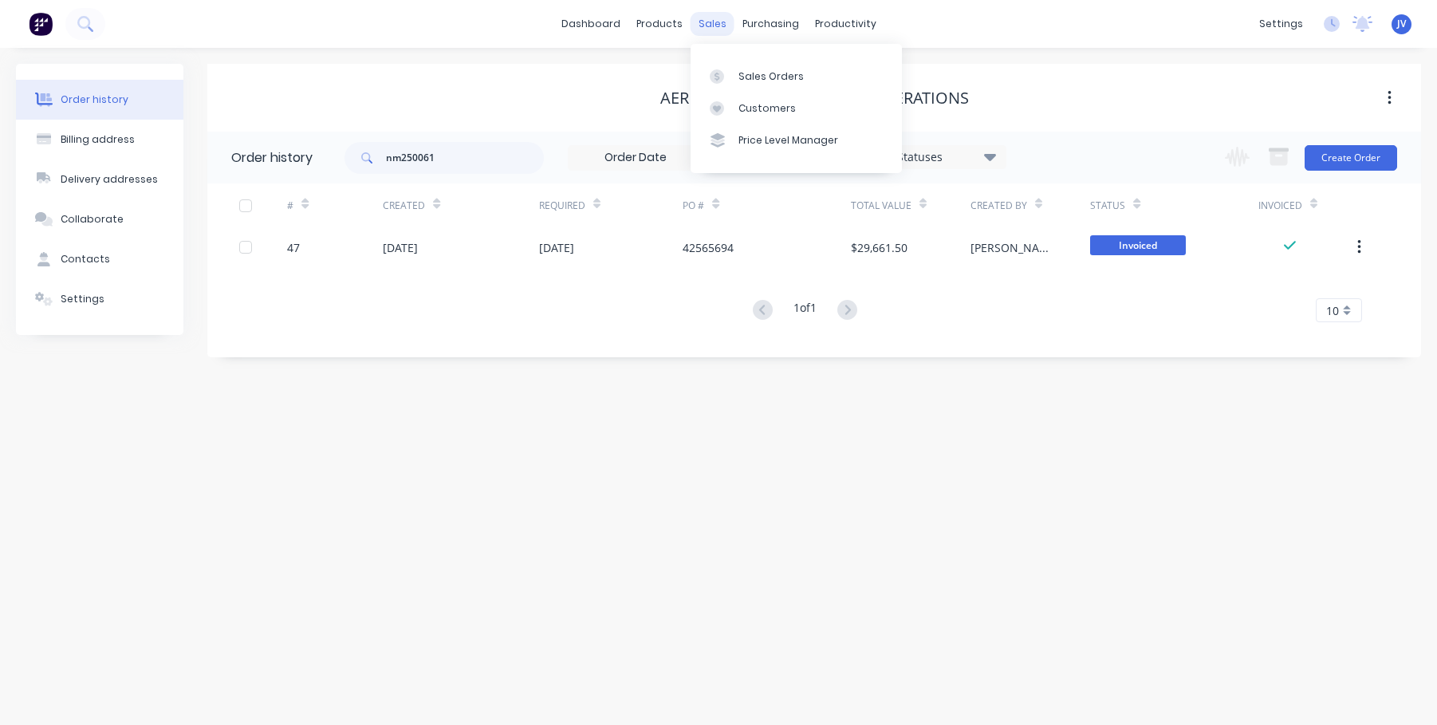
click at [713, 23] on div "sales" at bounding box center [712, 24] width 44 height 24
click at [749, 73] on div "Sales Orders" at bounding box center [770, 76] width 65 height 14
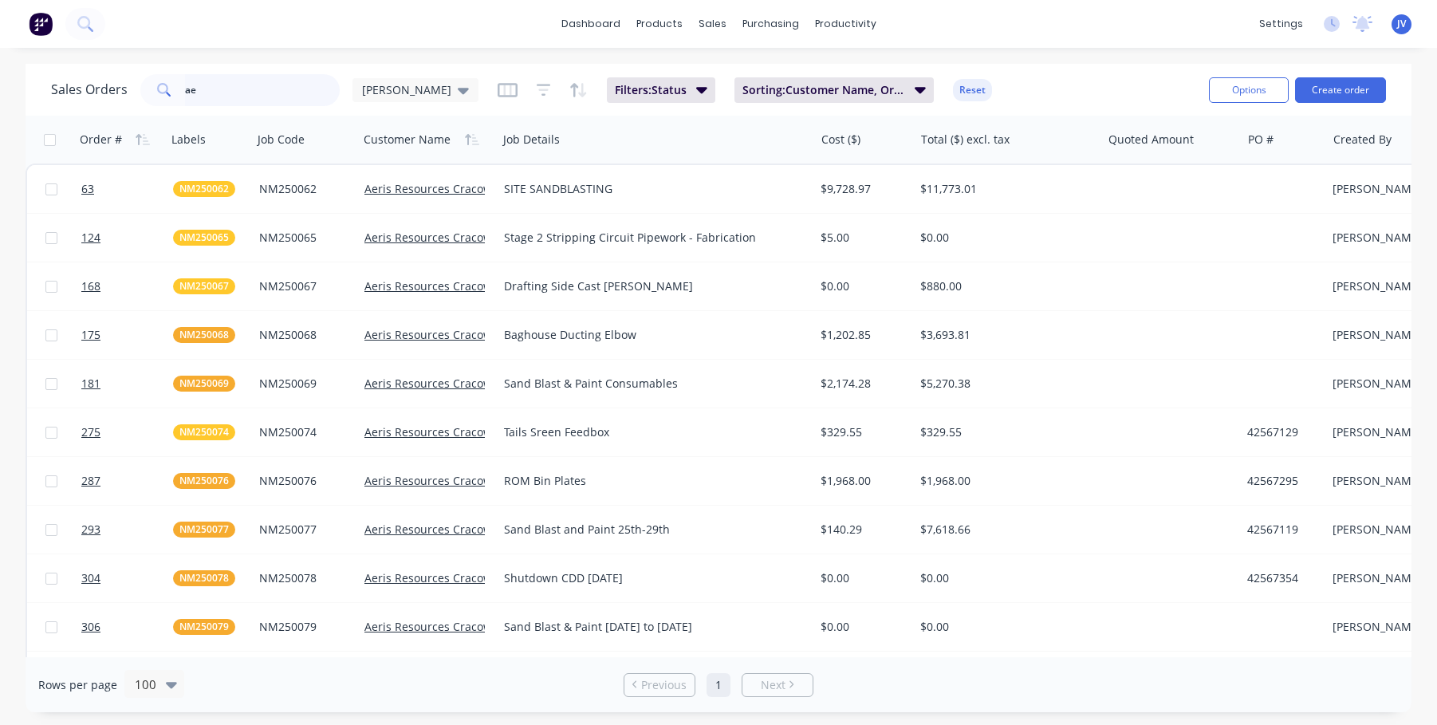
click at [230, 92] on input "ae" at bounding box center [262, 90] width 155 height 32
type input "a"
type input "nm250061"
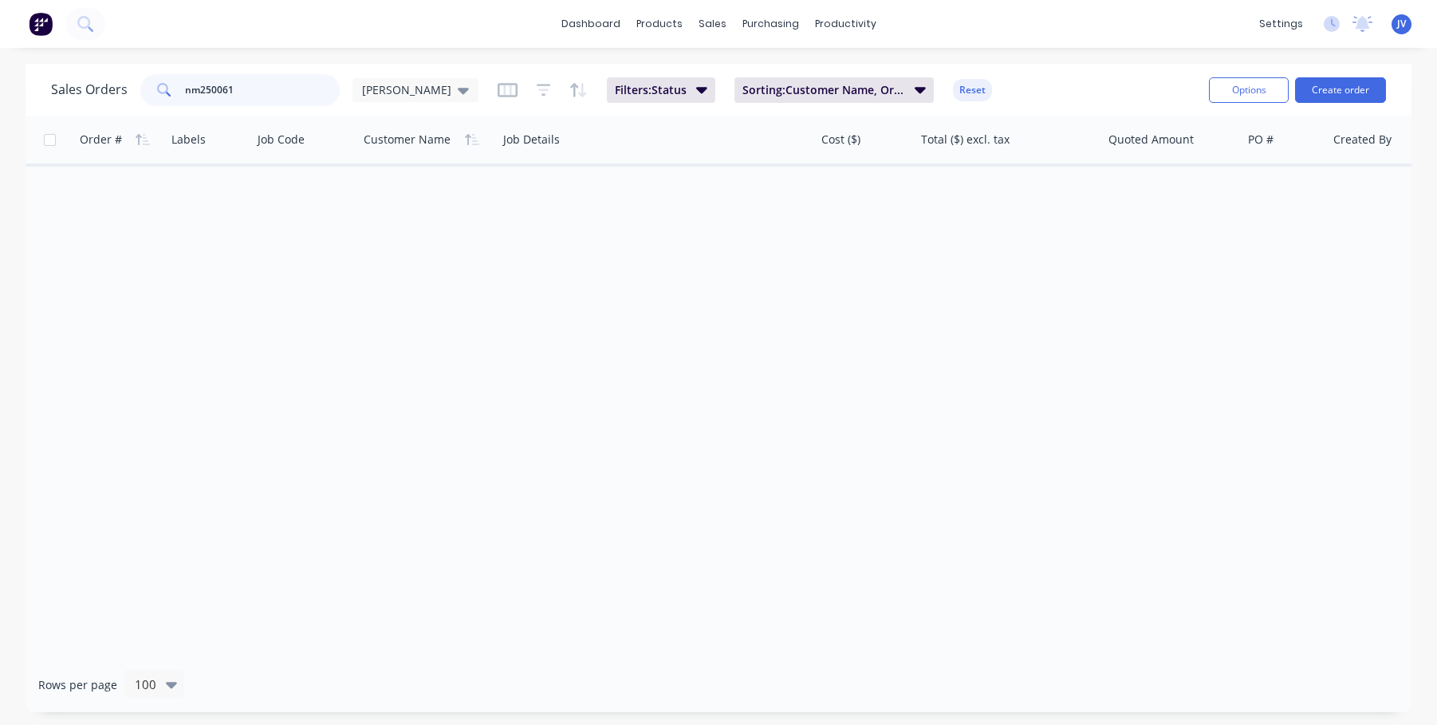
drag, startPoint x: 320, startPoint y: 94, endPoint x: 181, endPoint y: 92, distance: 138.7
click at [181, 92] on div "nm250061" at bounding box center [239, 90] width 199 height 32
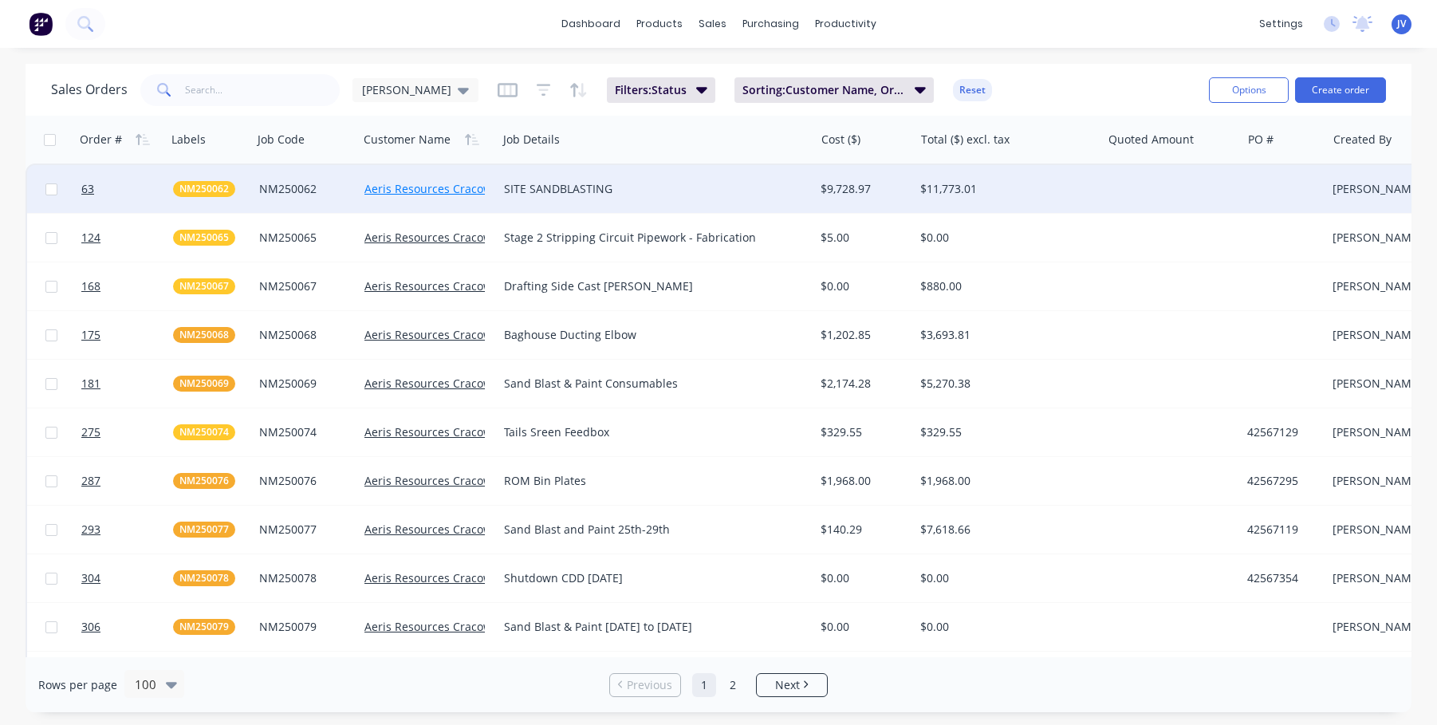
click at [381, 186] on link "Aeris Resources Cracow Operations" at bounding box center [459, 188] width 191 height 15
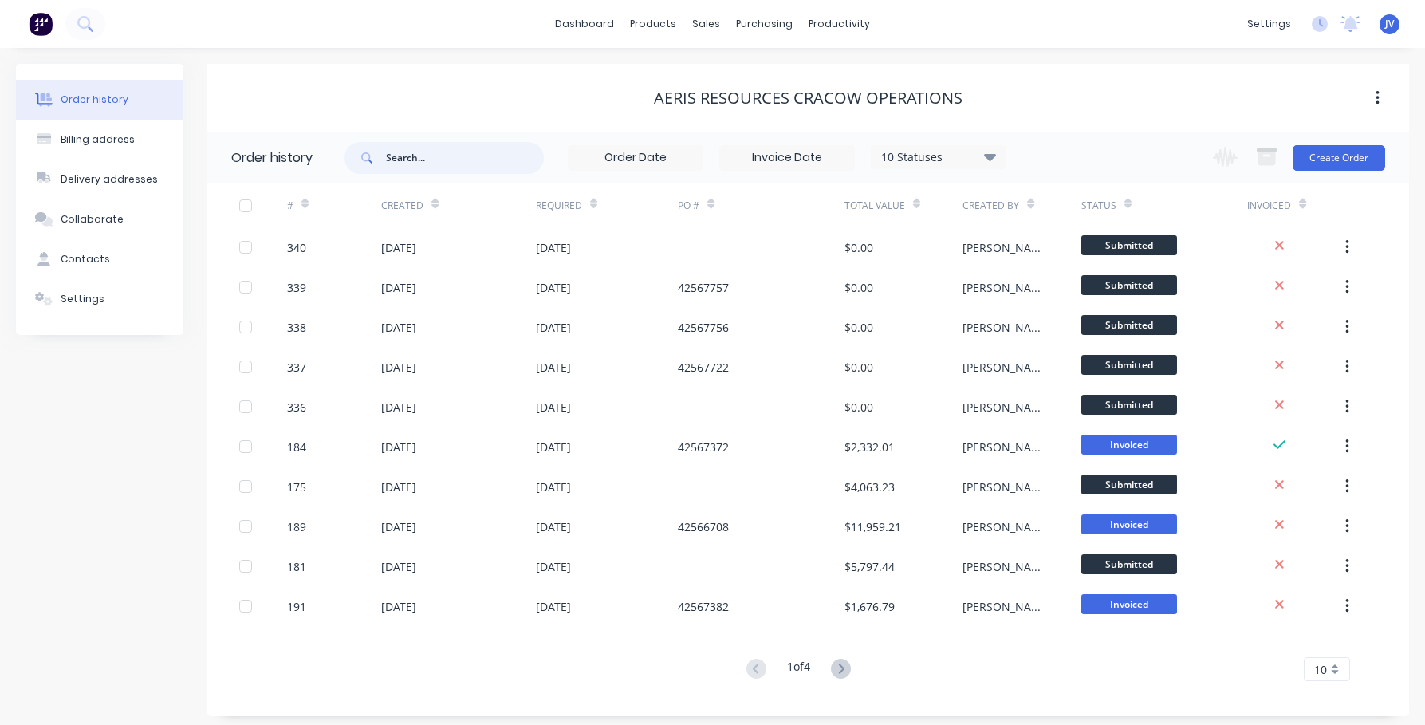
click at [406, 159] on input "text" at bounding box center [465, 158] width 158 height 32
type input "nm25*"
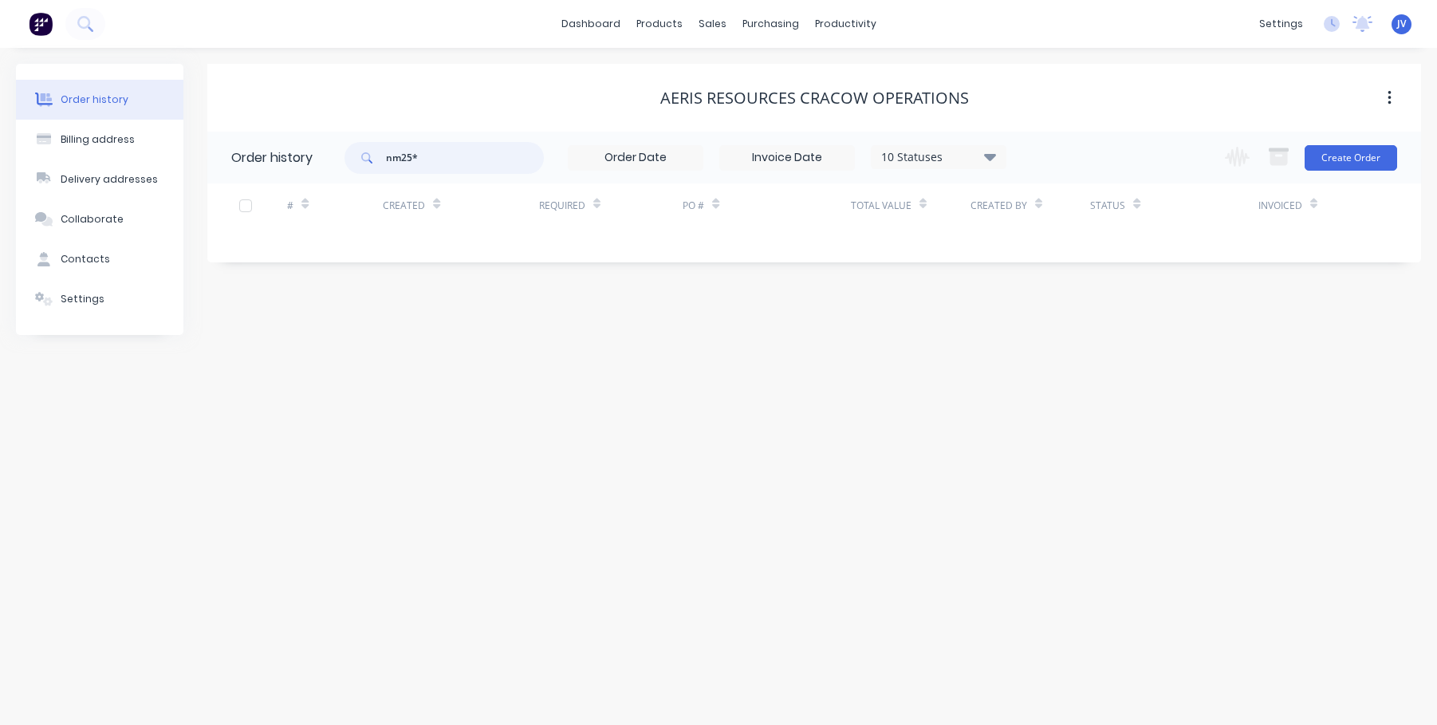
click at [421, 156] on input "nm25*" at bounding box center [465, 158] width 158 height 32
type input "nm25"
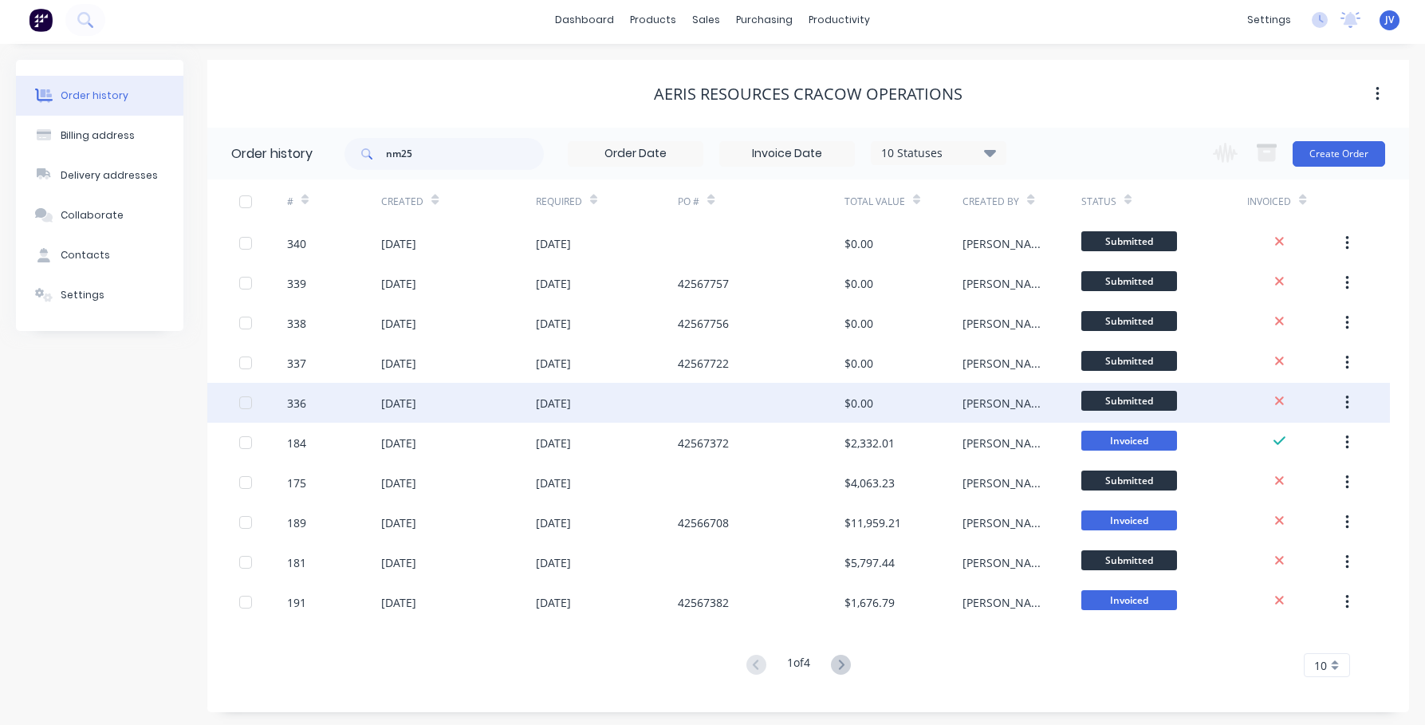
scroll to position [7, 0]
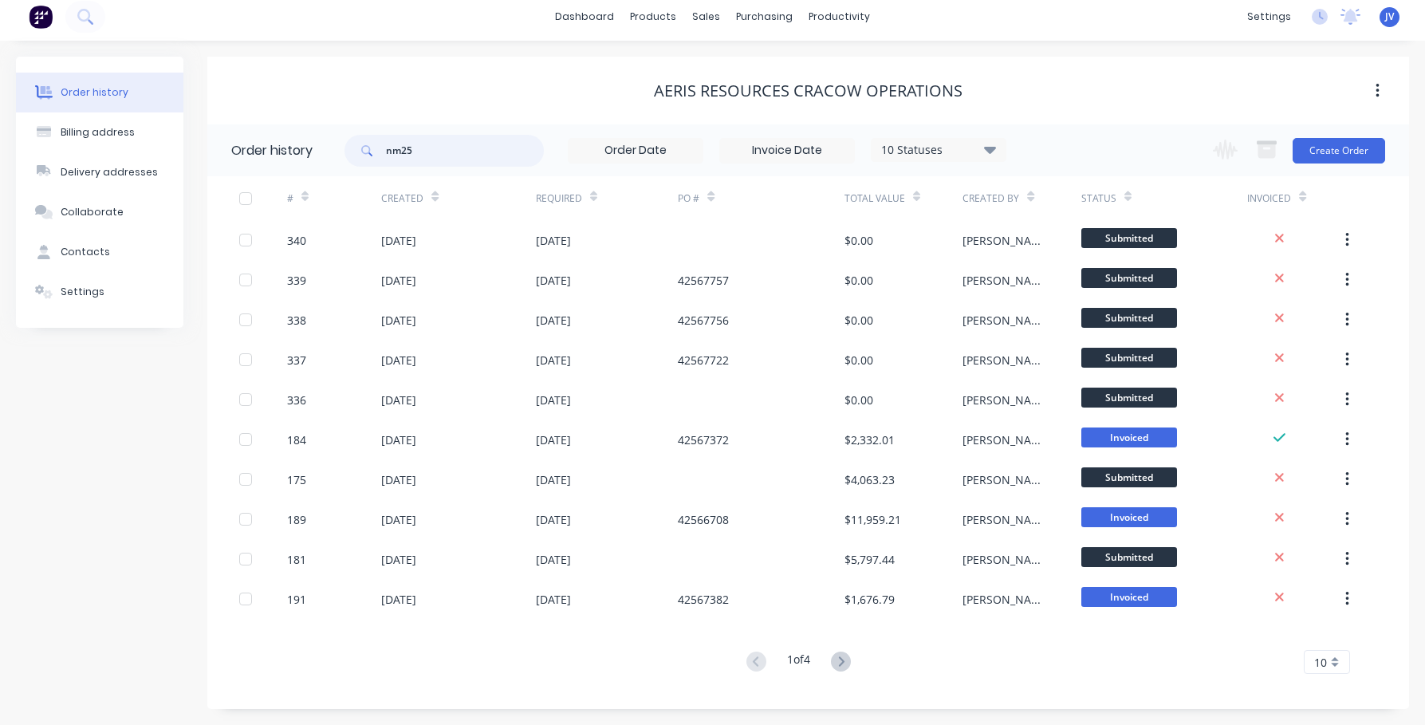
click at [490, 154] on input "nm25" at bounding box center [465, 151] width 158 height 32
type input "n"
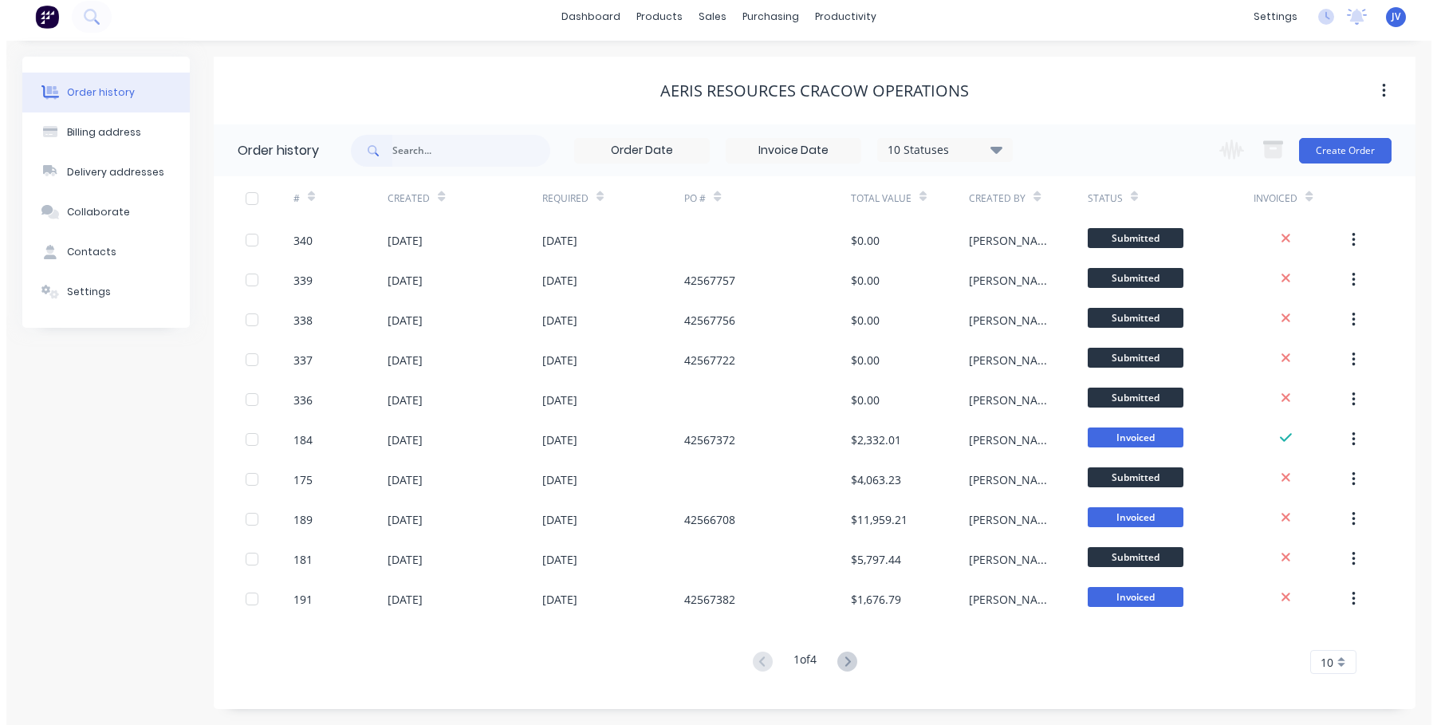
scroll to position [0, 0]
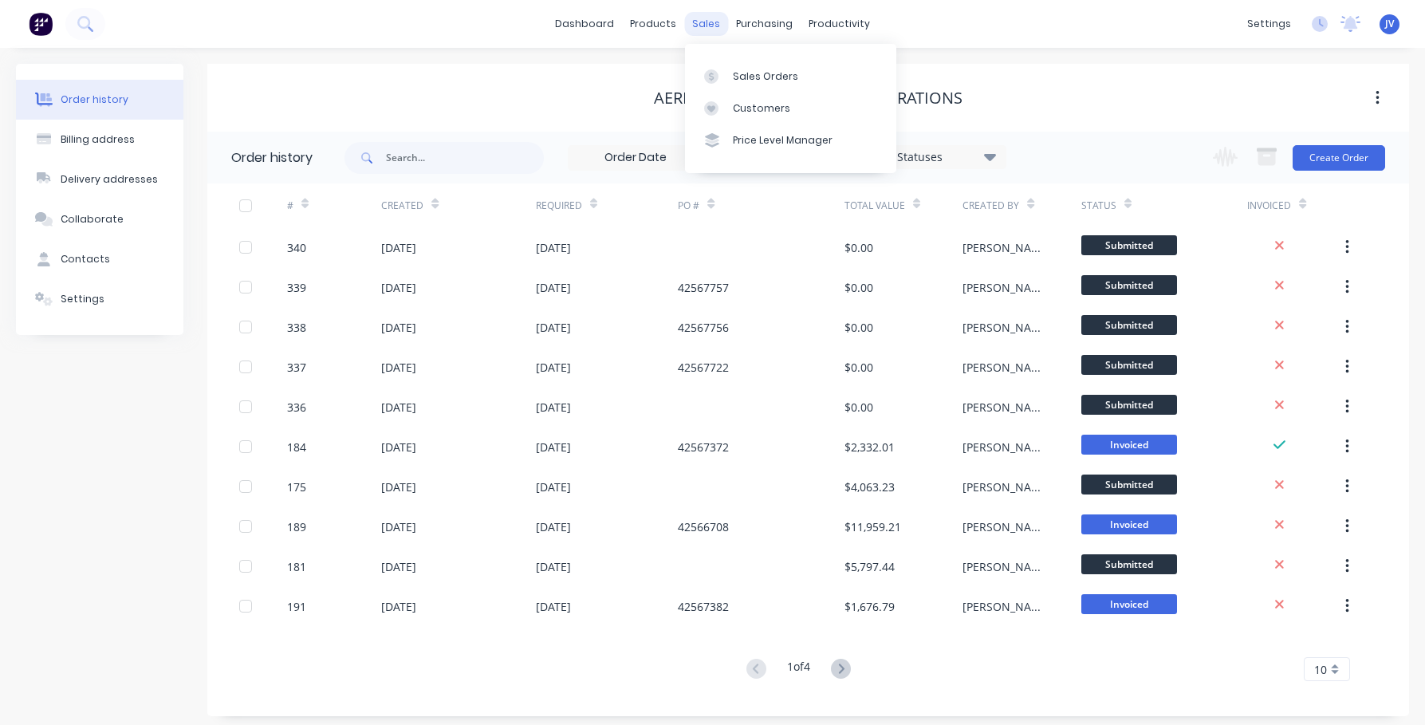
click at [705, 27] on div "sales" at bounding box center [706, 24] width 44 height 24
click at [769, 71] on div "Sales Orders" at bounding box center [765, 76] width 65 height 14
